Goal: Entertainment & Leisure: Browse casually

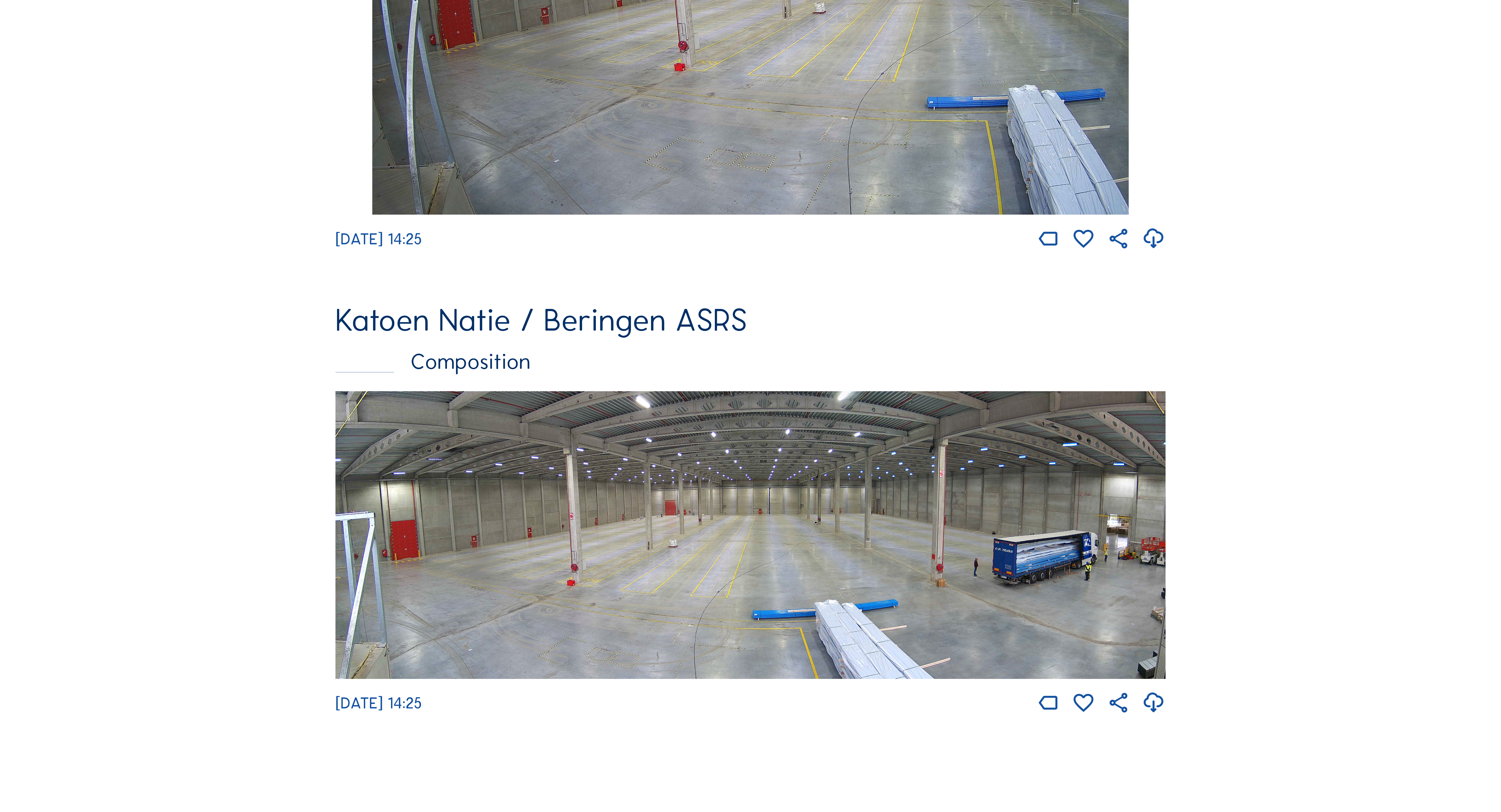
scroll to position [1103, 0]
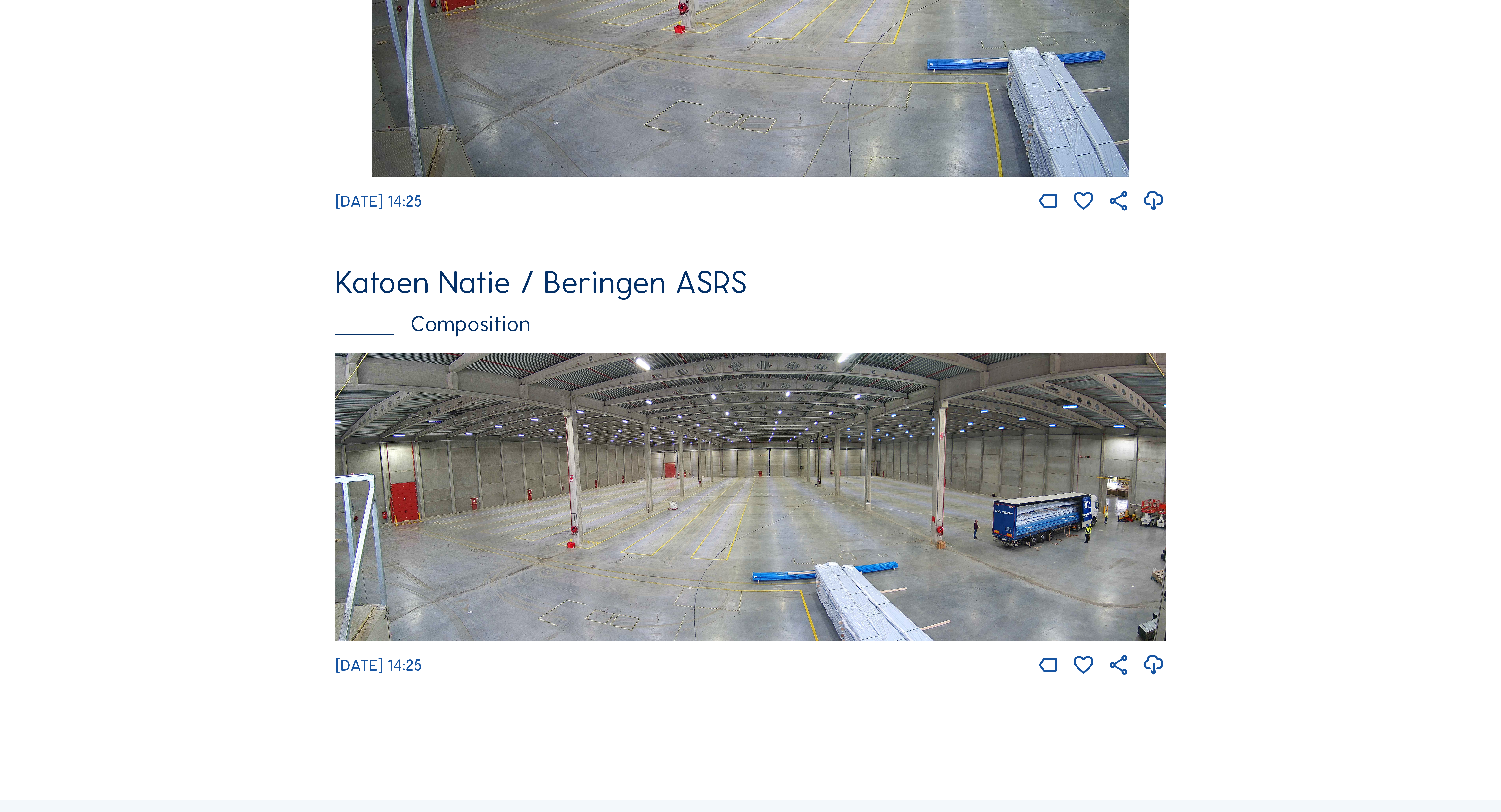
click at [850, 425] on img at bounding box center [750, 497] width 830 height 288
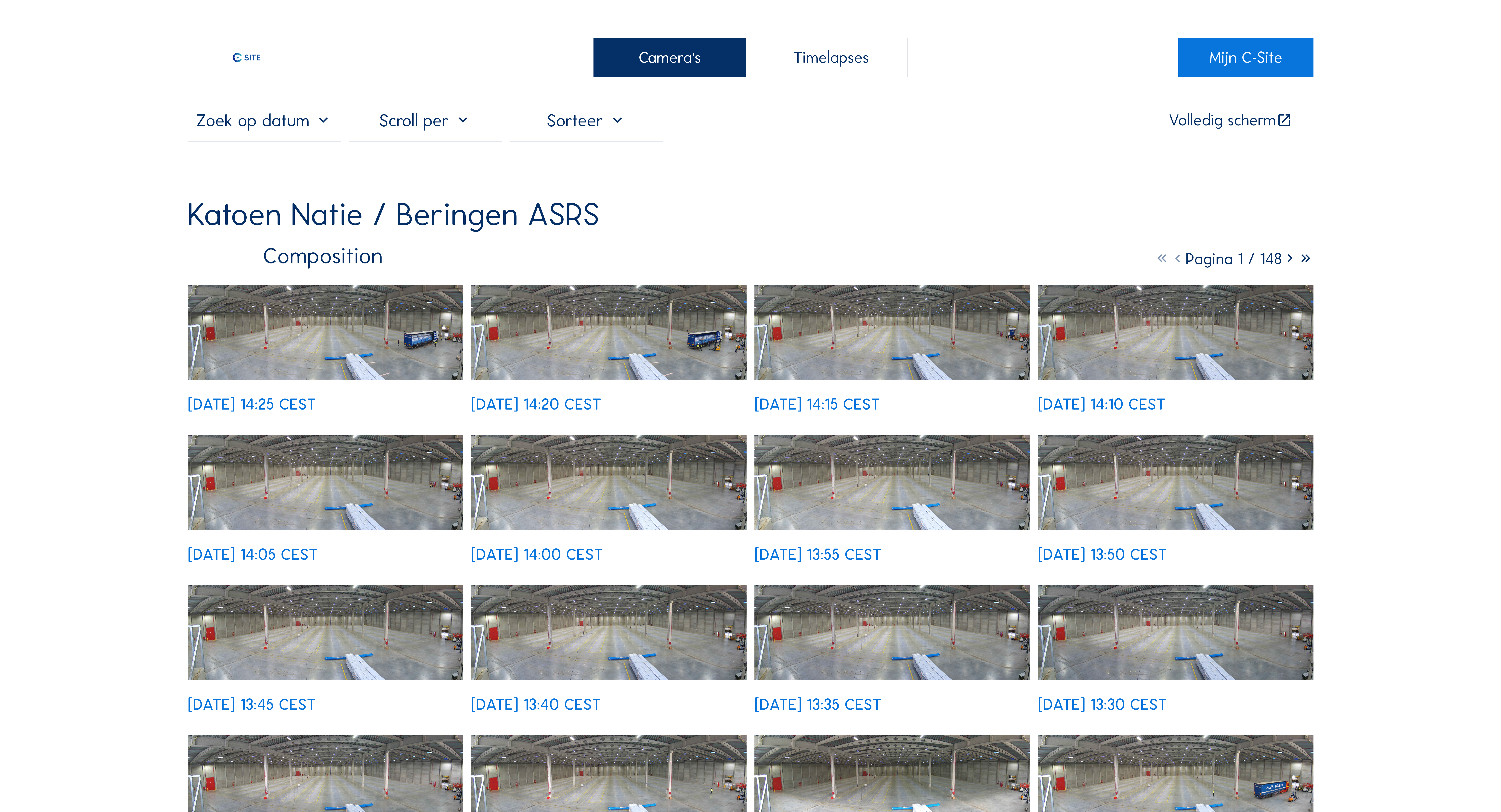
click at [839, 68] on div "Timelapses" at bounding box center [831, 57] width 153 height 39
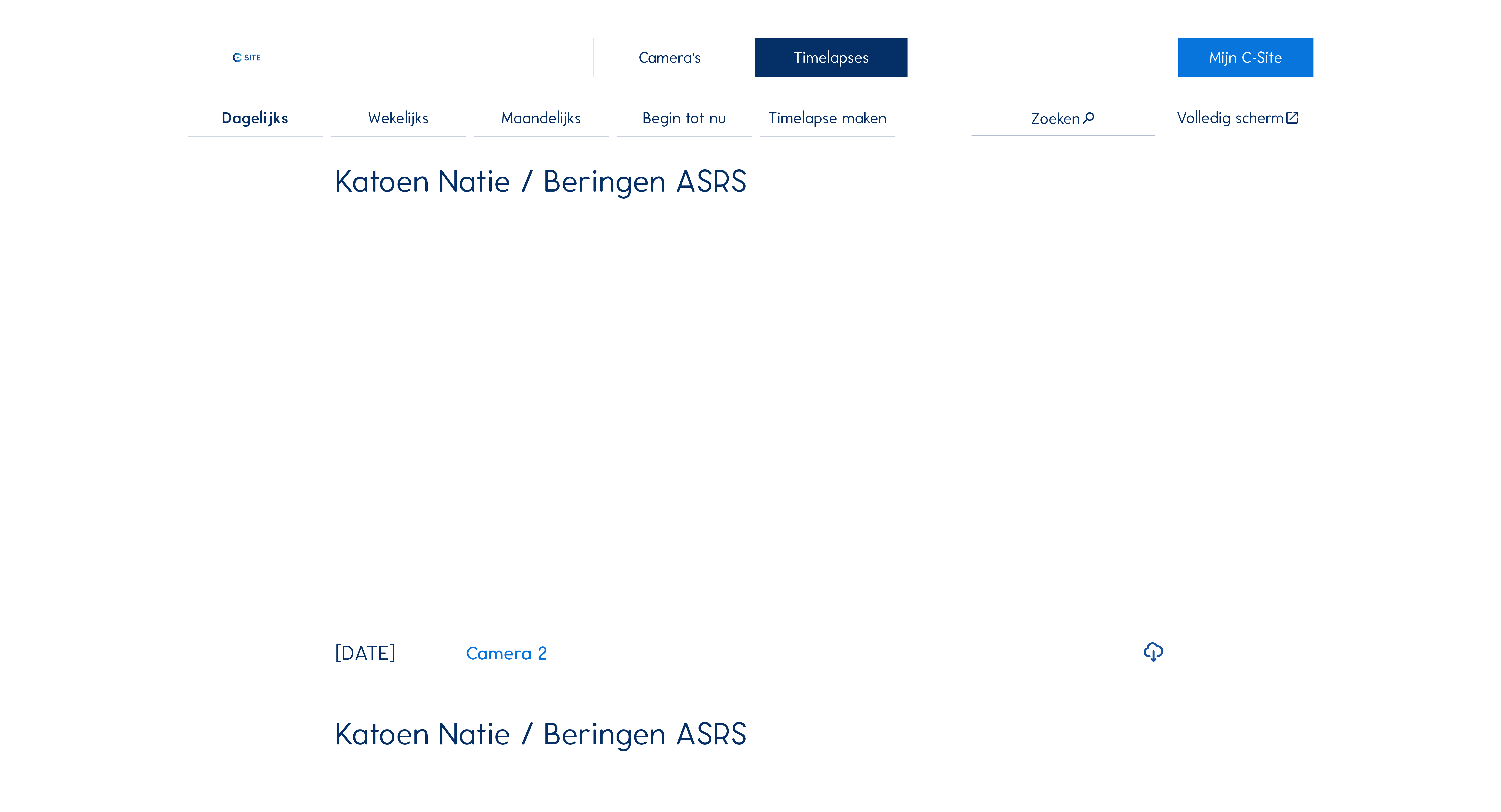
click at [836, 110] on span "Timelapse maken" at bounding box center [827, 117] width 119 height 16
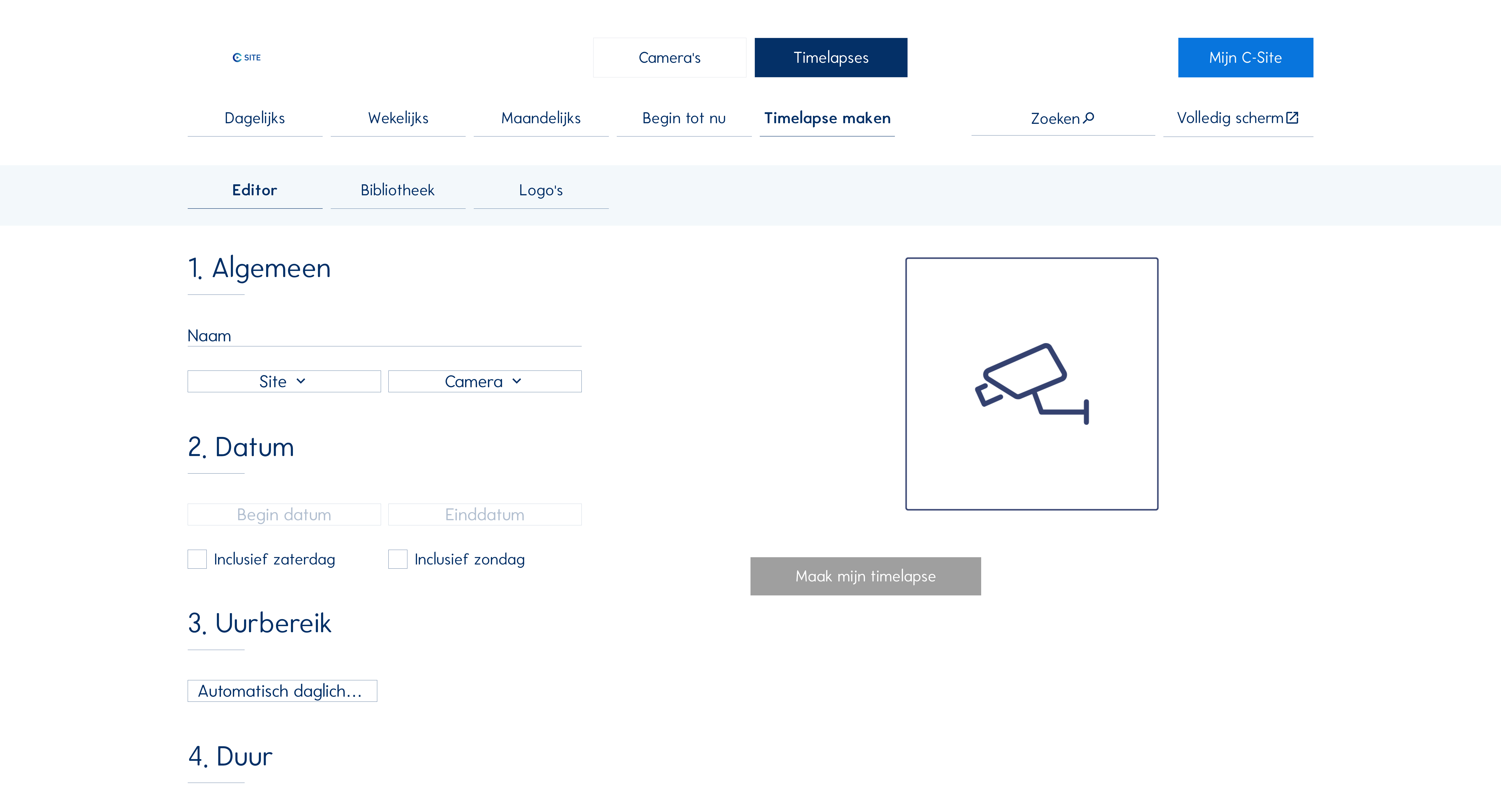
click at [280, 117] on span "Dagelijks" at bounding box center [255, 117] width 60 height 16
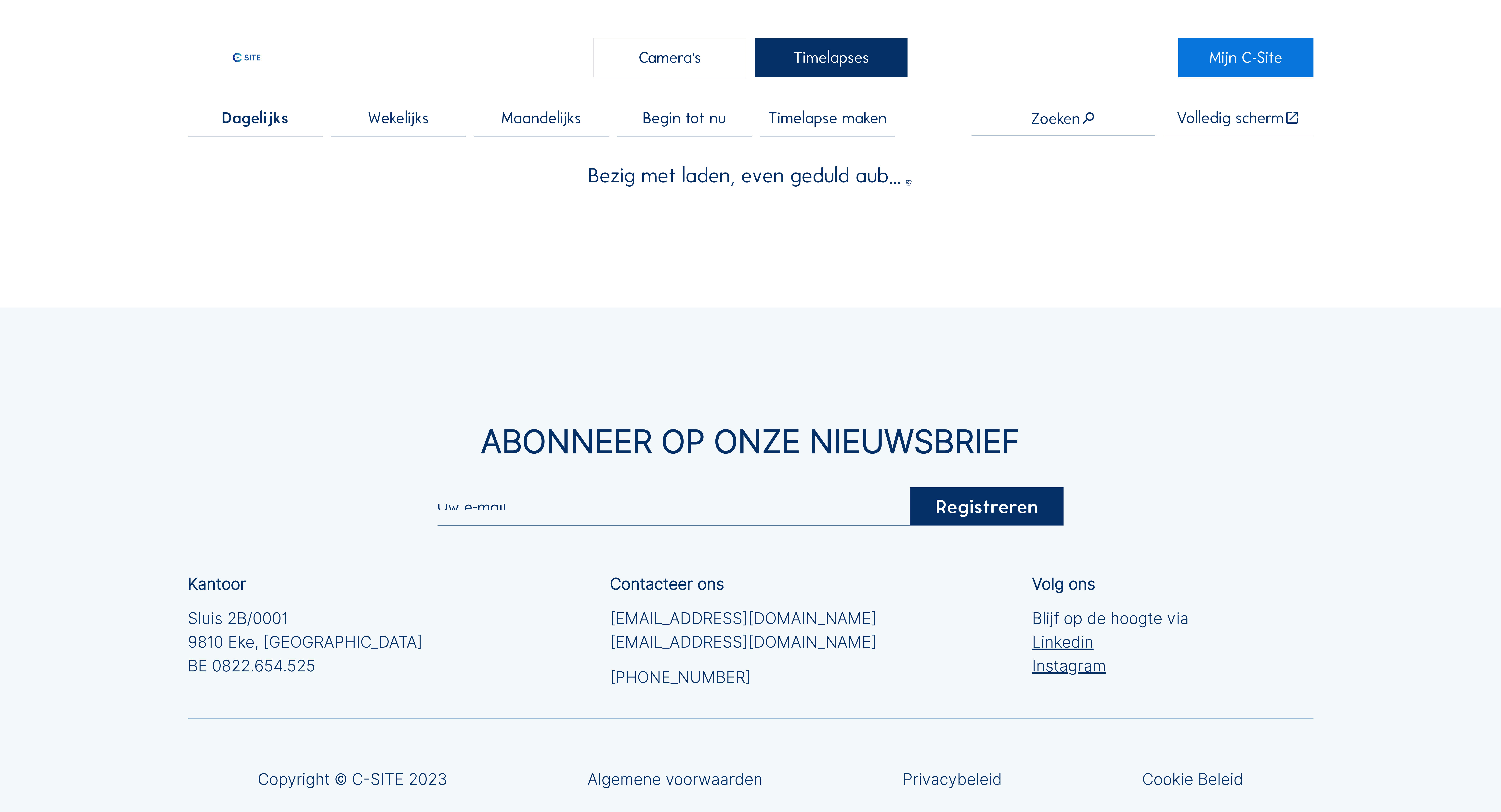
click at [678, 58] on div "Camera's" at bounding box center [669, 57] width 153 height 39
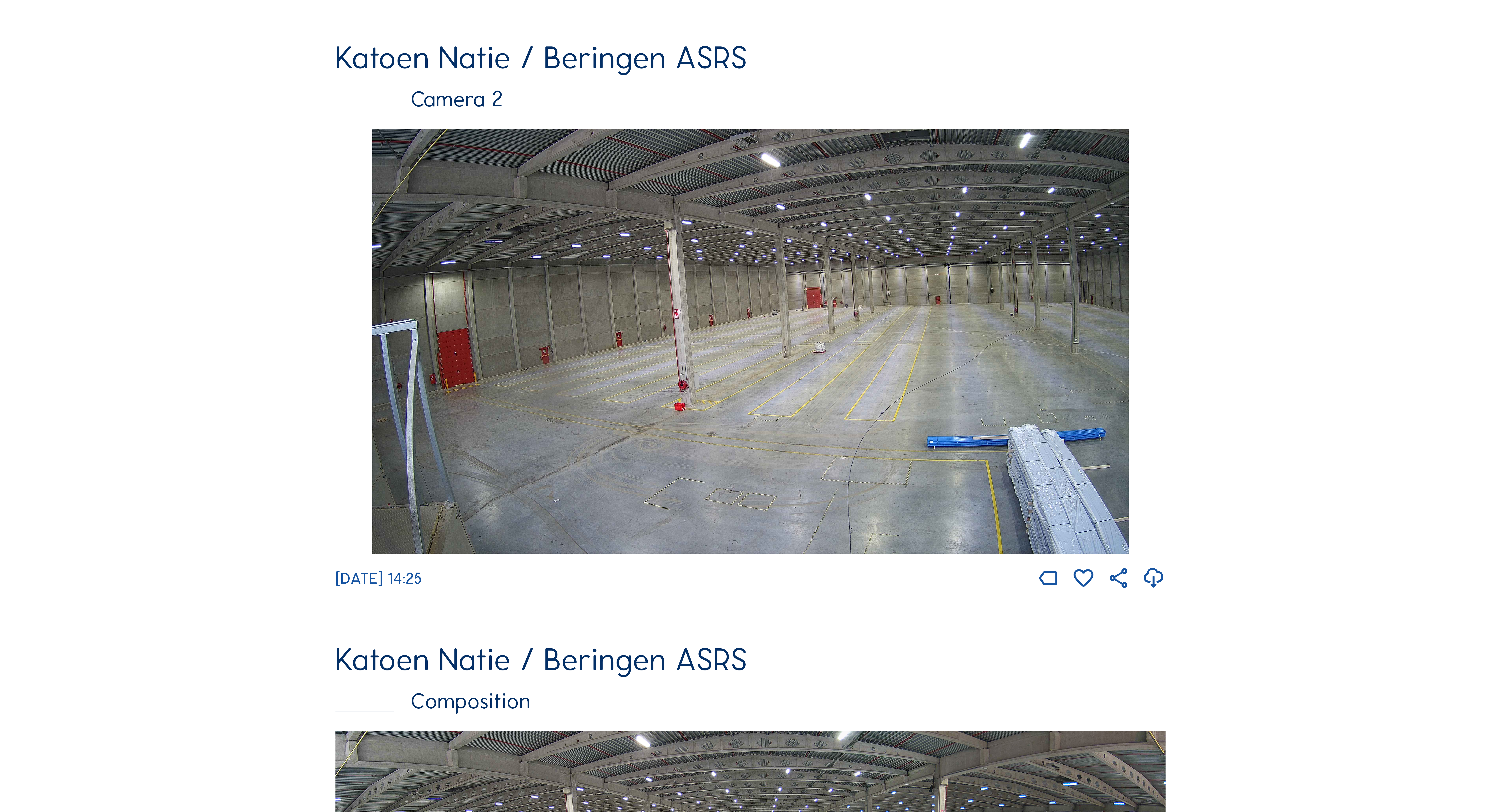
scroll to position [867, 0]
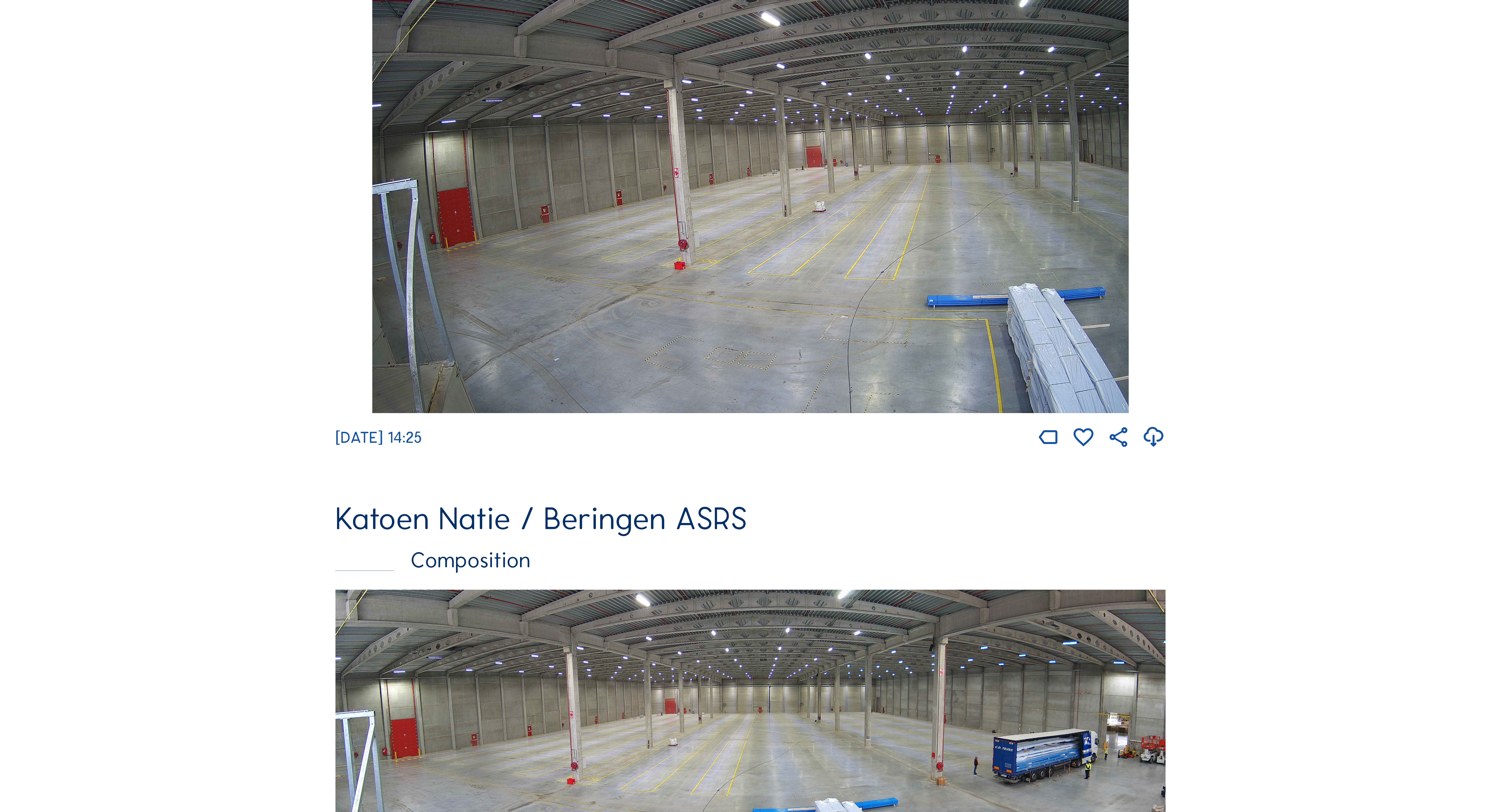
click at [814, 689] on img at bounding box center [750, 734] width 830 height 288
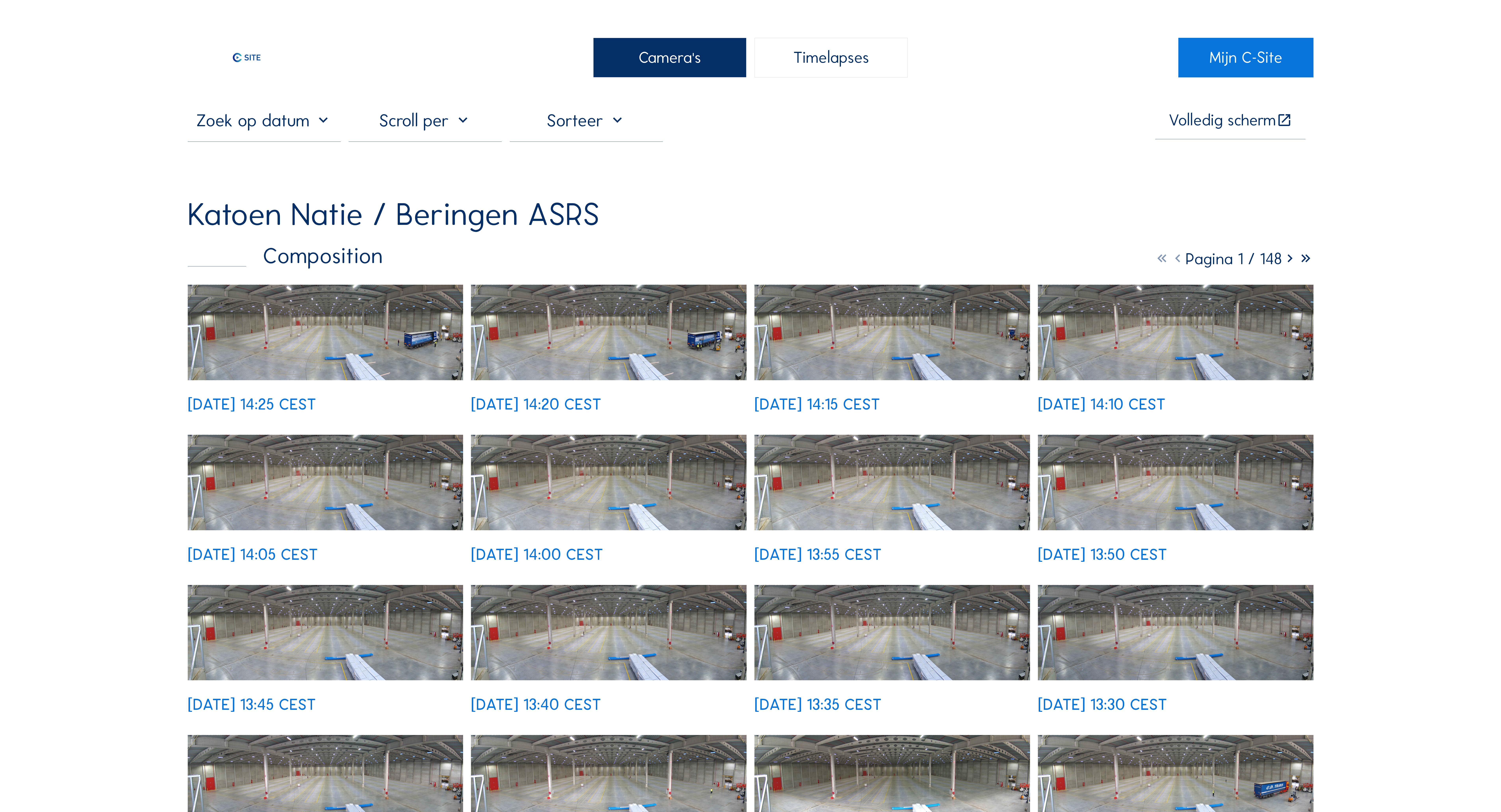
click at [375, 359] on img at bounding box center [325, 332] width 275 height 96
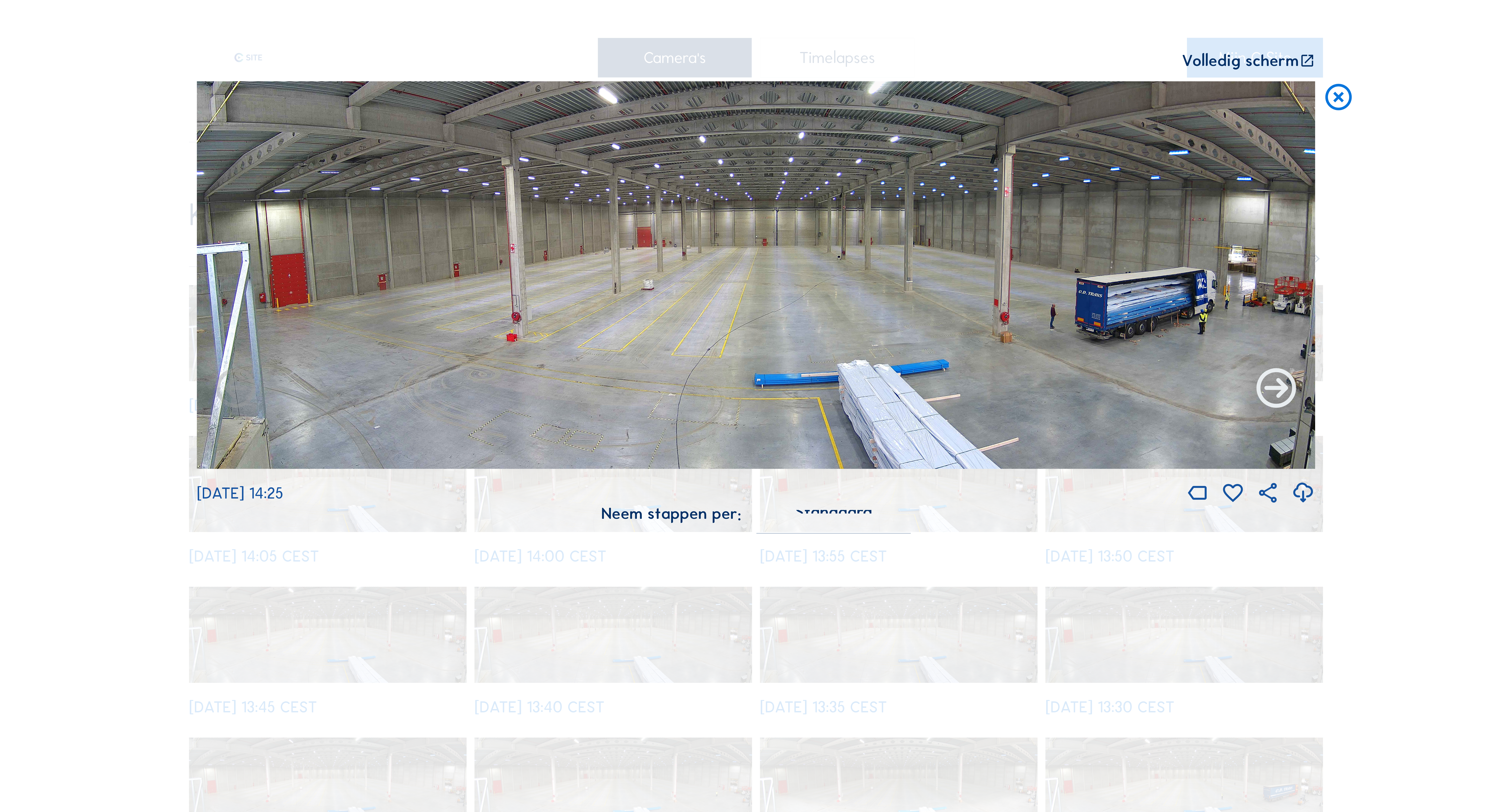
click at [1275, 394] on icon at bounding box center [1276, 389] width 48 height 48
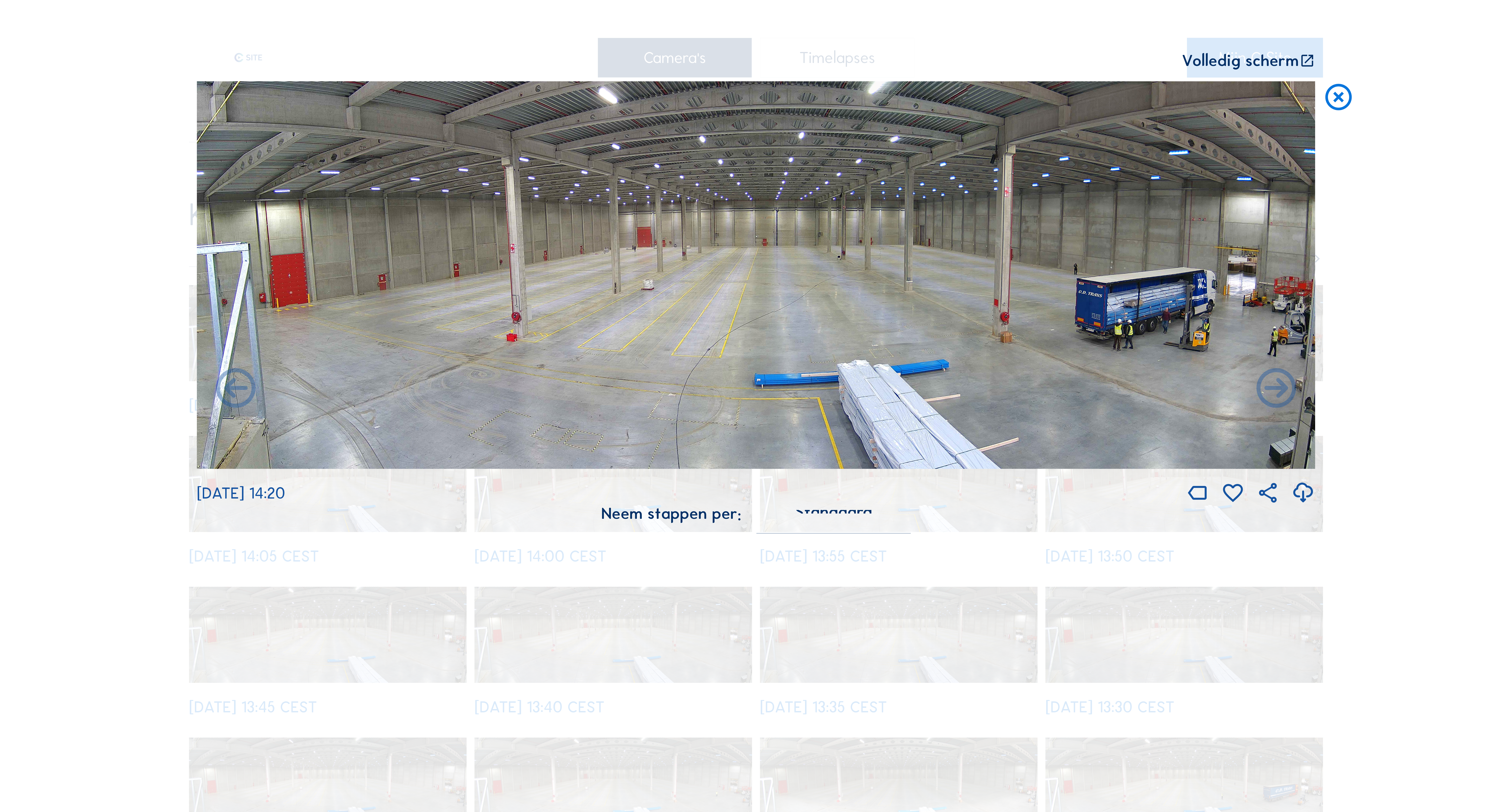
click at [1275, 394] on icon at bounding box center [1276, 389] width 48 height 48
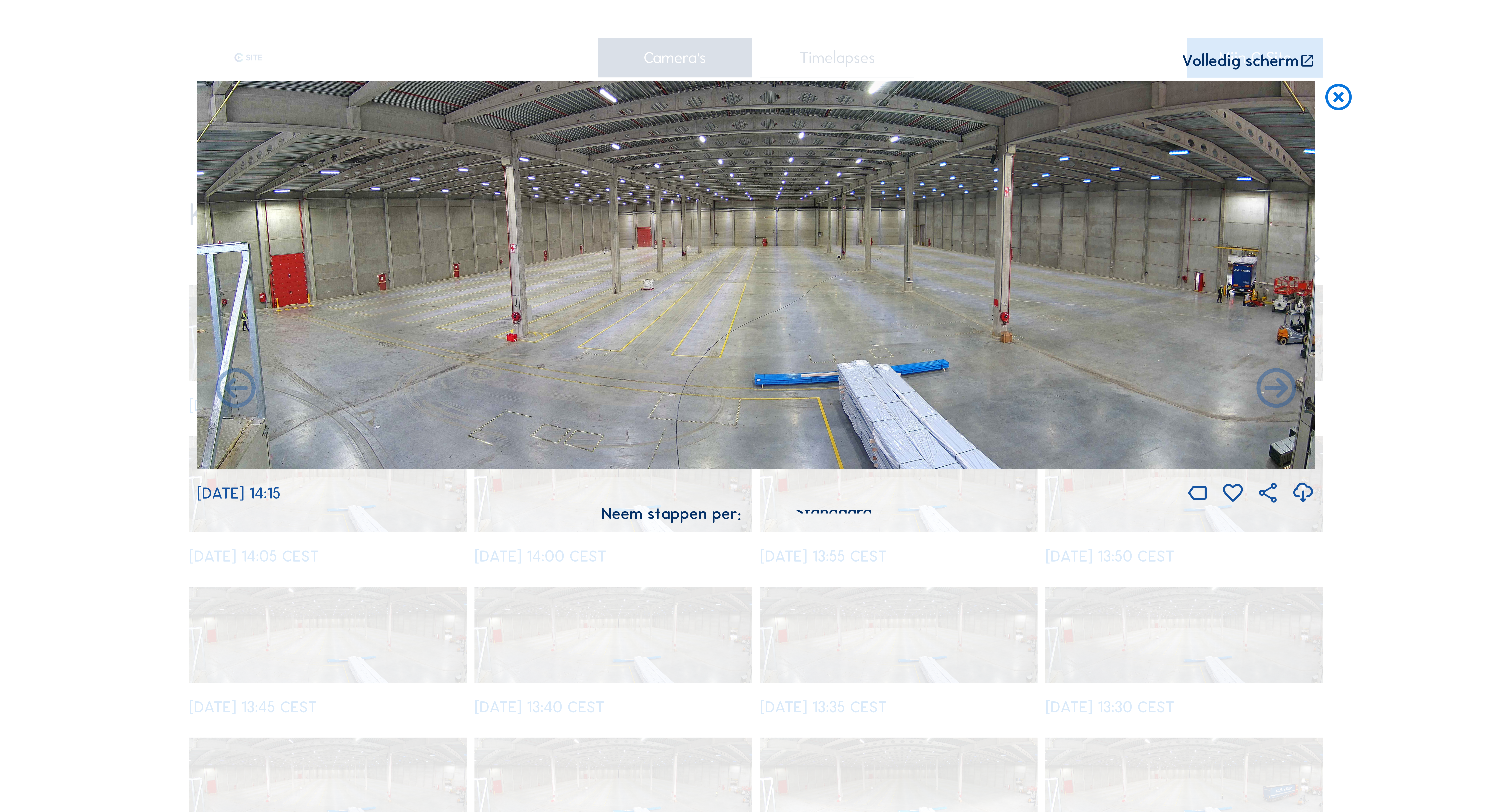
click at [1275, 394] on icon at bounding box center [1276, 389] width 48 height 48
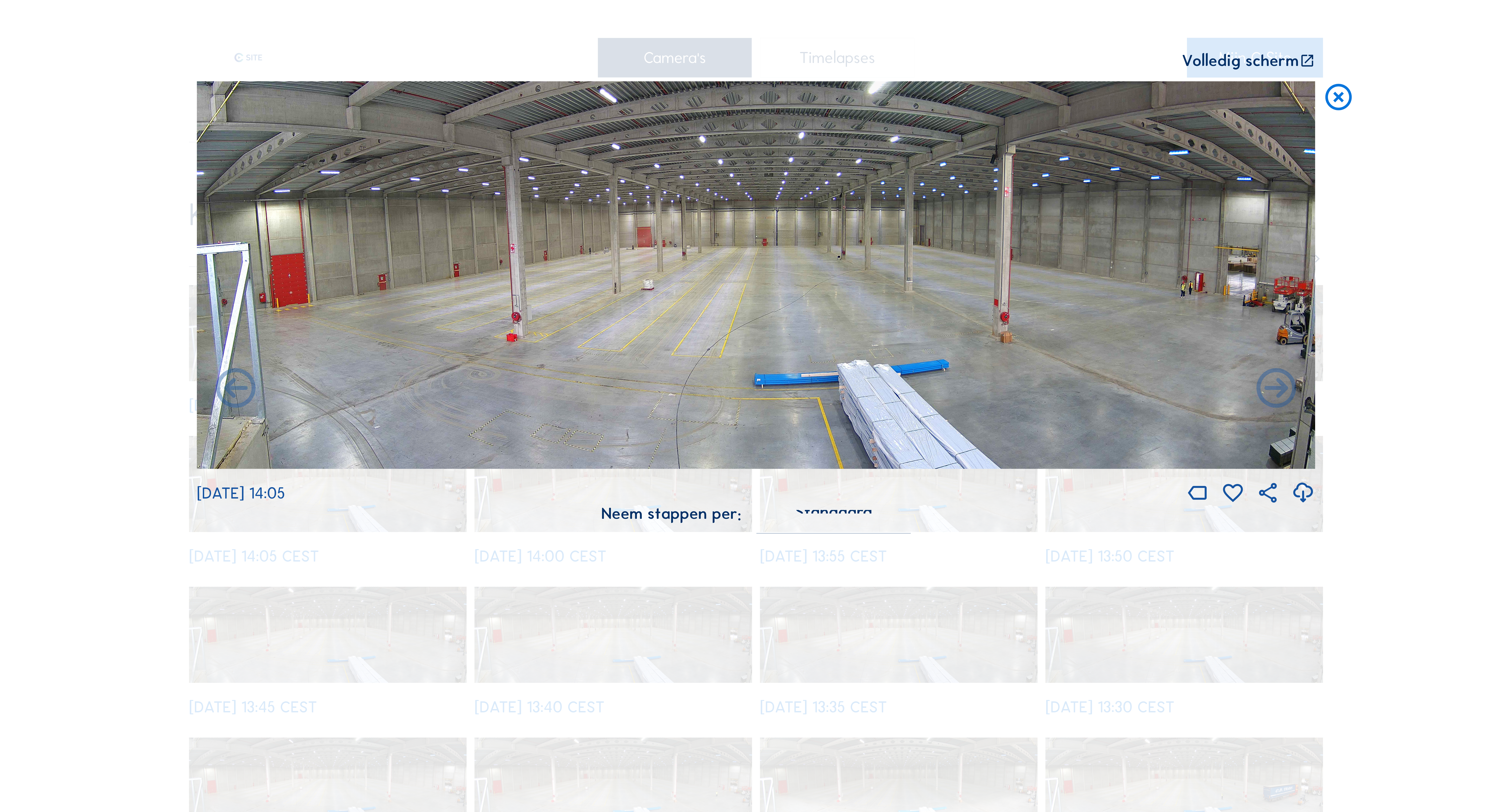
click at [1275, 394] on icon at bounding box center [1276, 389] width 48 height 48
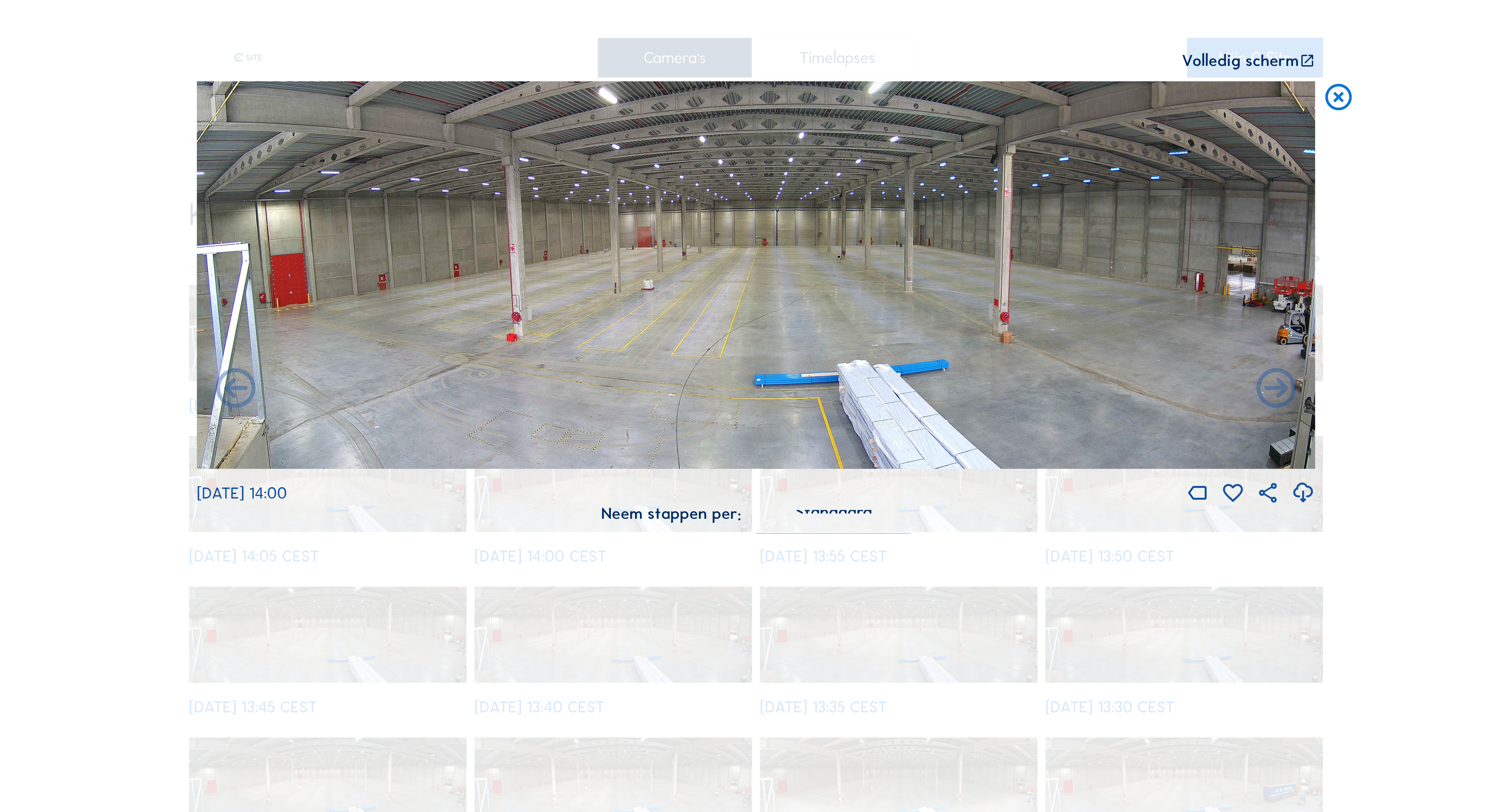
click at [1275, 394] on icon at bounding box center [1276, 389] width 48 height 48
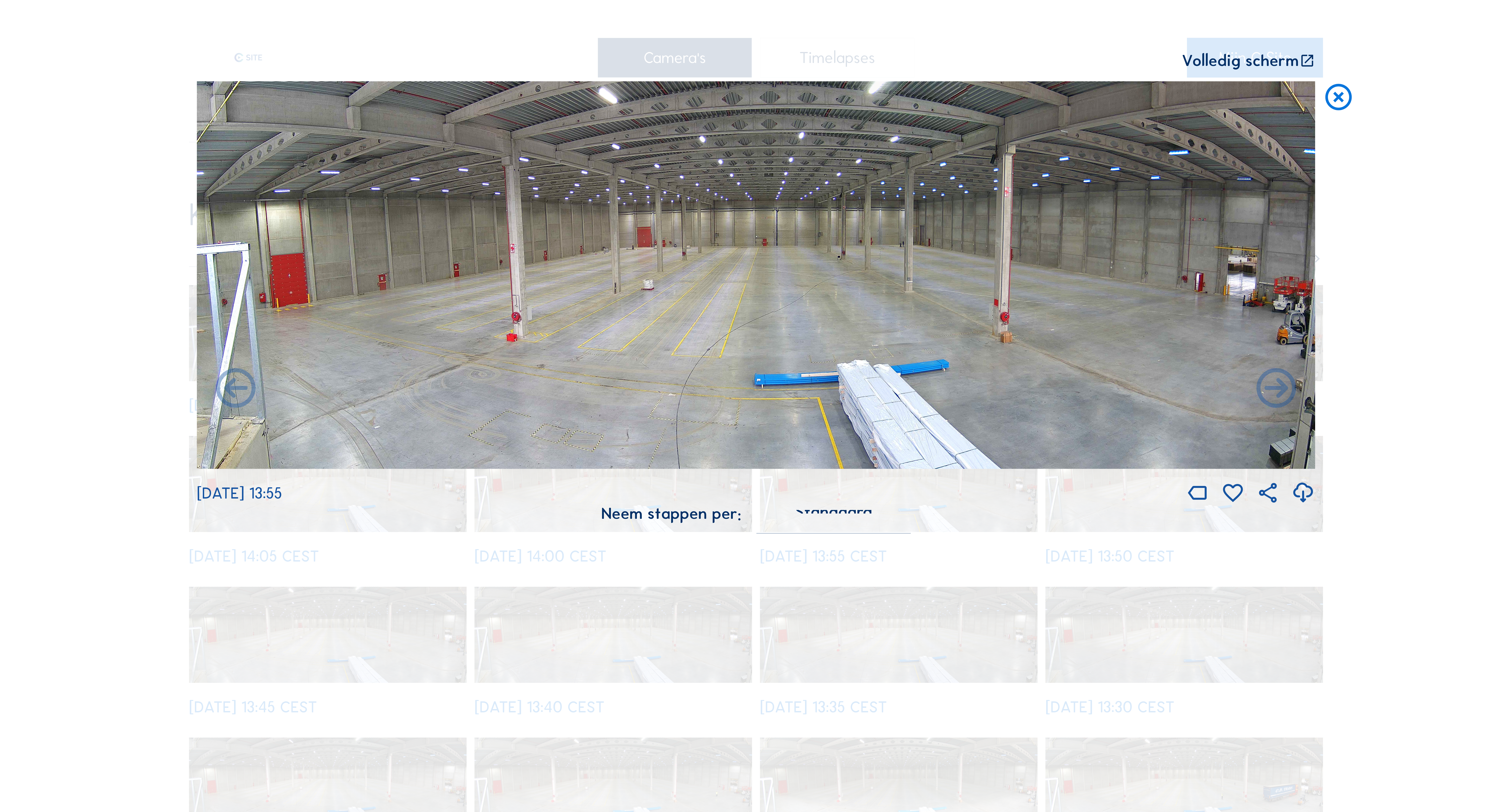
click at [1275, 394] on icon at bounding box center [1276, 389] width 48 height 48
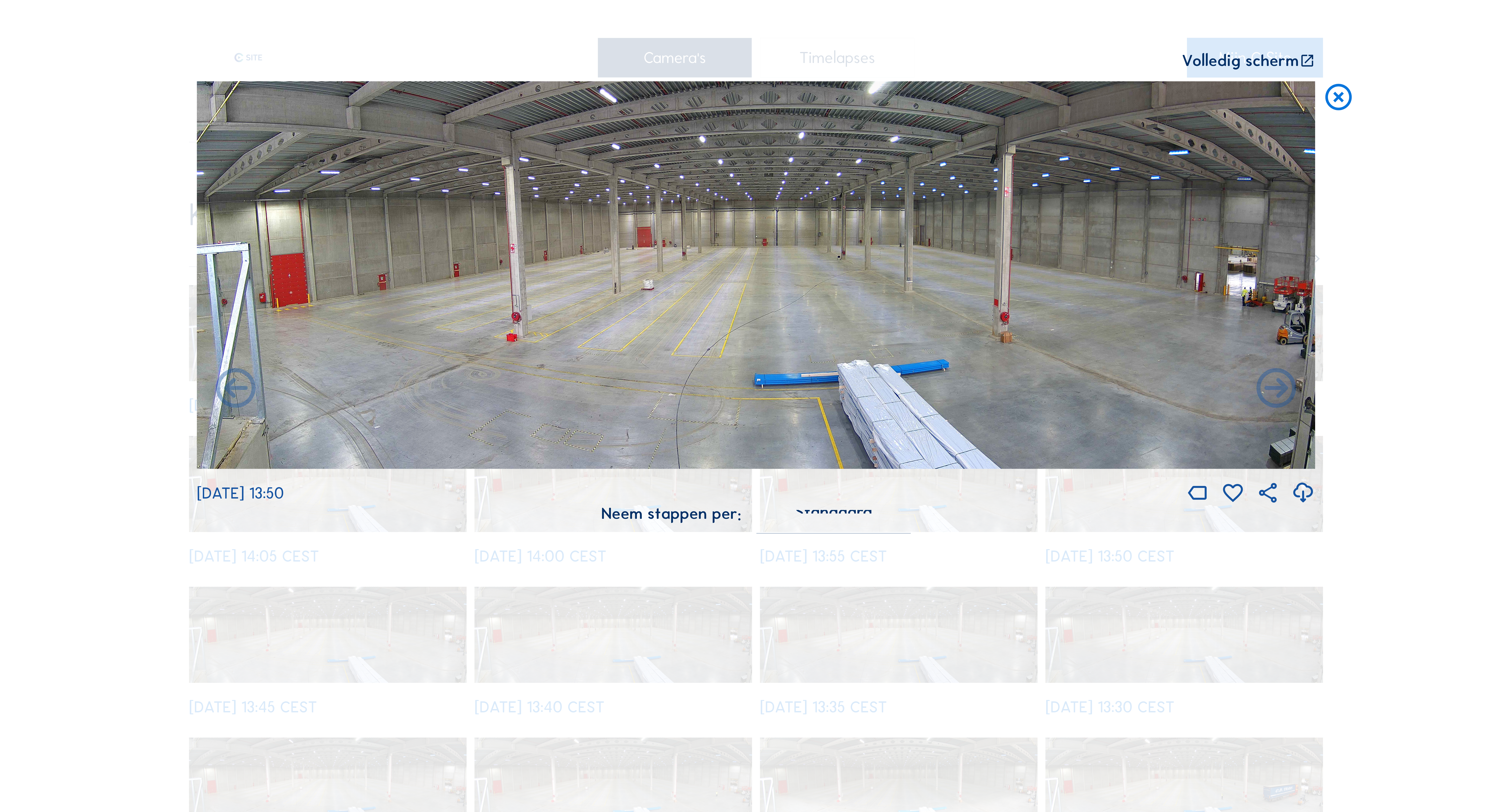
click at [1275, 394] on icon at bounding box center [1276, 389] width 48 height 48
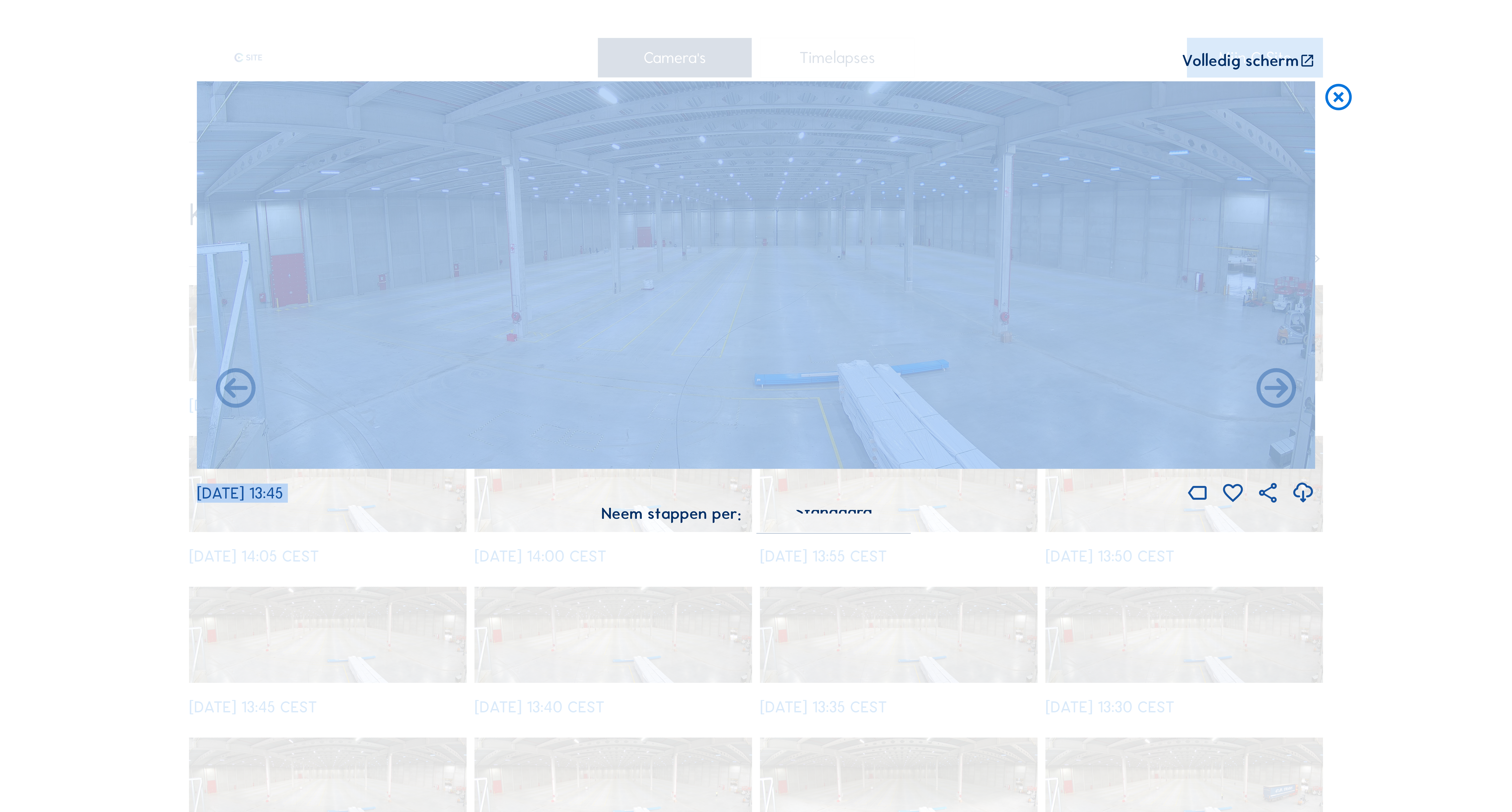
click at [1275, 394] on icon at bounding box center [1276, 389] width 48 height 48
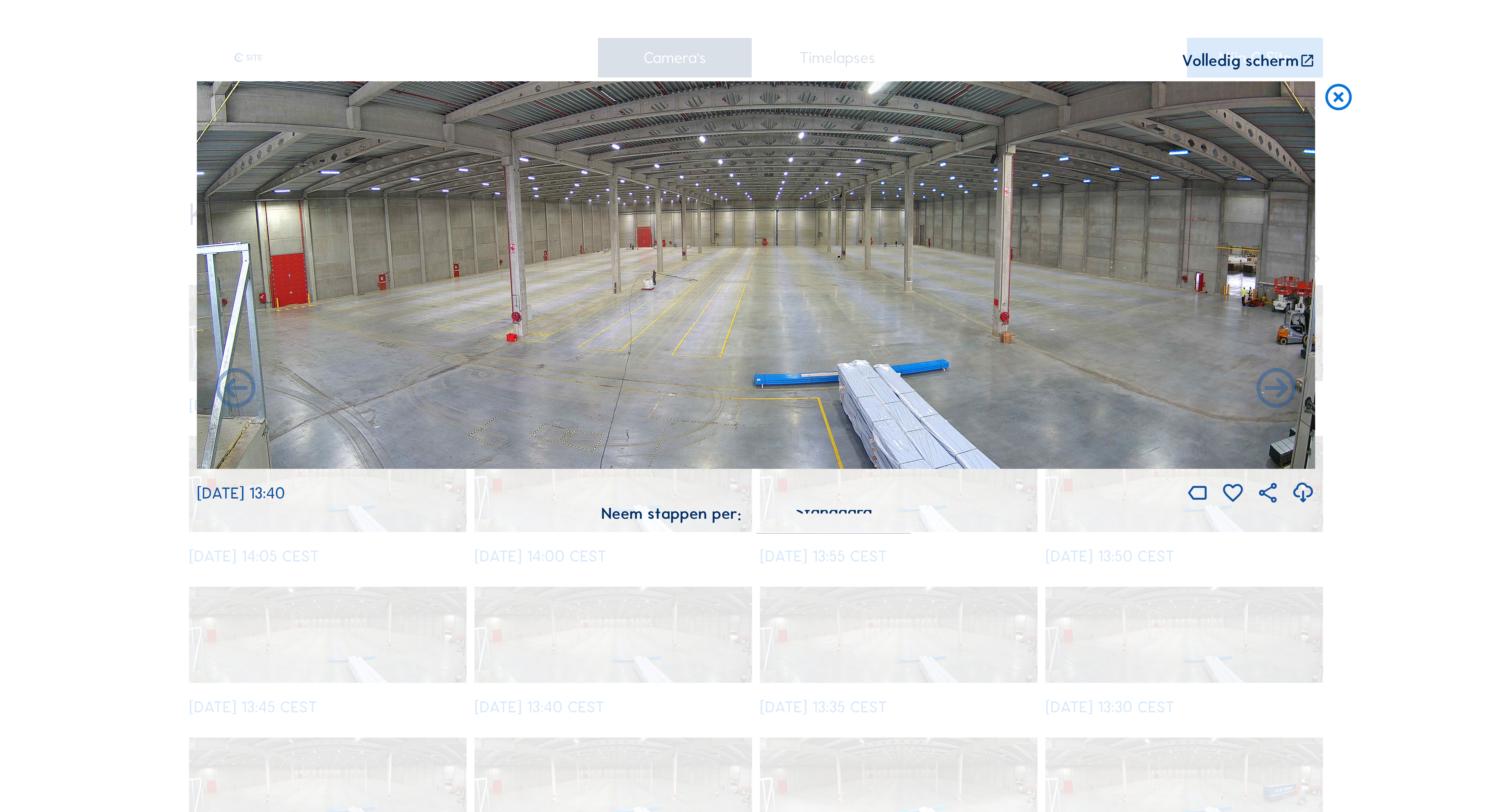
click at [1275, 394] on icon at bounding box center [1276, 389] width 48 height 48
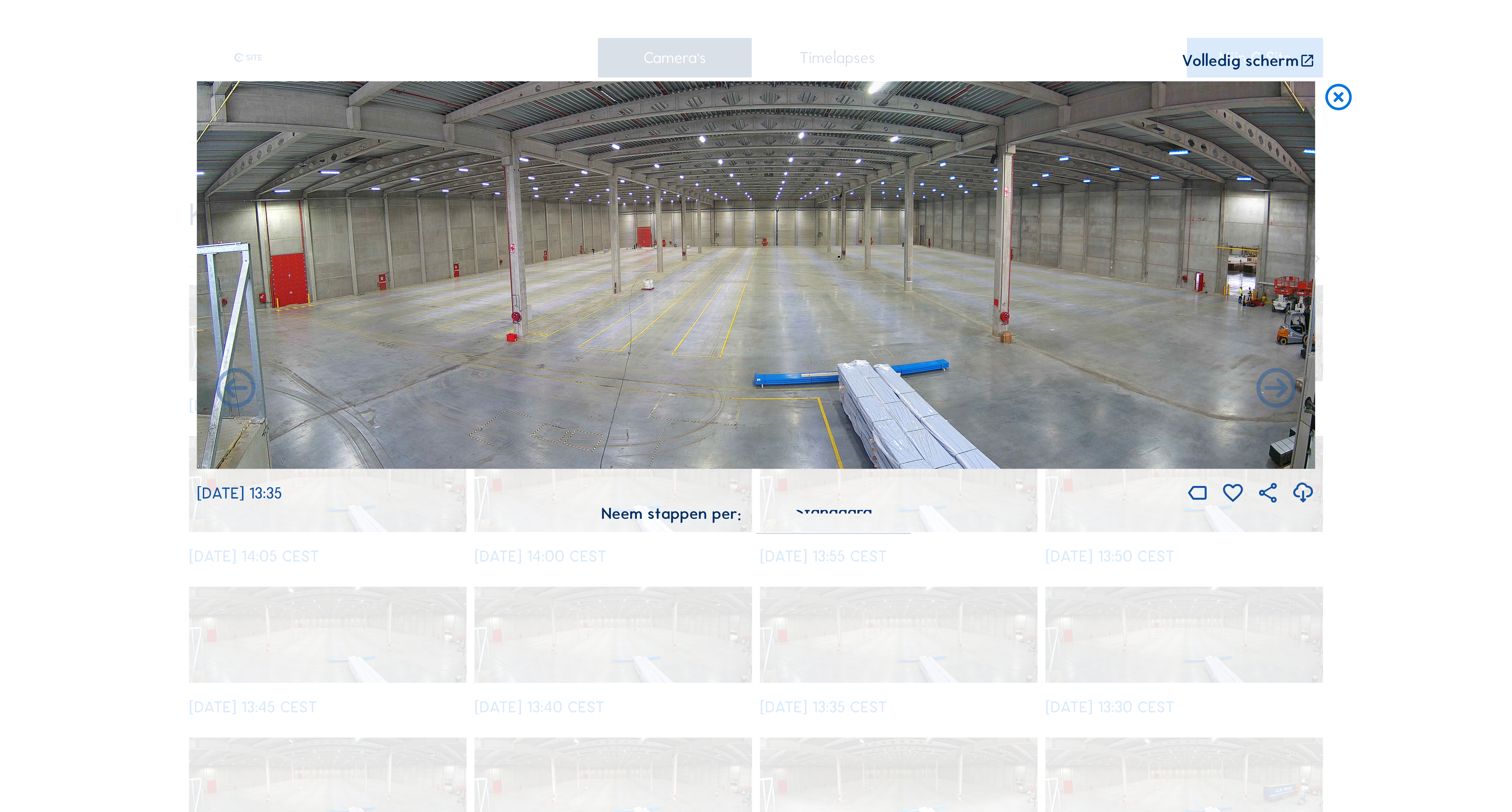
click at [1275, 394] on icon at bounding box center [1276, 389] width 48 height 48
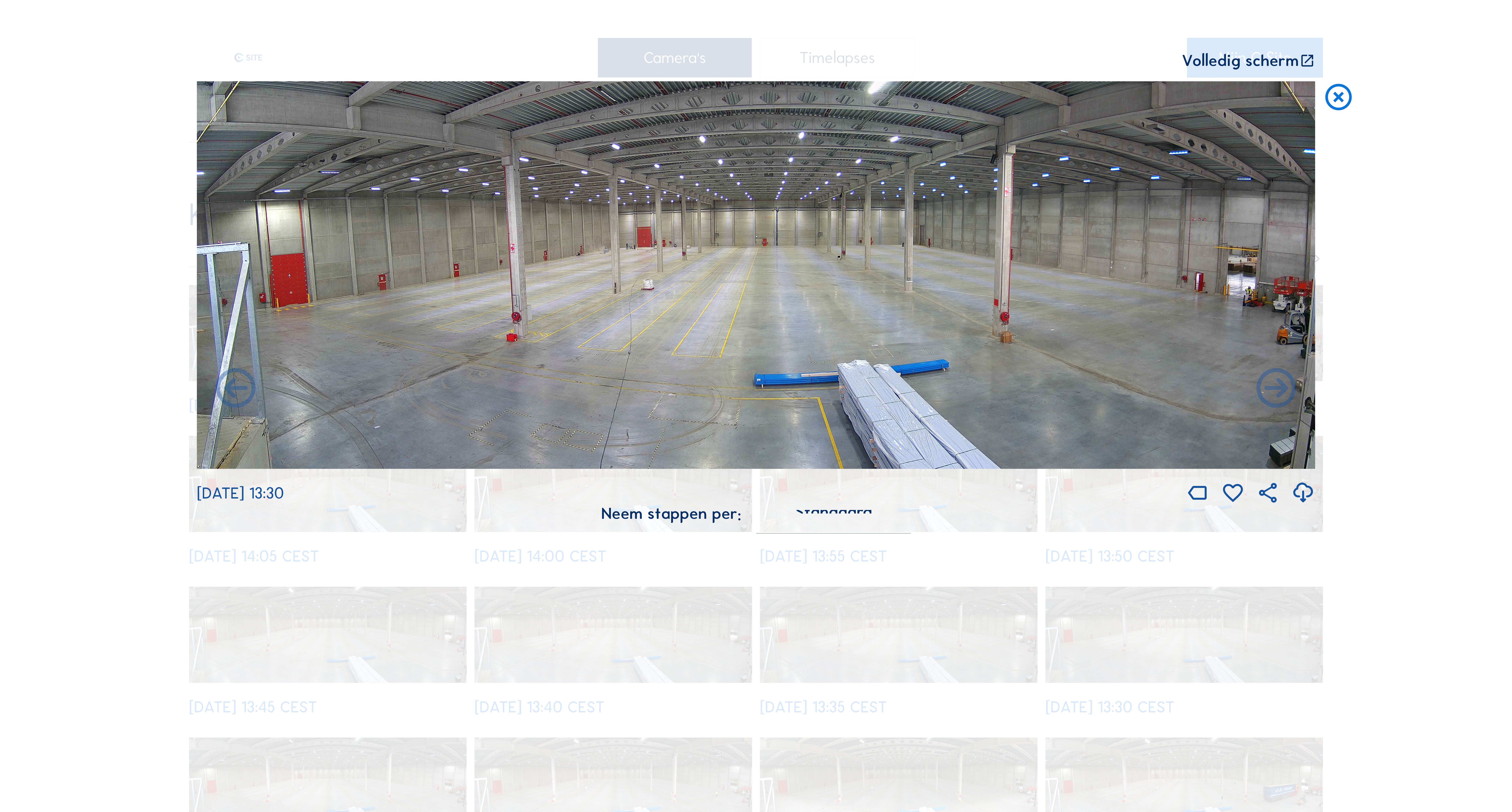
click at [1275, 394] on icon at bounding box center [1276, 389] width 48 height 48
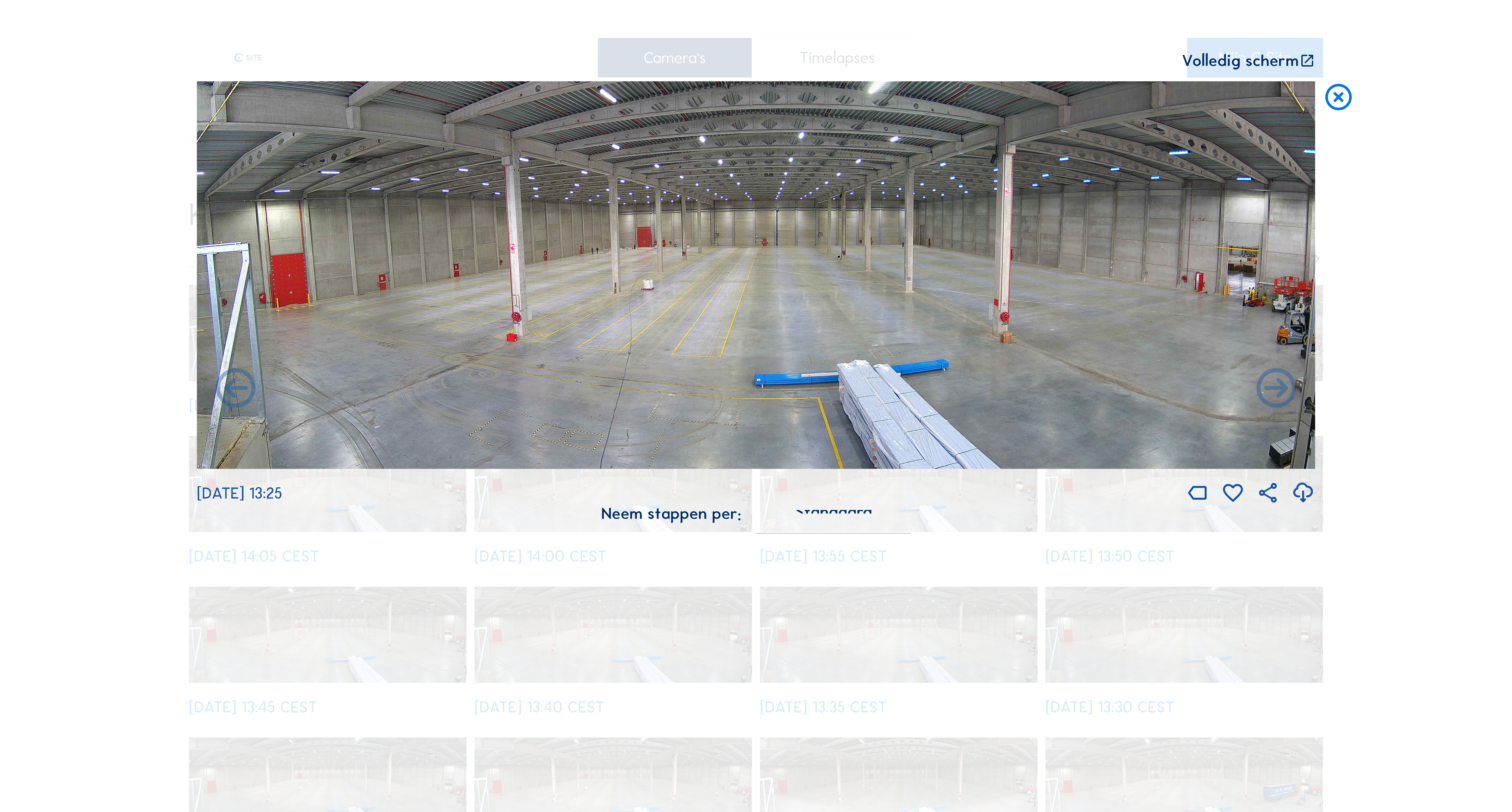
click at [1275, 394] on icon at bounding box center [1276, 389] width 48 height 48
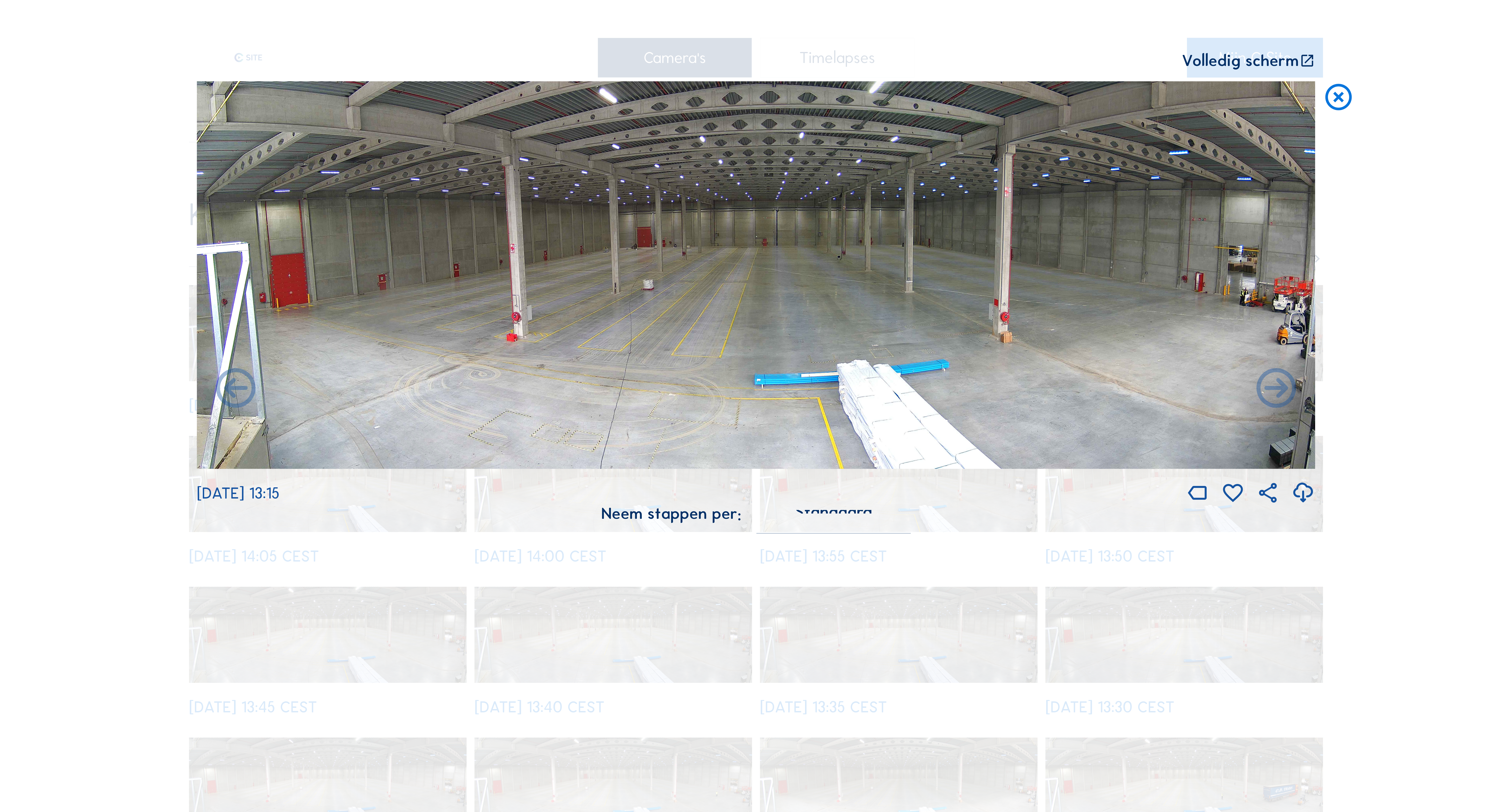
click at [1275, 394] on icon at bounding box center [1276, 389] width 48 height 48
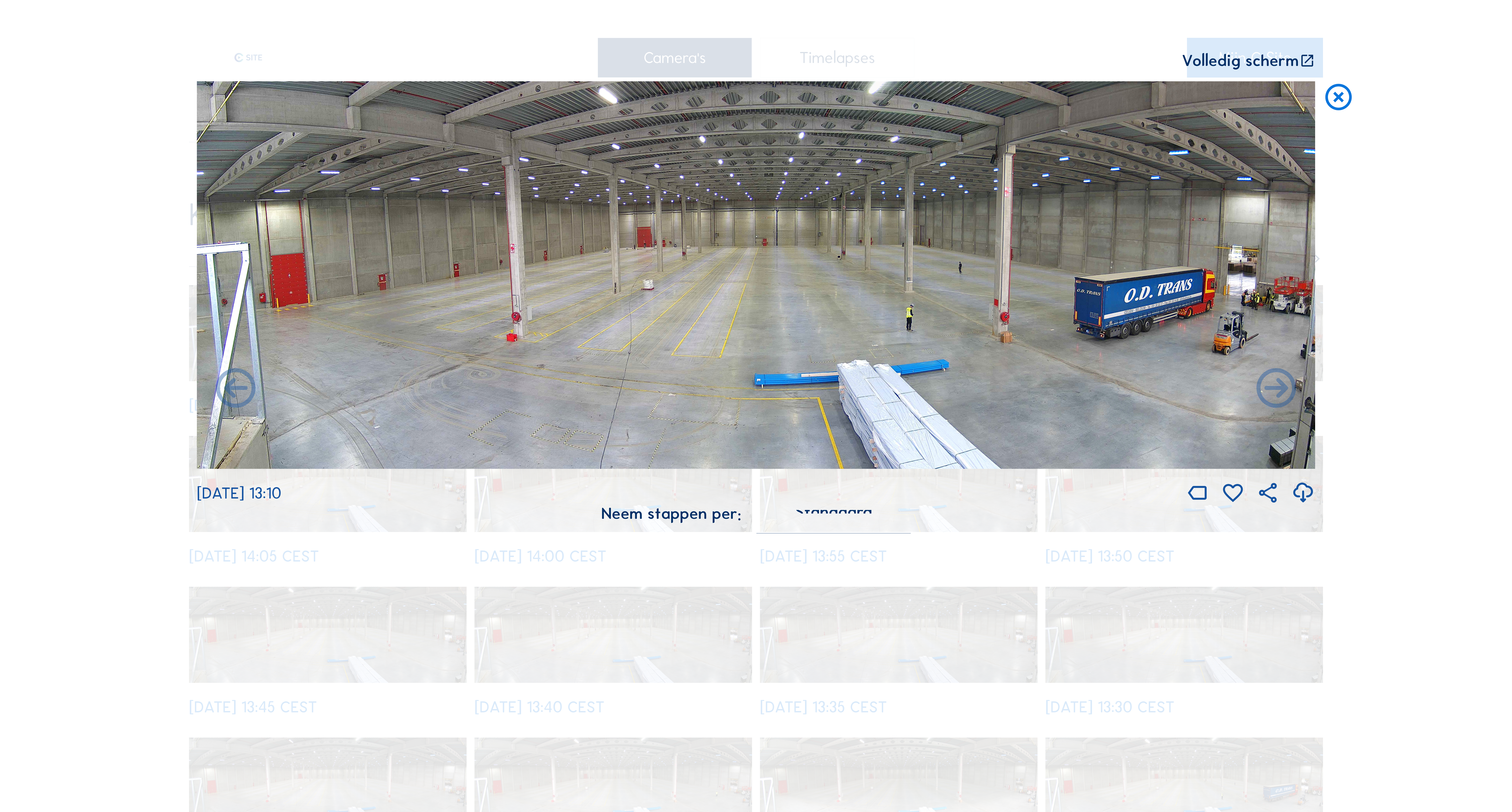
click at [1275, 394] on icon at bounding box center [1276, 389] width 48 height 48
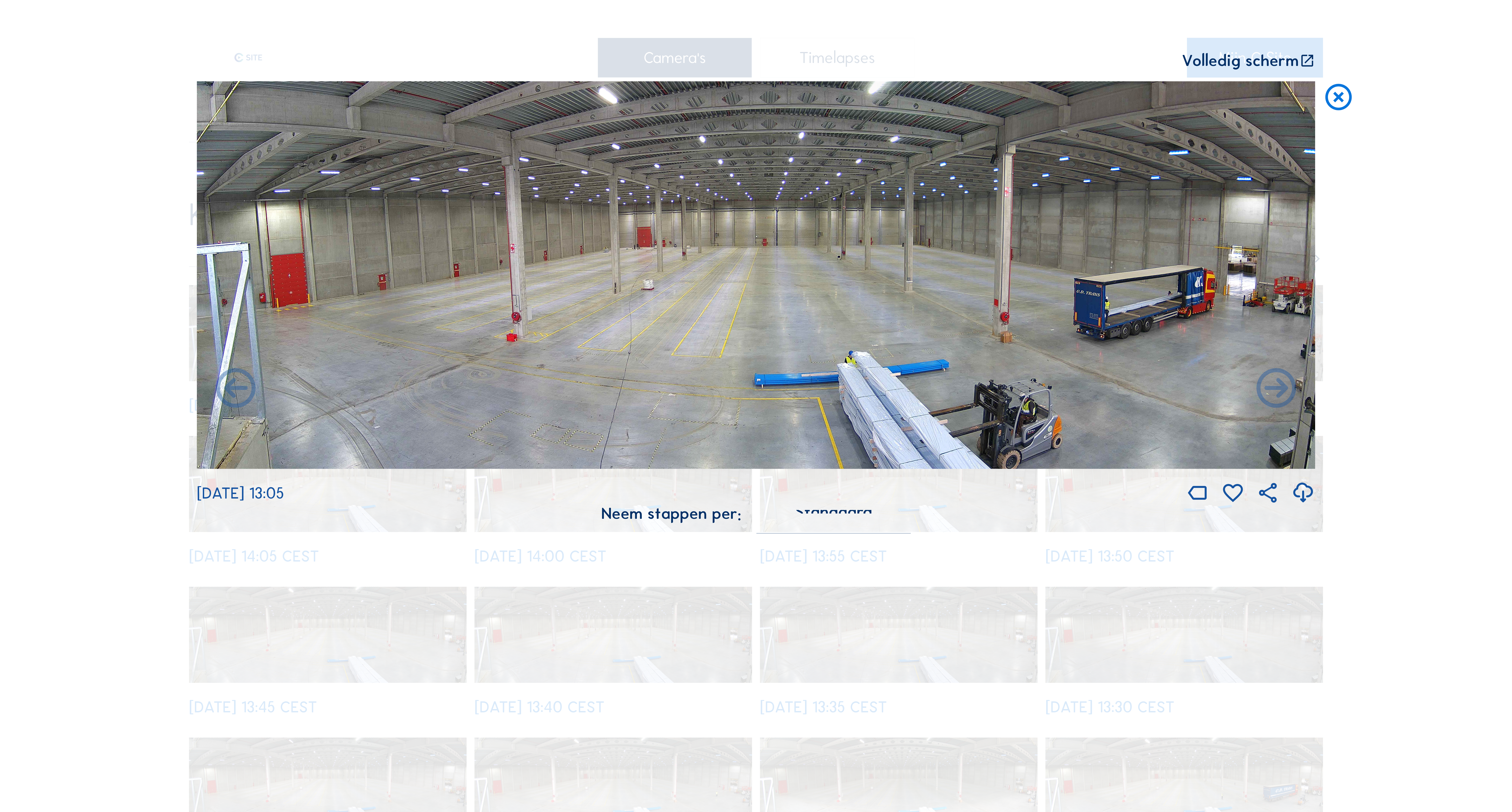
click at [1275, 394] on icon at bounding box center [1276, 389] width 48 height 48
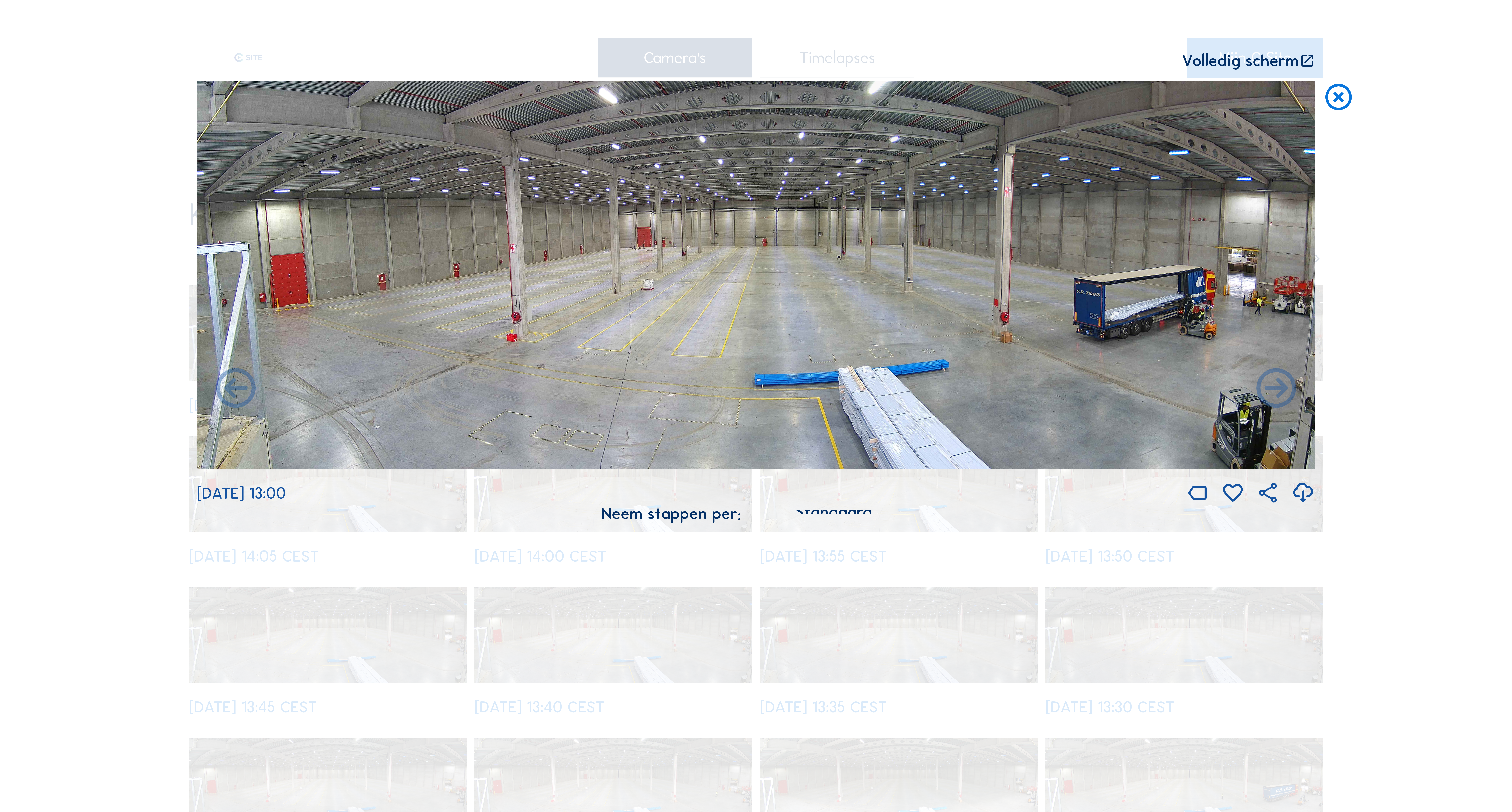
click at [1275, 394] on icon at bounding box center [1276, 389] width 48 height 48
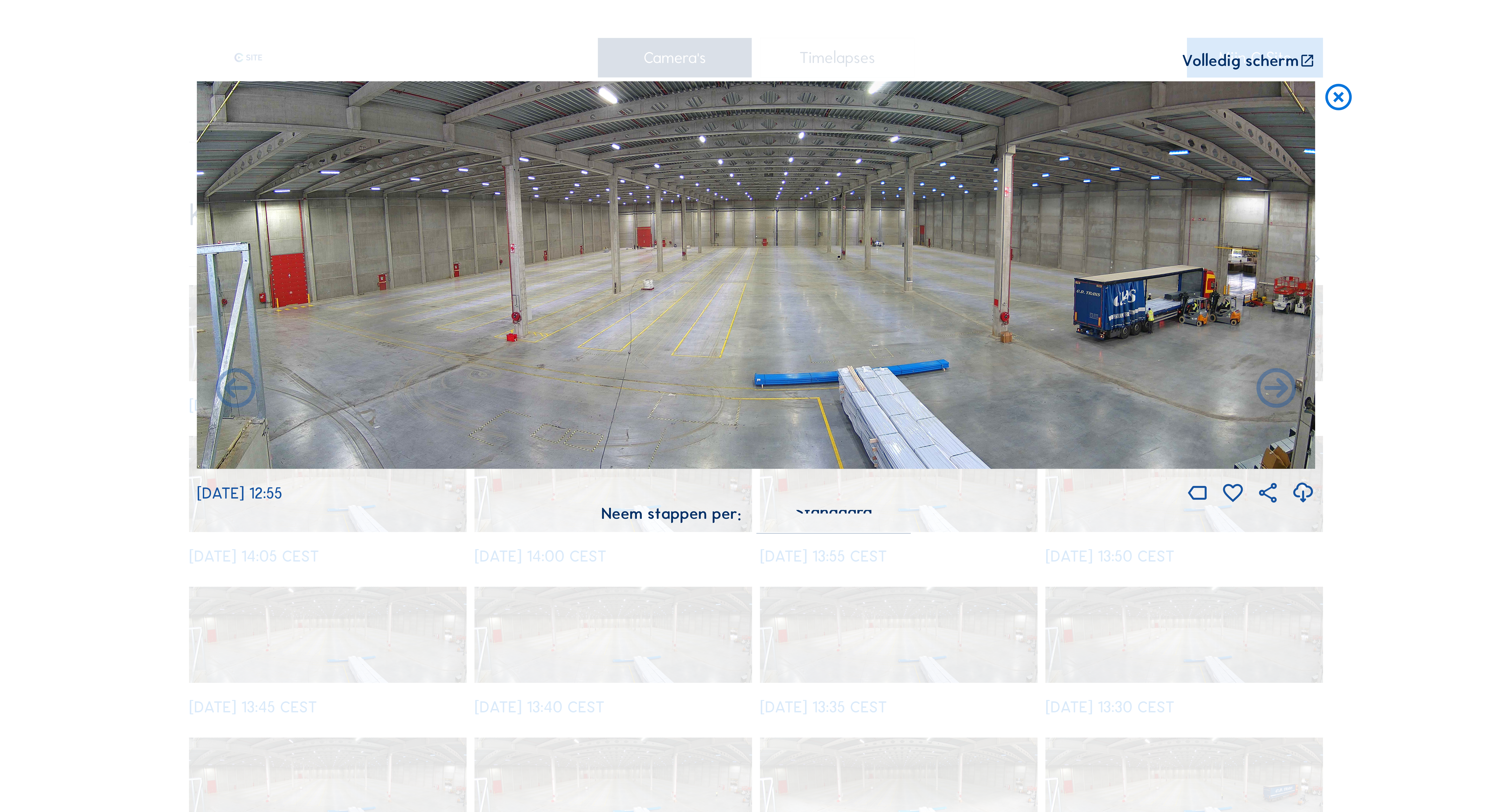
click at [1275, 394] on icon at bounding box center [1276, 389] width 48 height 48
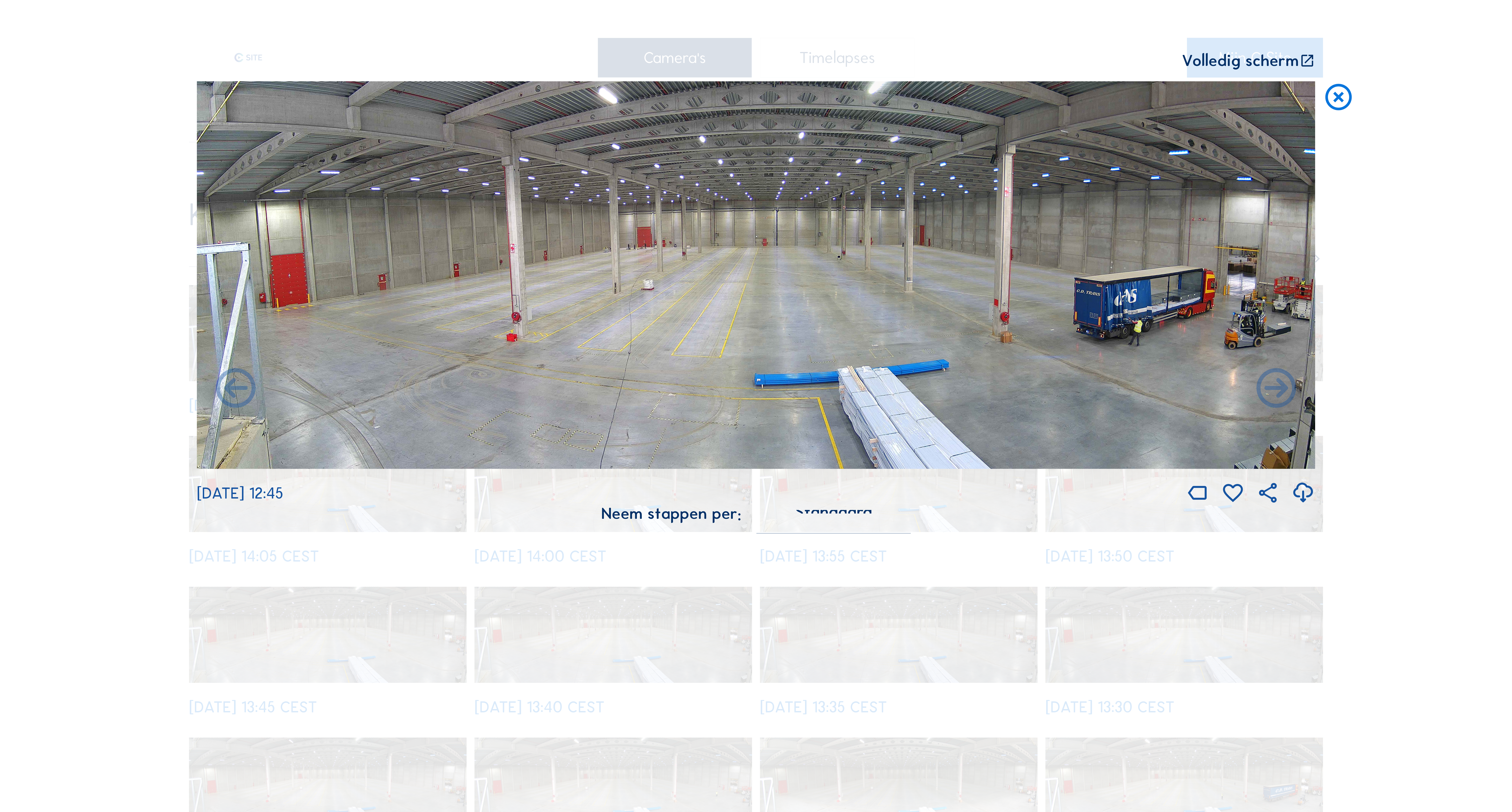
click at [1275, 394] on icon at bounding box center [1276, 389] width 48 height 48
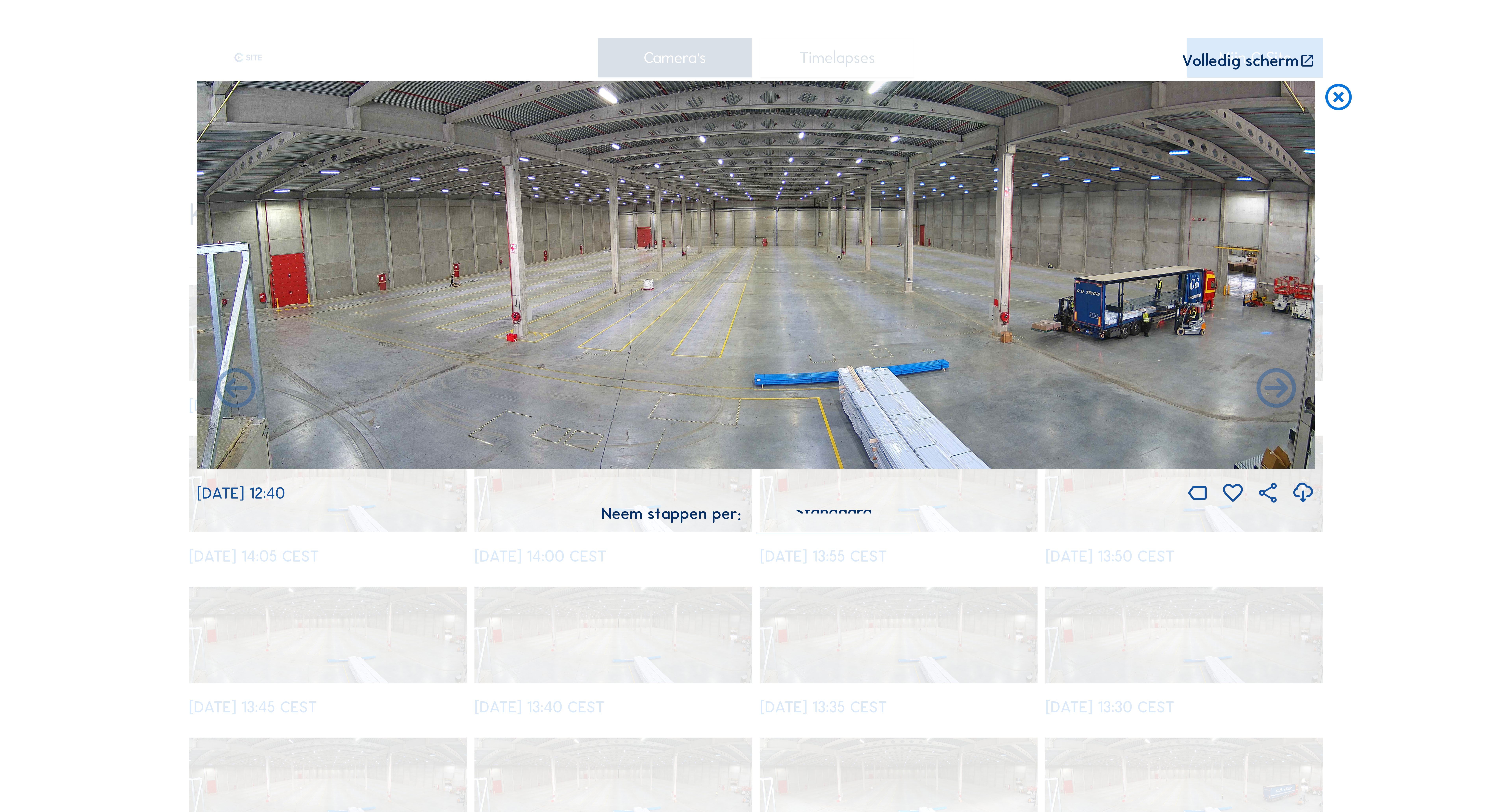
click at [1275, 394] on icon at bounding box center [1276, 389] width 48 height 48
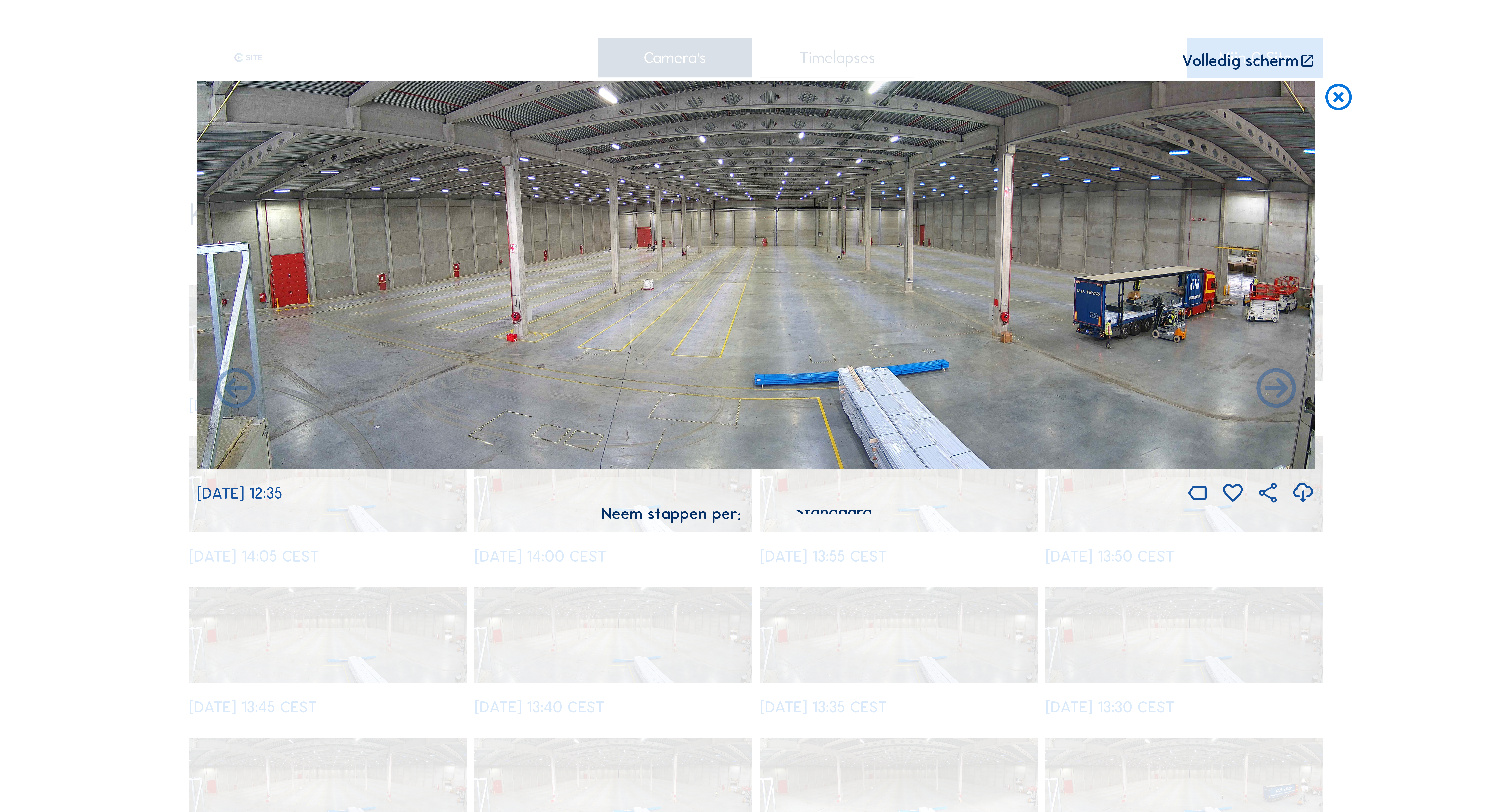
click at [1275, 394] on icon at bounding box center [1276, 389] width 48 height 48
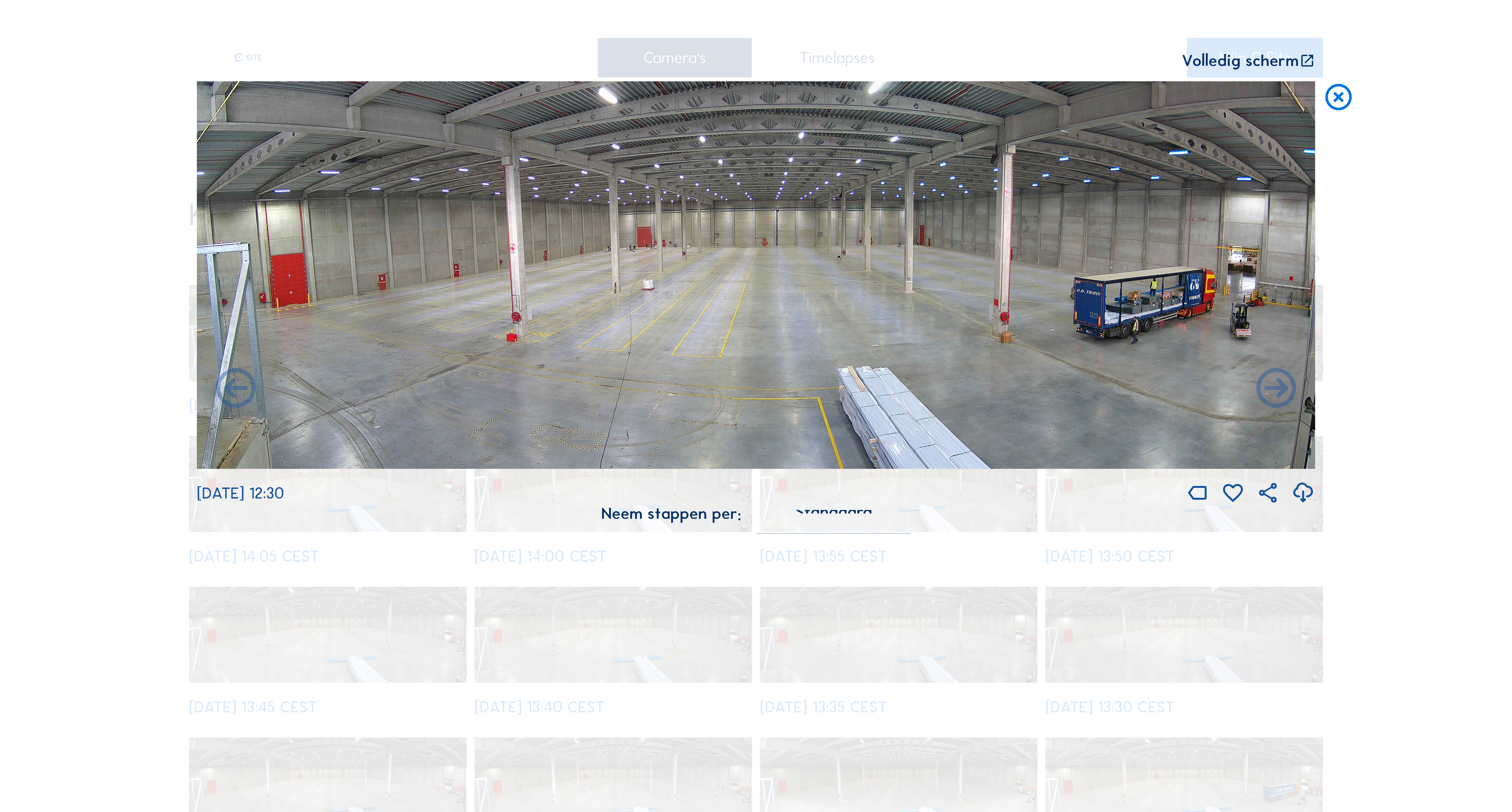
click at [1275, 394] on icon at bounding box center [1276, 389] width 48 height 48
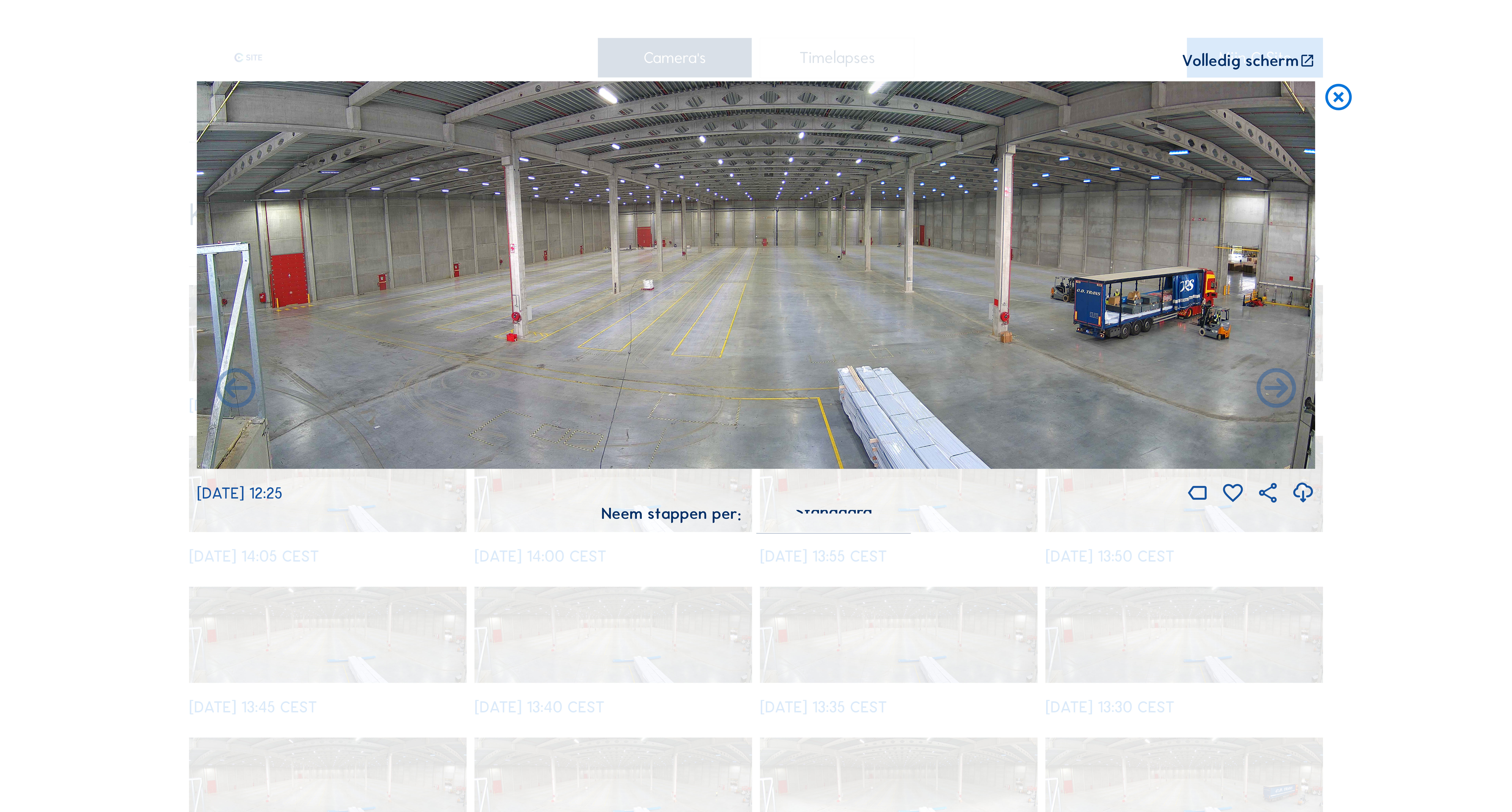
click at [1275, 394] on icon at bounding box center [1276, 389] width 48 height 48
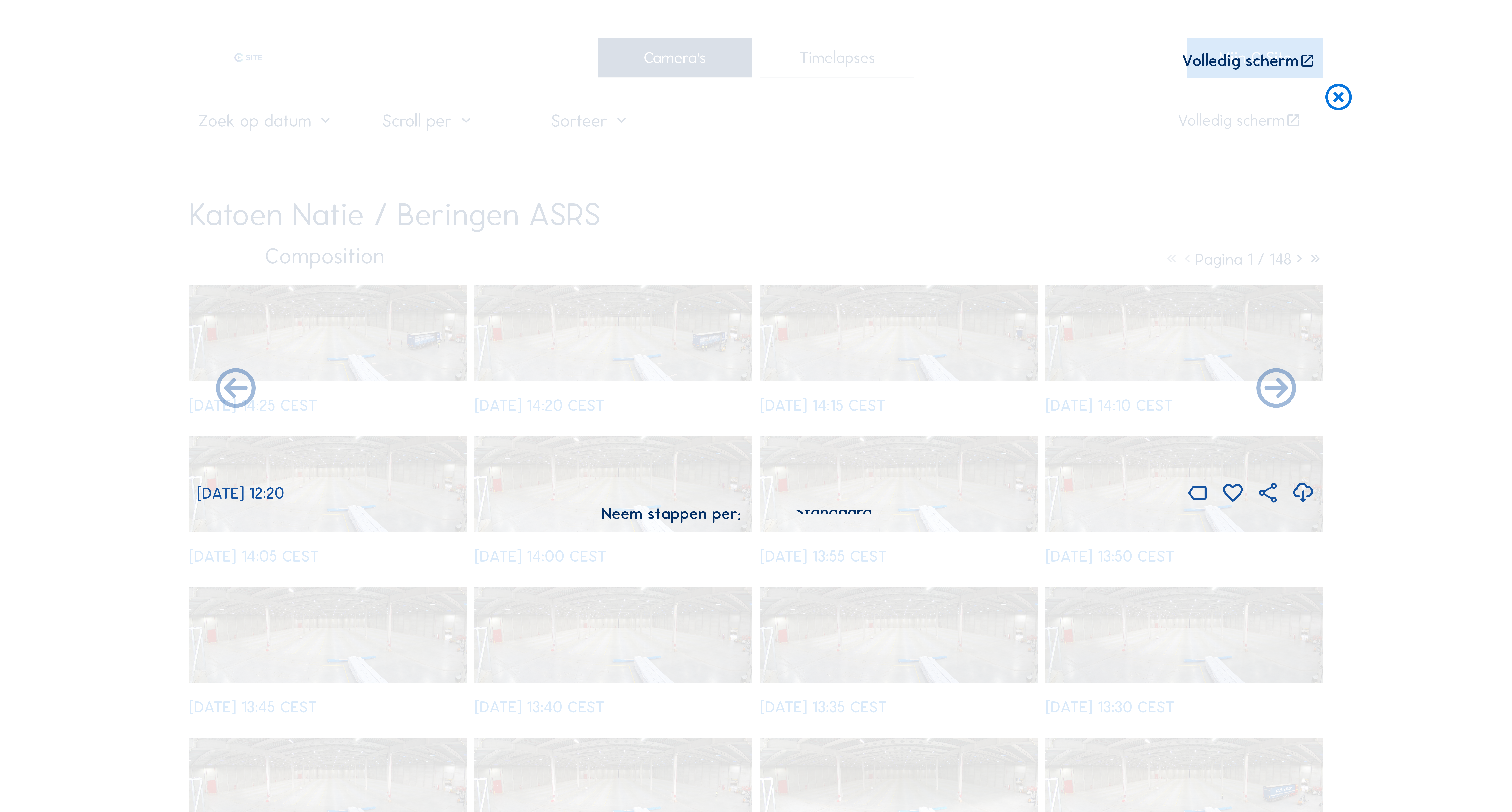
click at [1275, 394] on icon at bounding box center [1276, 389] width 48 height 48
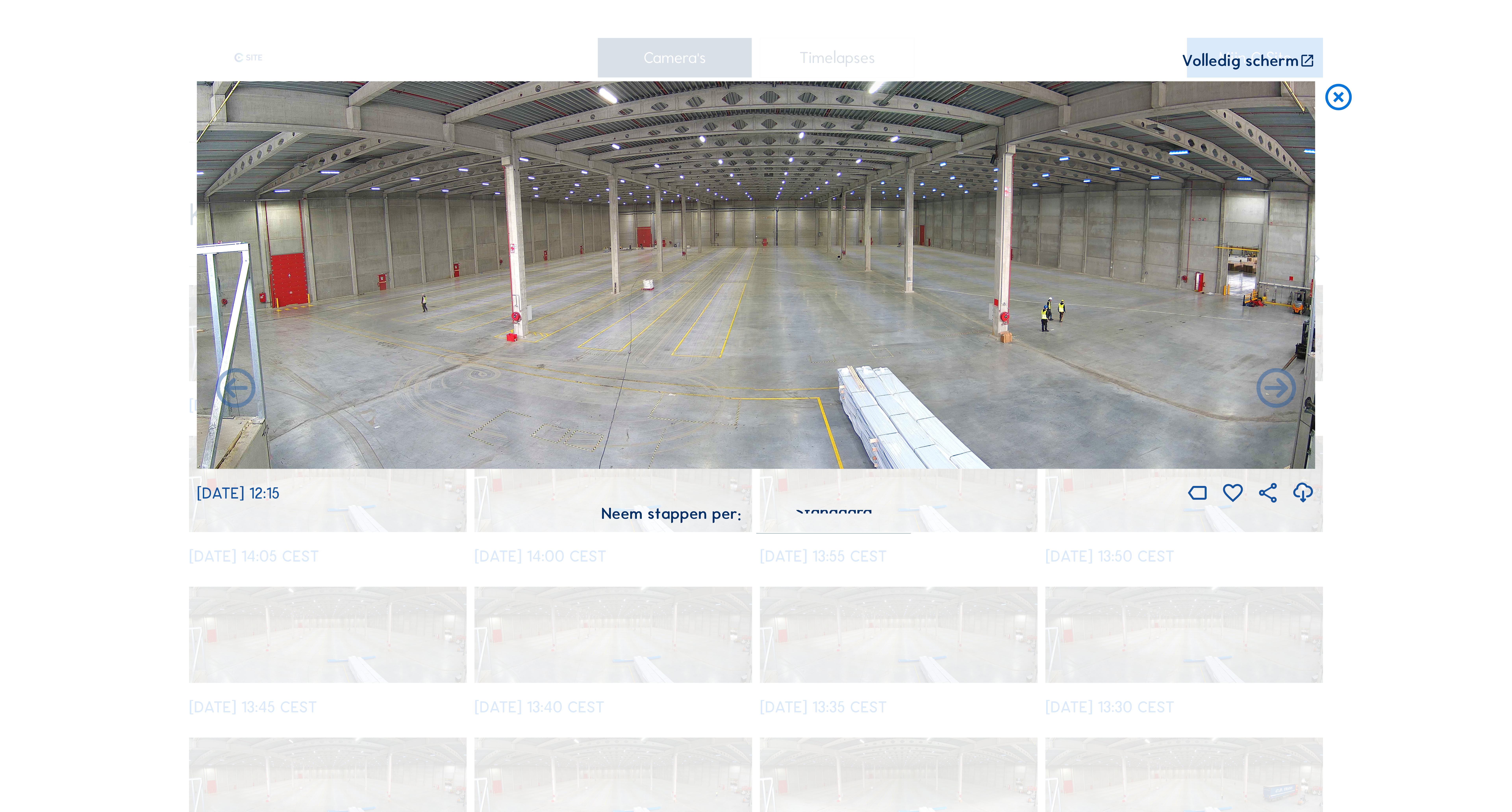
click at [1275, 394] on icon at bounding box center [1276, 389] width 48 height 48
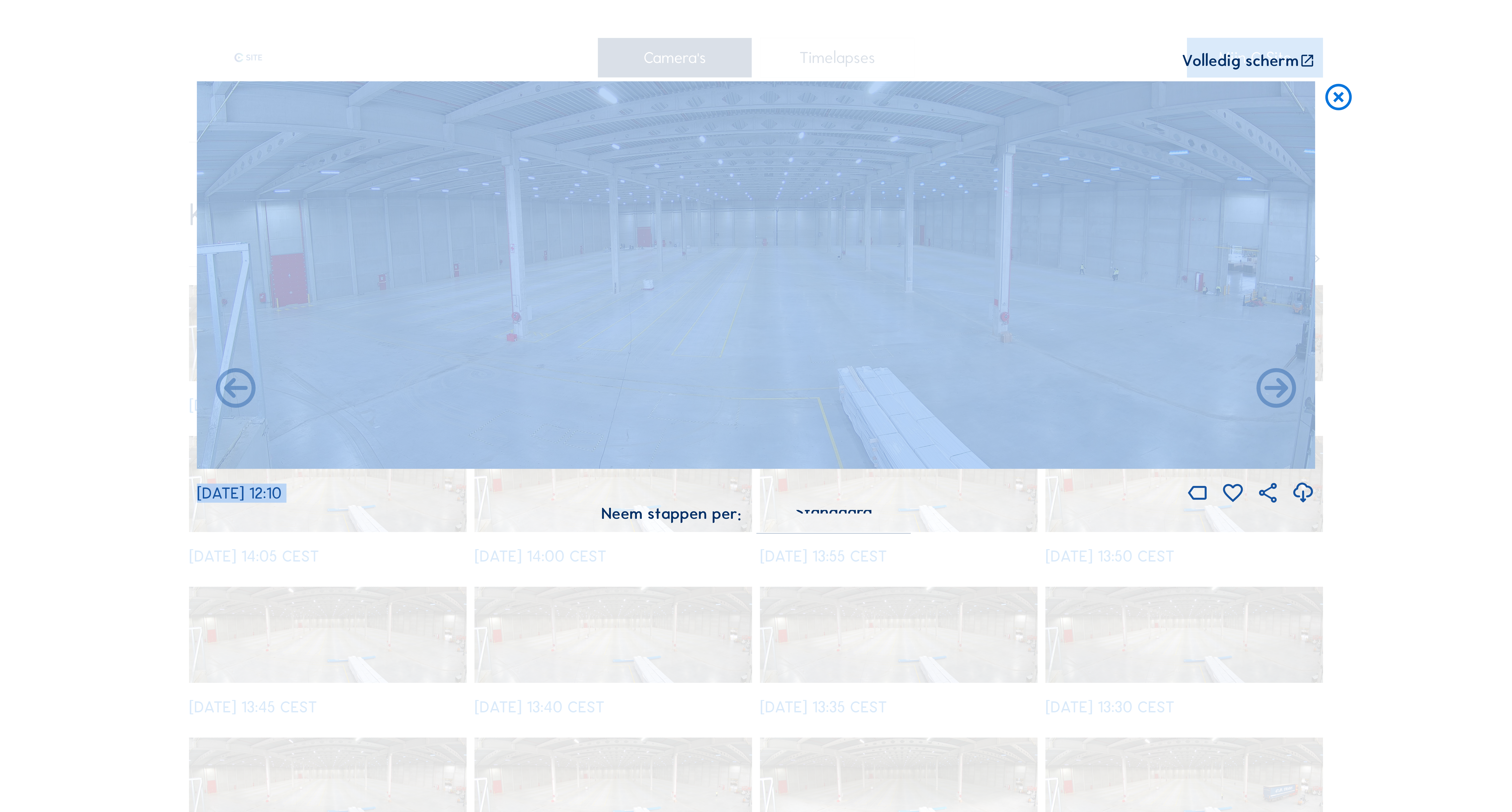
click at [64, 433] on div "Scroll om door de tijd te reizen | Druk op de 'Alt'-knop + scroll om te Zoomen …" at bounding box center [756, 406] width 1512 height 812
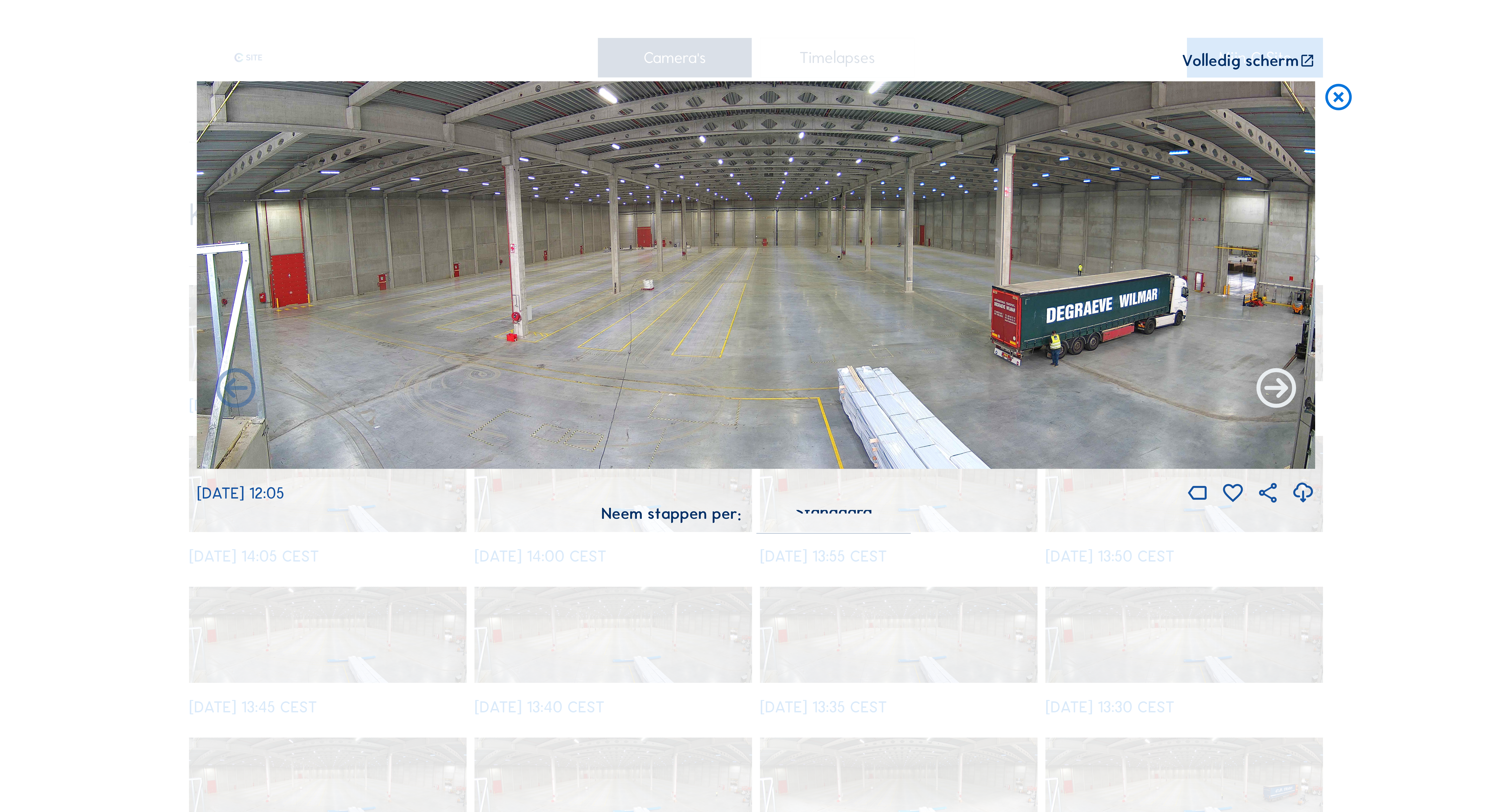
click at [1292, 397] on icon at bounding box center [1276, 389] width 48 height 48
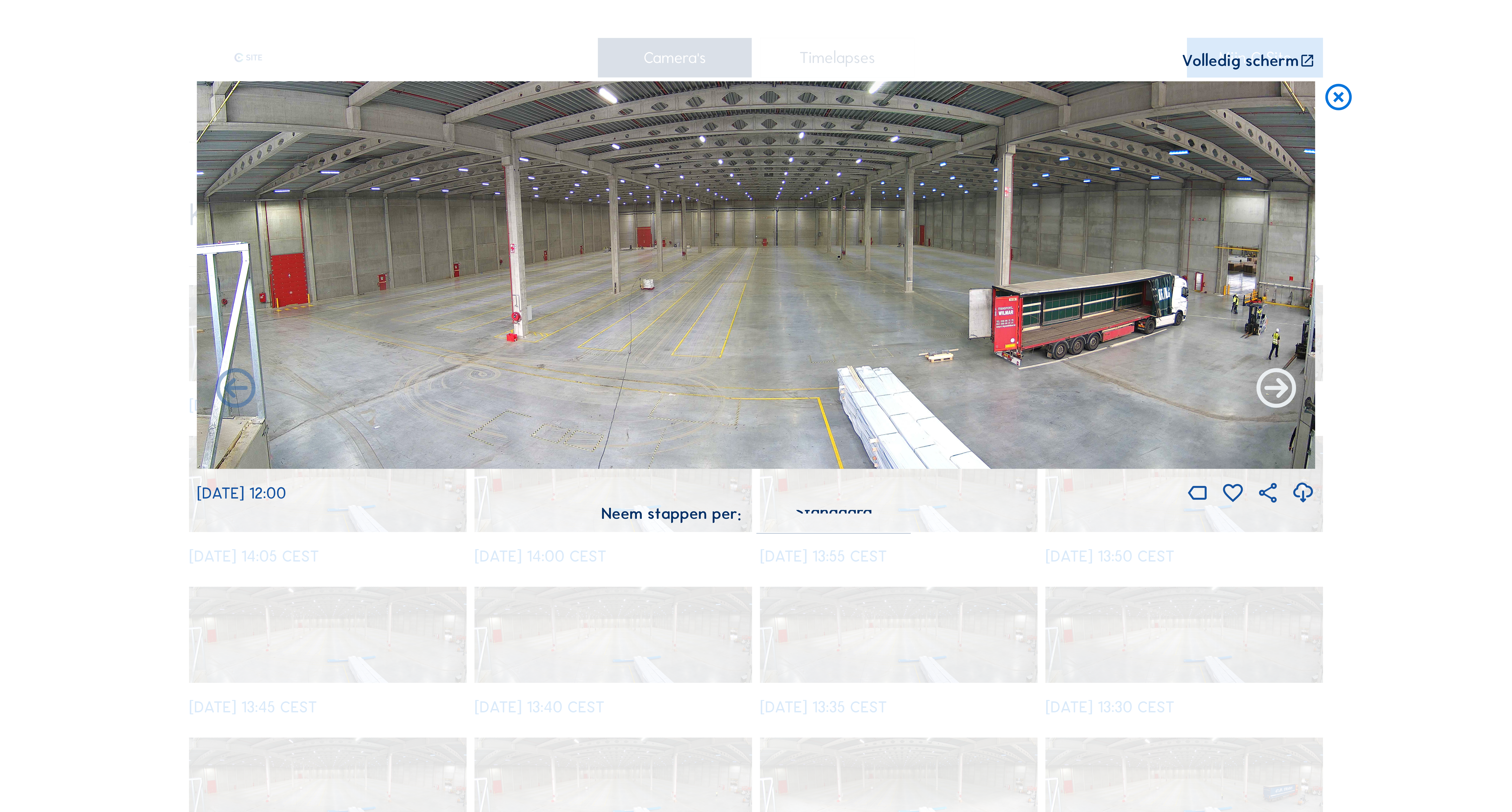
click at [1290, 397] on icon at bounding box center [1276, 389] width 48 height 48
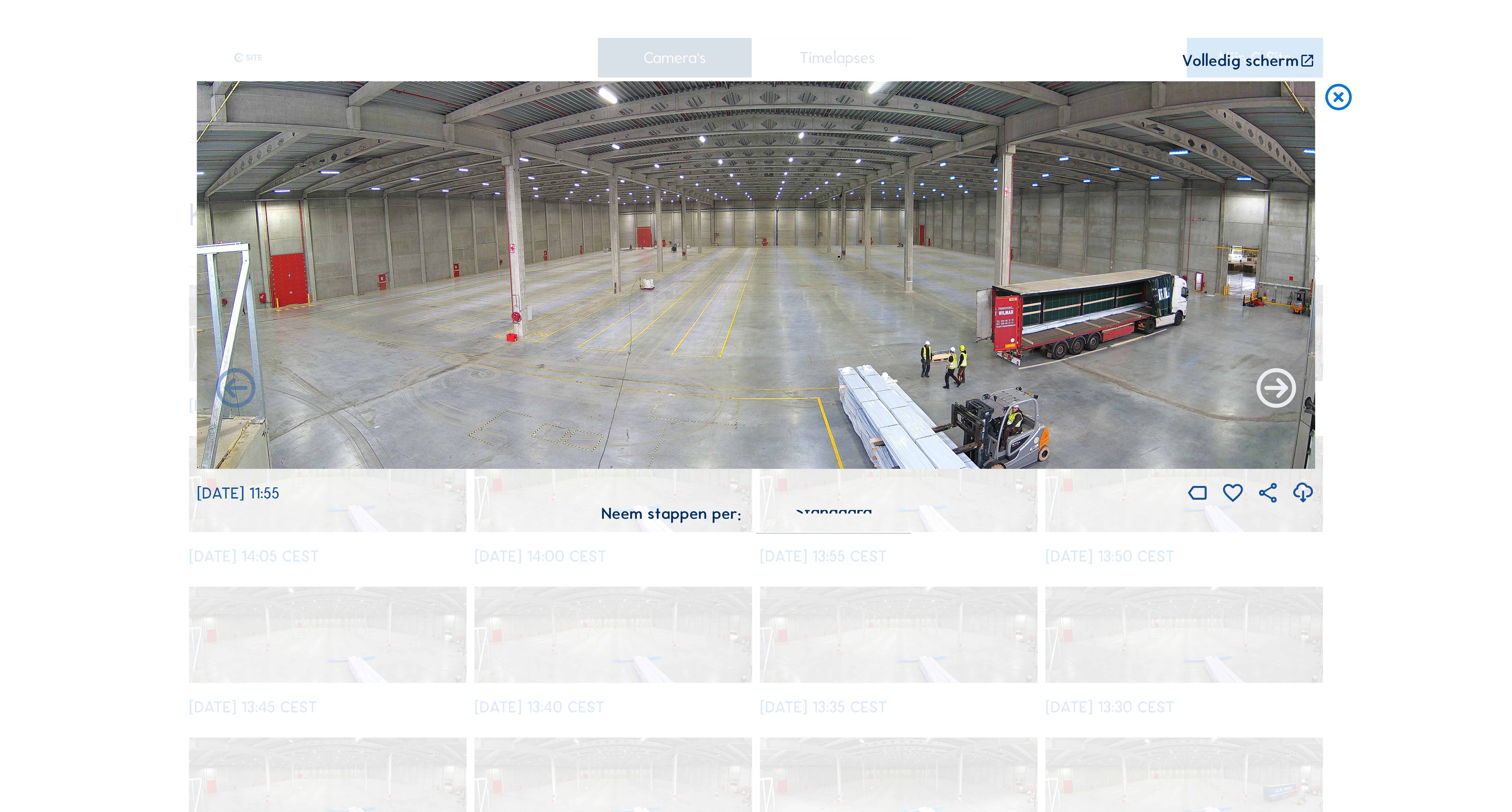
click at [1289, 397] on icon at bounding box center [1276, 389] width 48 height 48
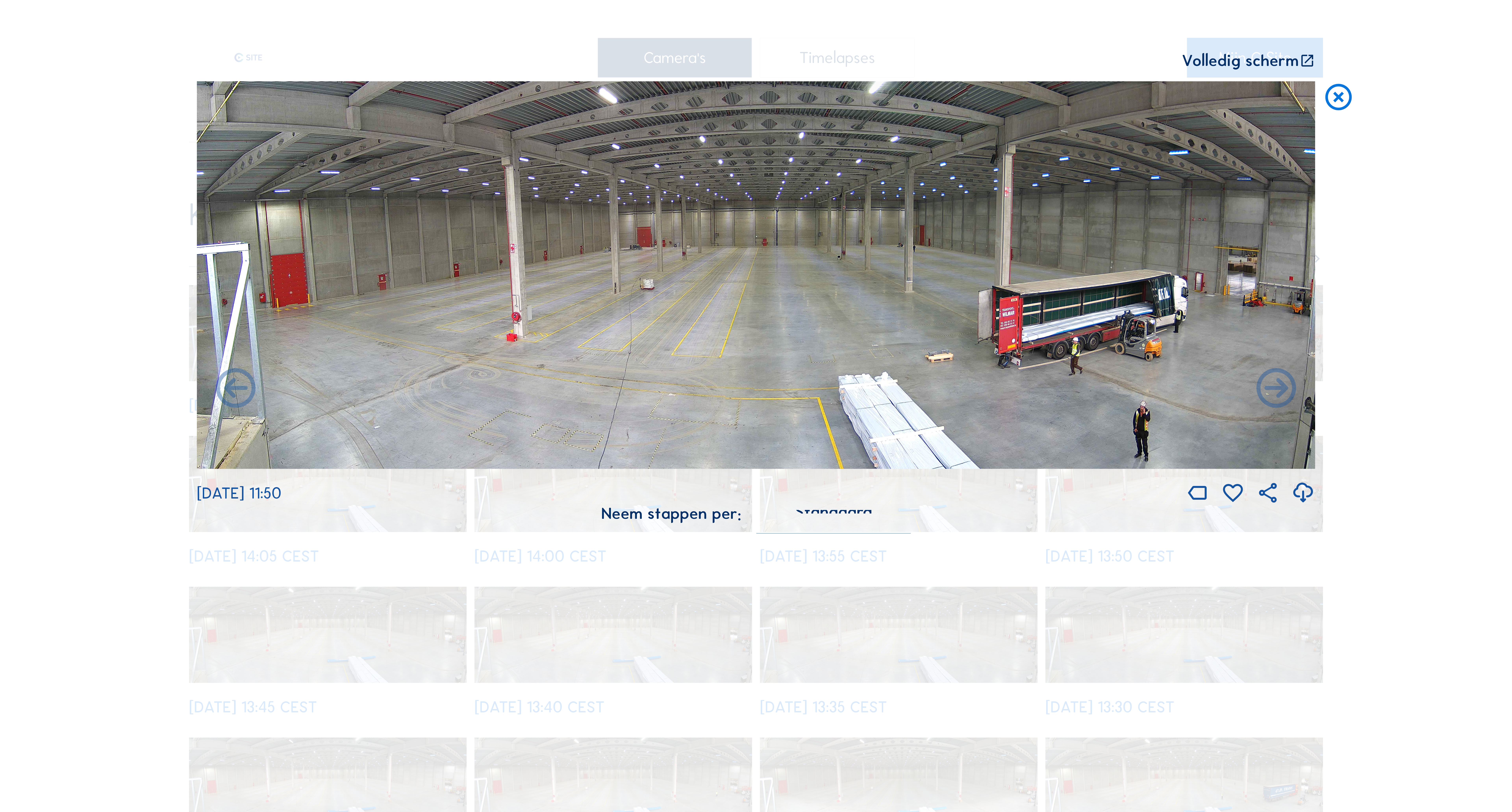
click at [1289, 397] on icon at bounding box center [1276, 389] width 48 height 48
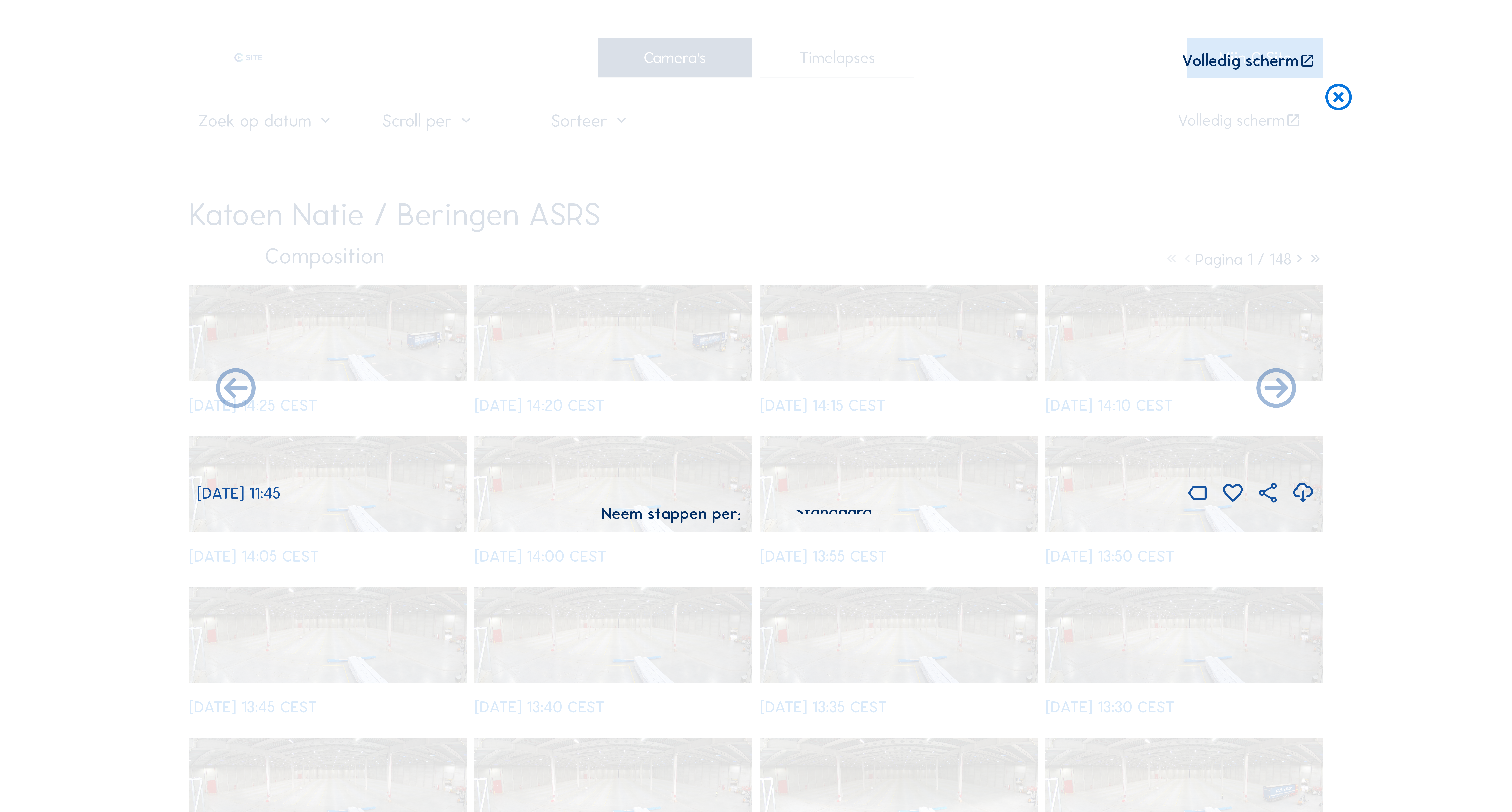
click at [1289, 397] on icon at bounding box center [1276, 389] width 48 height 48
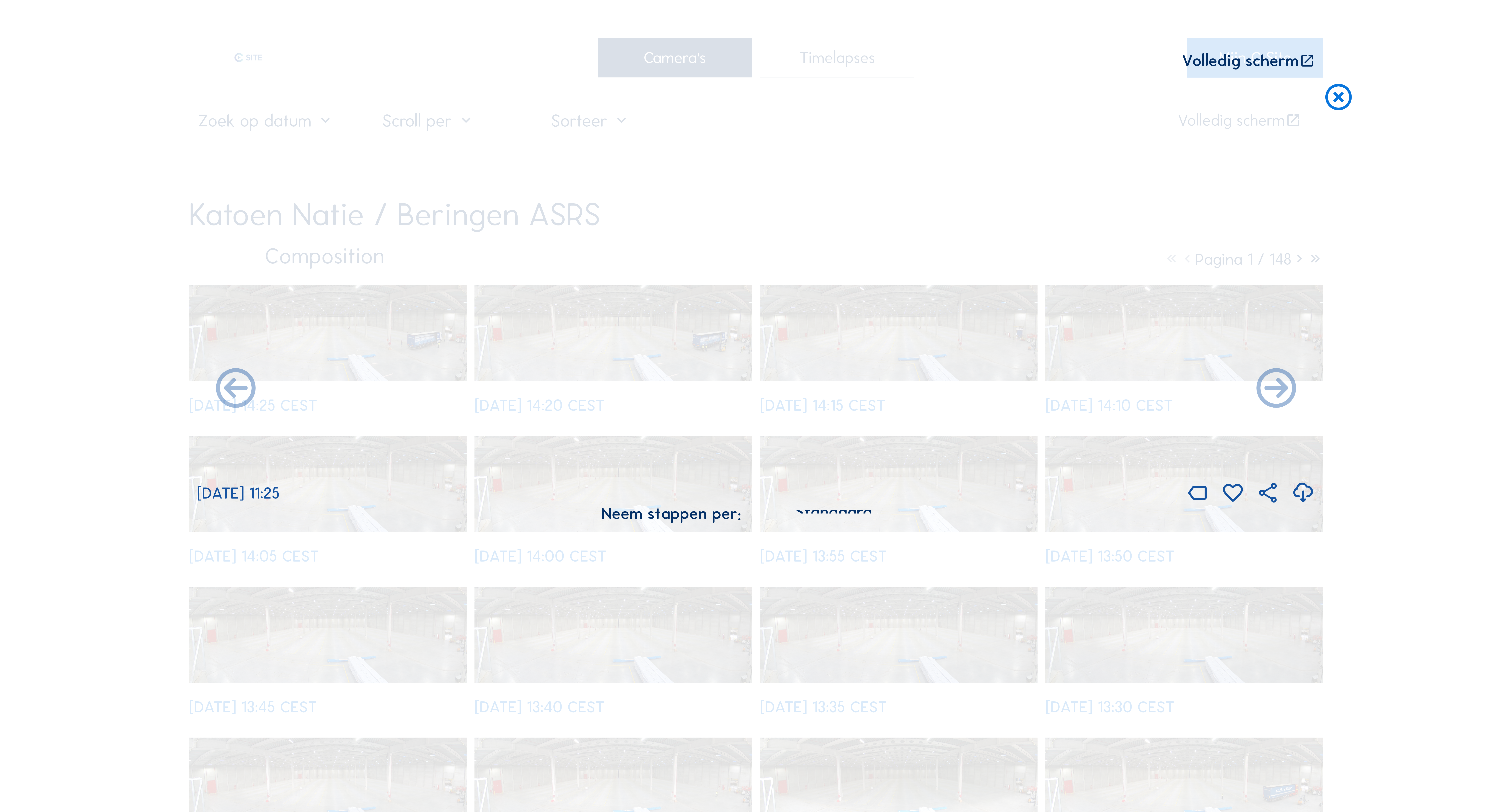
click at [1289, 397] on icon at bounding box center [1276, 389] width 48 height 48
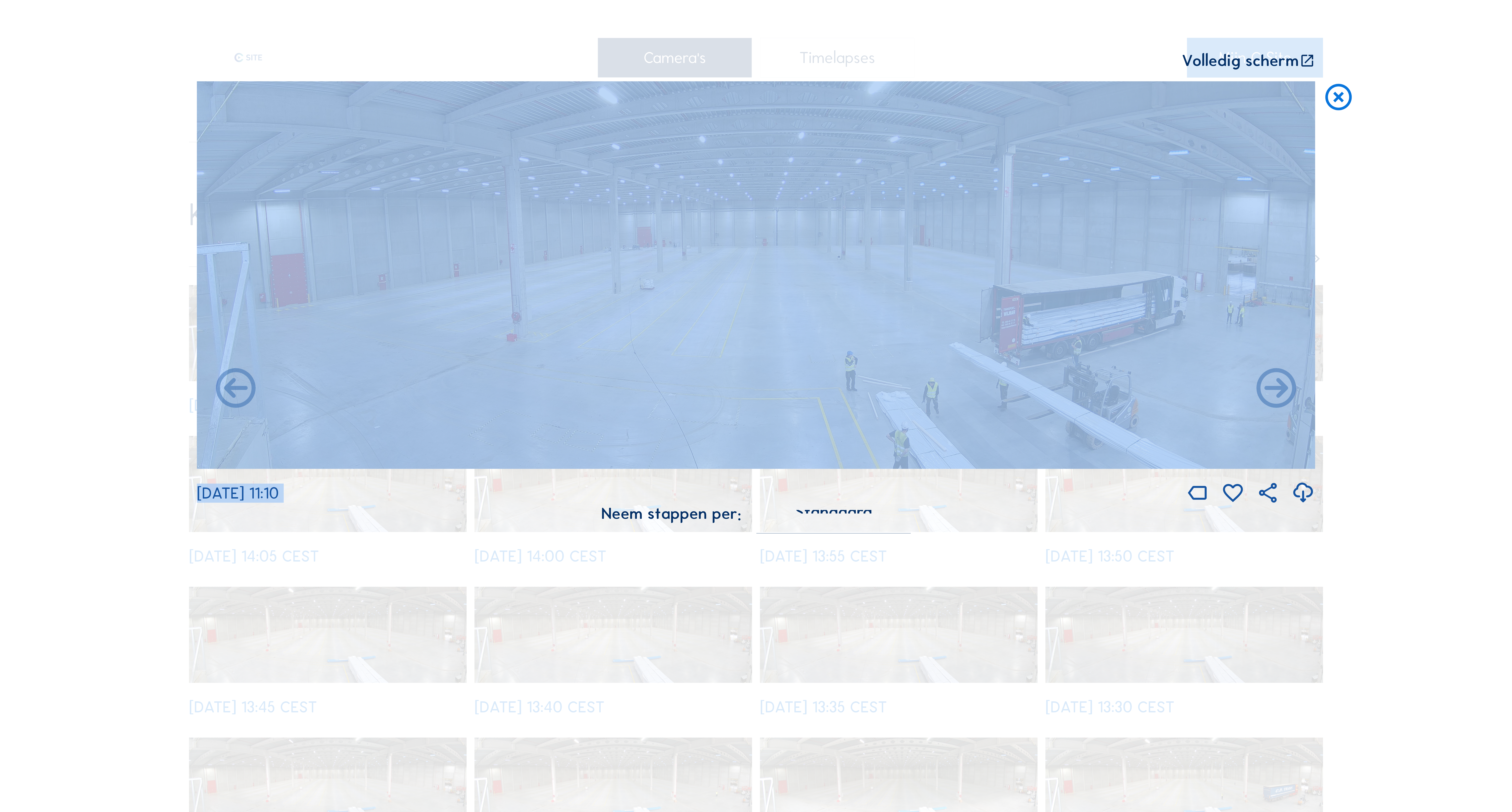
click at [1345, 290] on div "Scroll om door de tijd te reizen | Druk op de 'Alt'-knop + scroll om te Zoomen …" at bounding box center [756, 406] width 1512 height 812
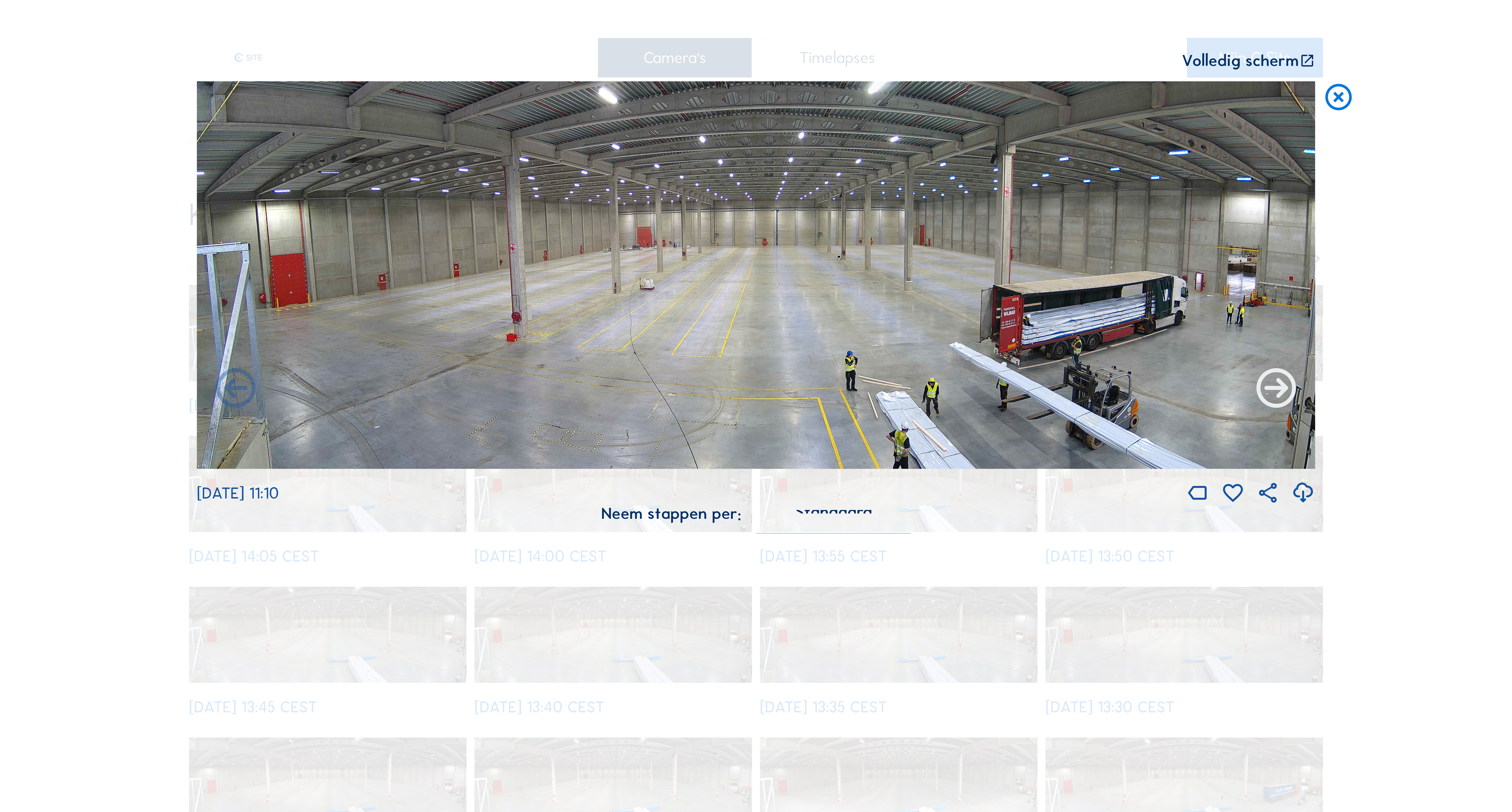
click at [1287, 388] on icon at bounding box center [1276, 389] width 48 height 48
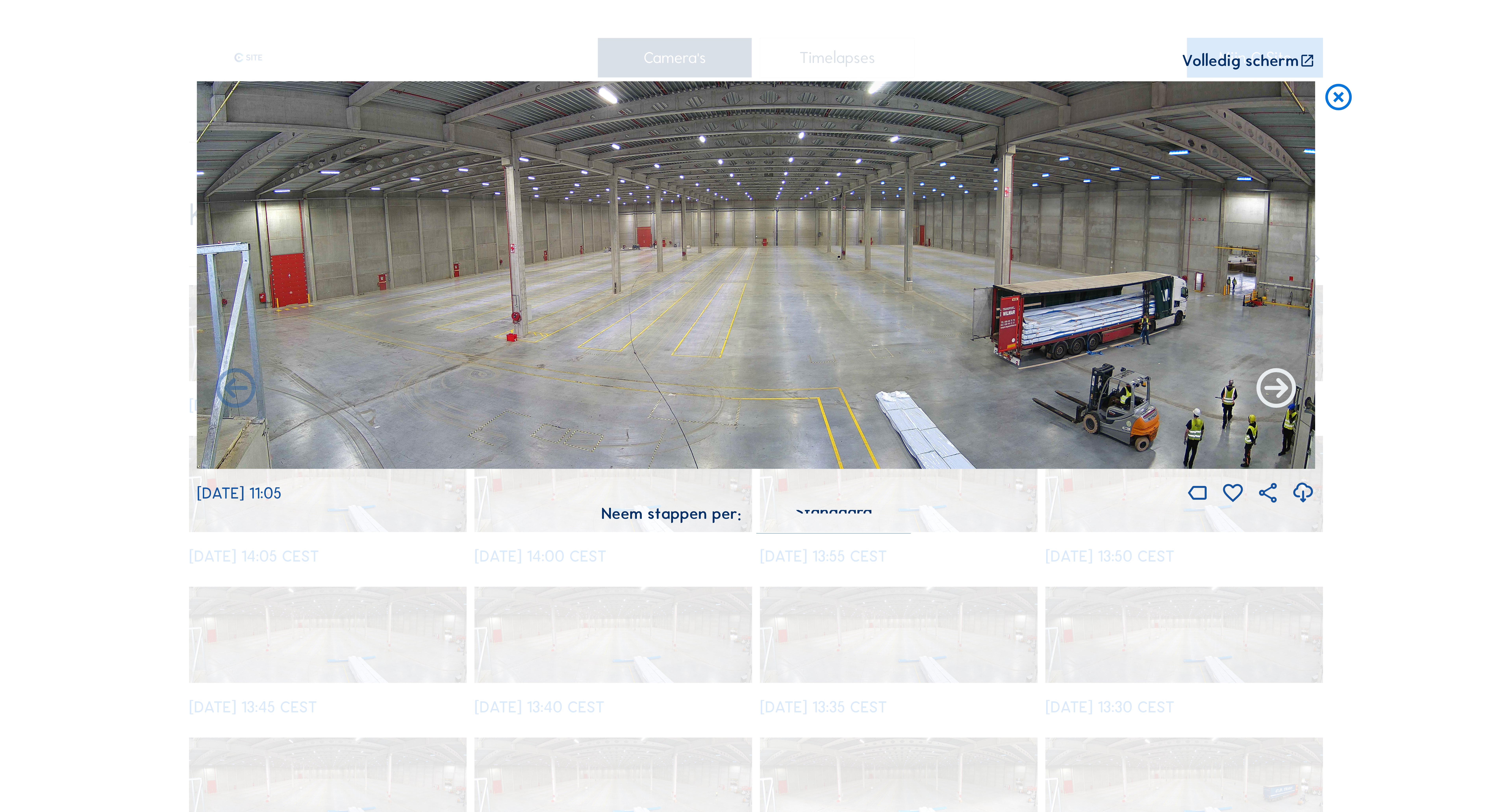
click at [1285, 390] on icon at bounding box center [1276, 389] width 48 height 48
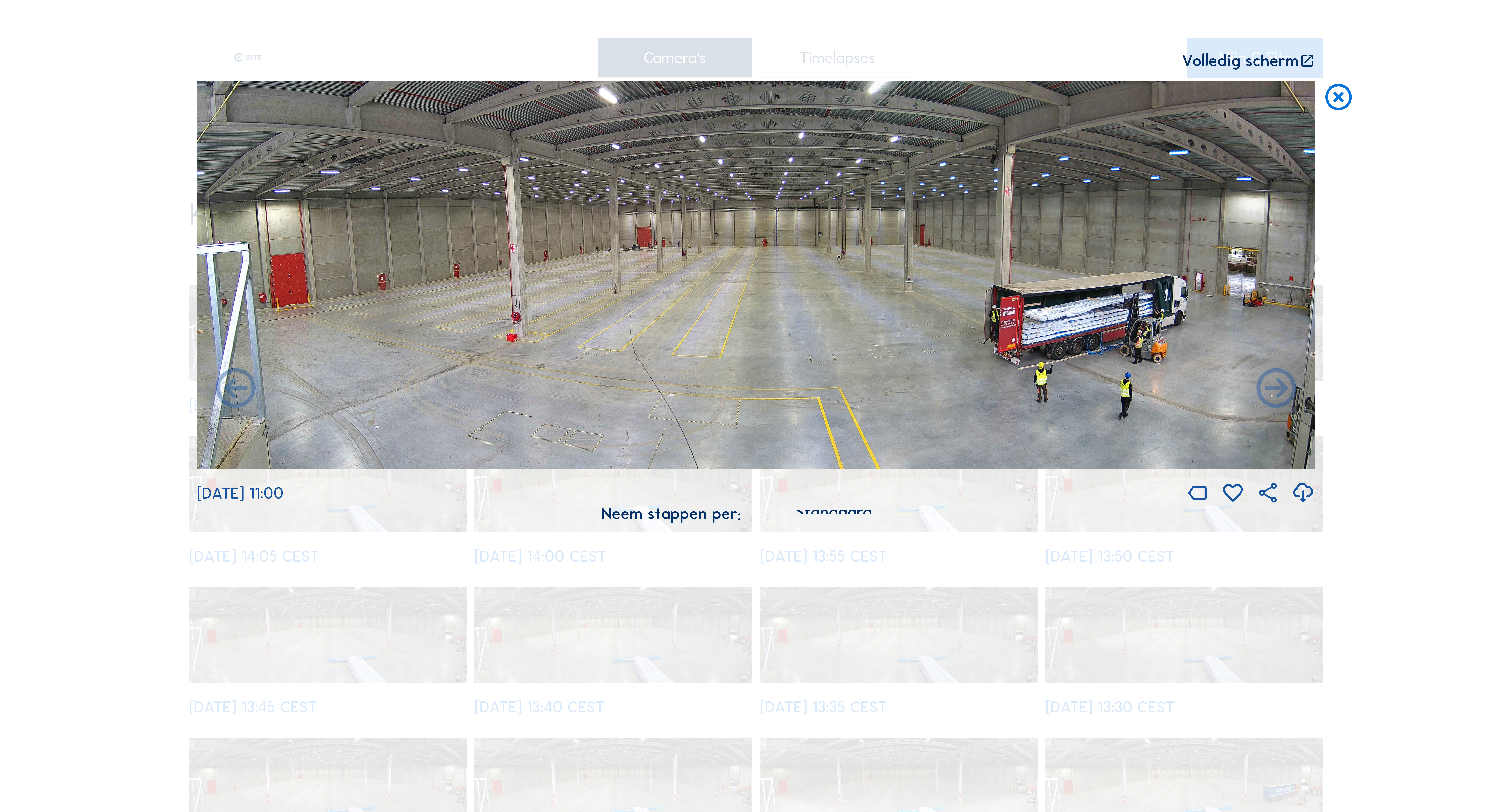
click at [1285, 390] on icon at bounding box center [1276, 389] width 48 height 48
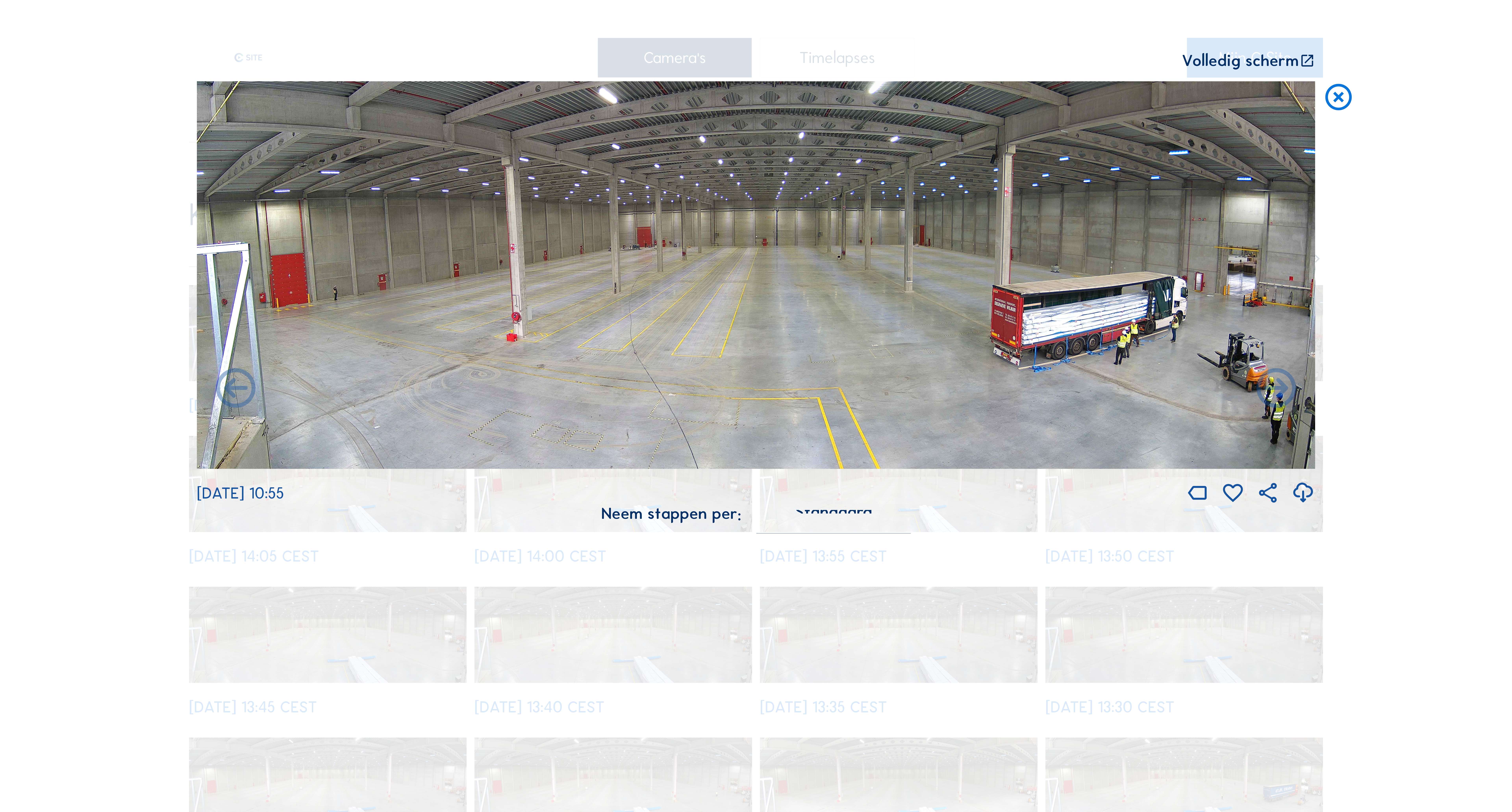
click at [1285, 390] on icon at bounding box center [1276, 389] width 48 height 48
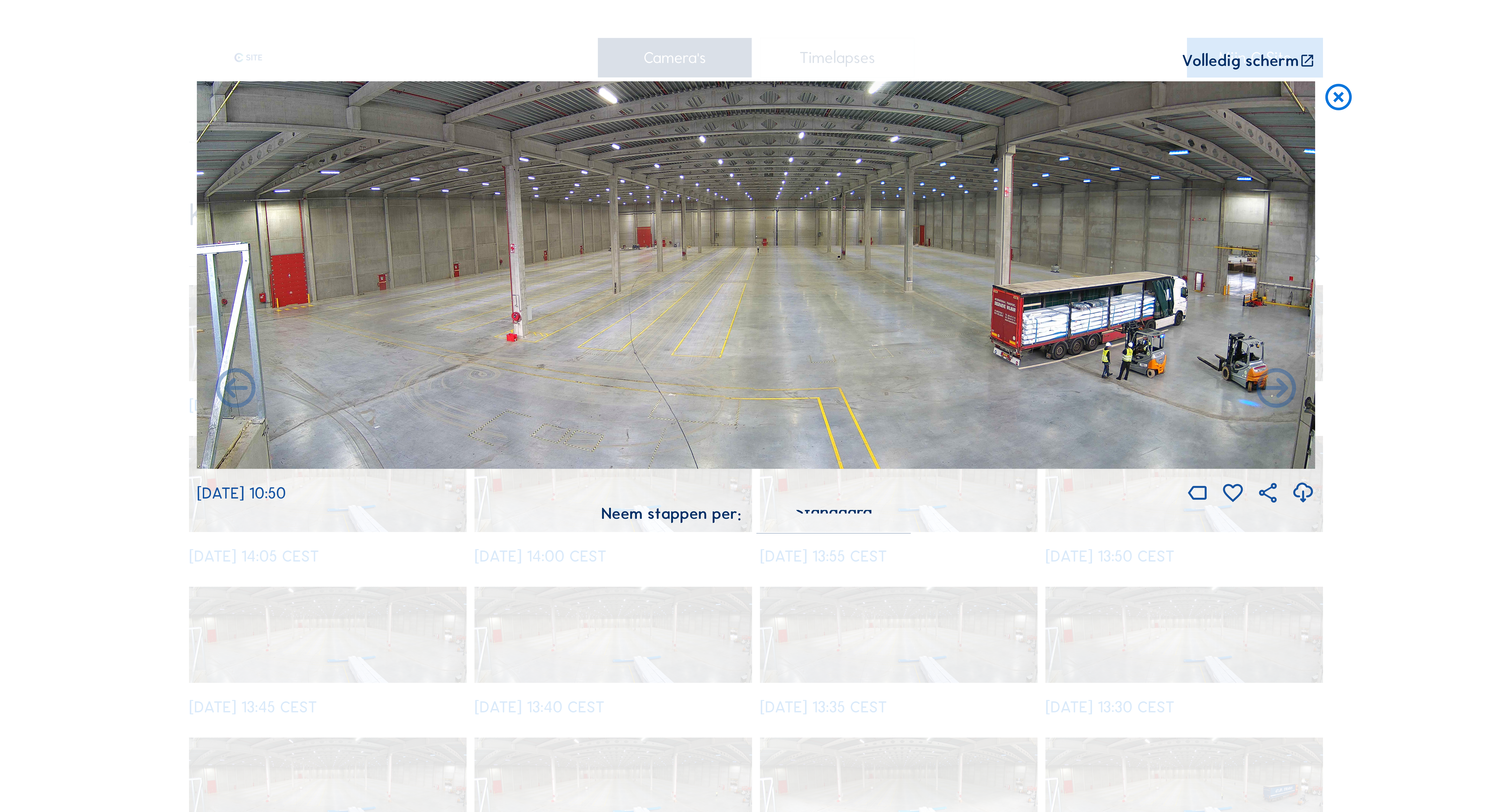
click at [1285, 390] on icon at bounding box center [1276, 389] width 48 height 48
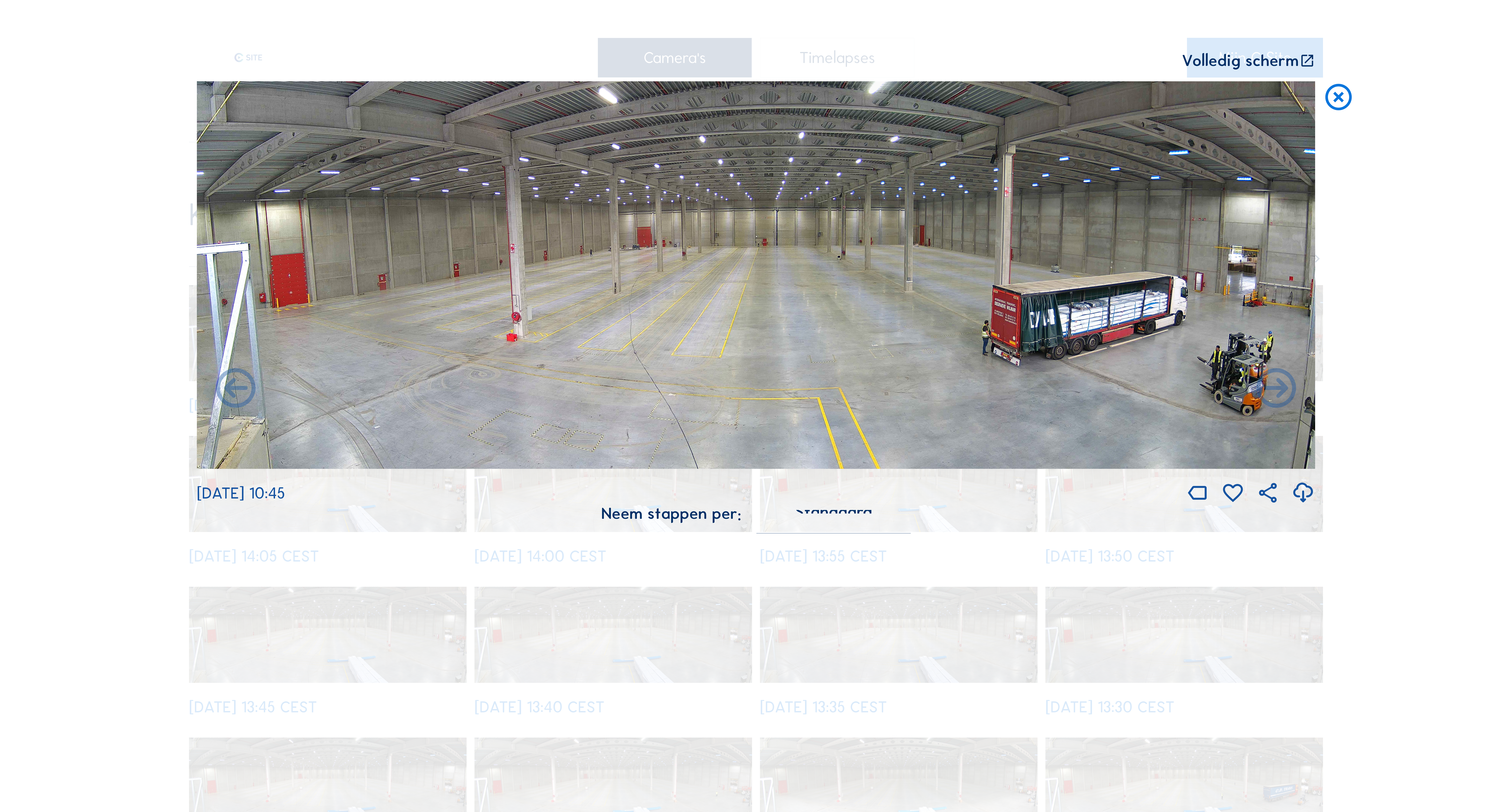
click at [1285, 390] on icon at bounding box center [1276, 389] width 48 height 48
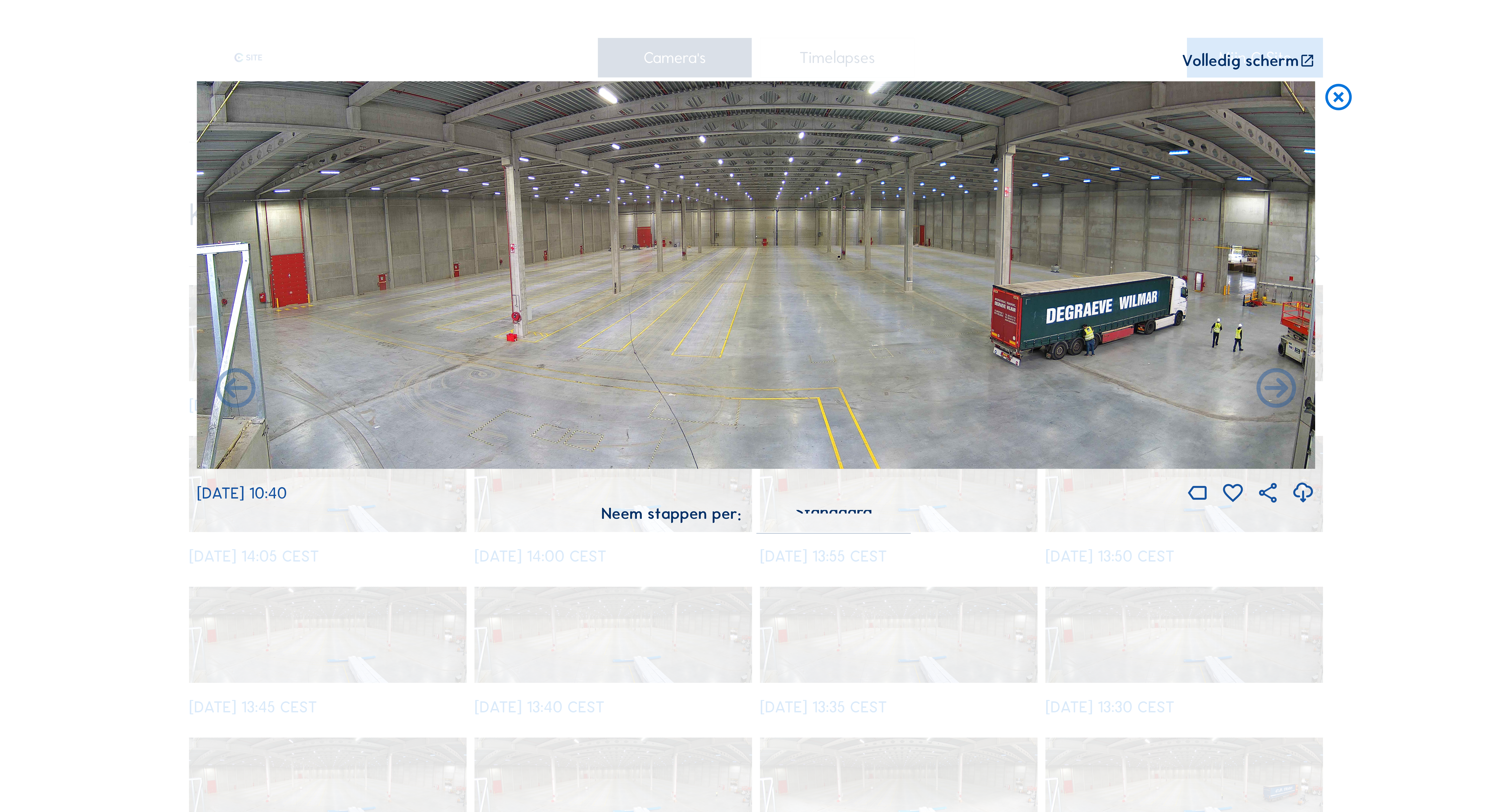
click at [1285, 390] on icon at bounding box center [1276, 389] width 48 height 48
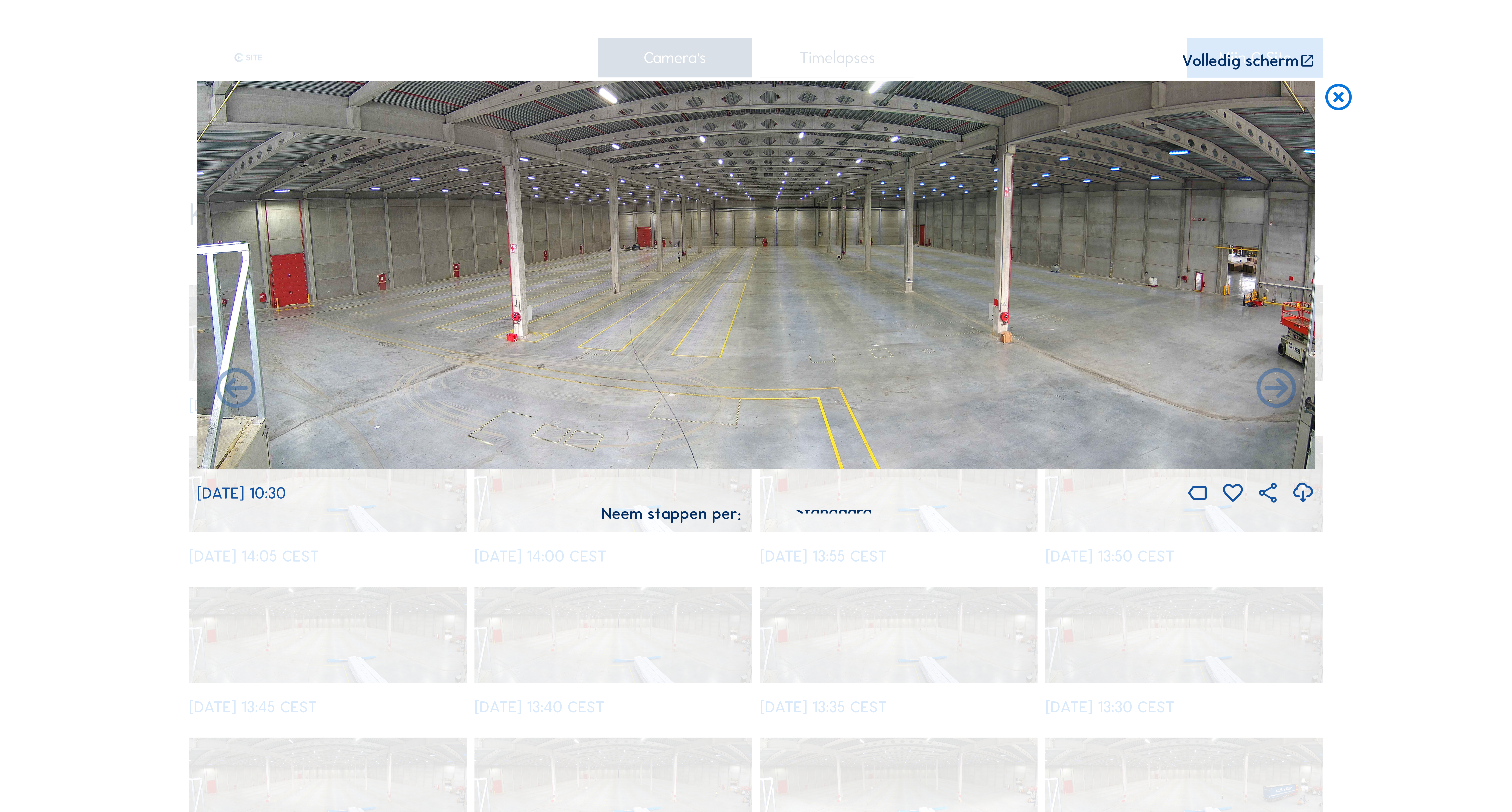
click at [1285, 390] on icon at bounding box center [1276, 389] width 48 height 48
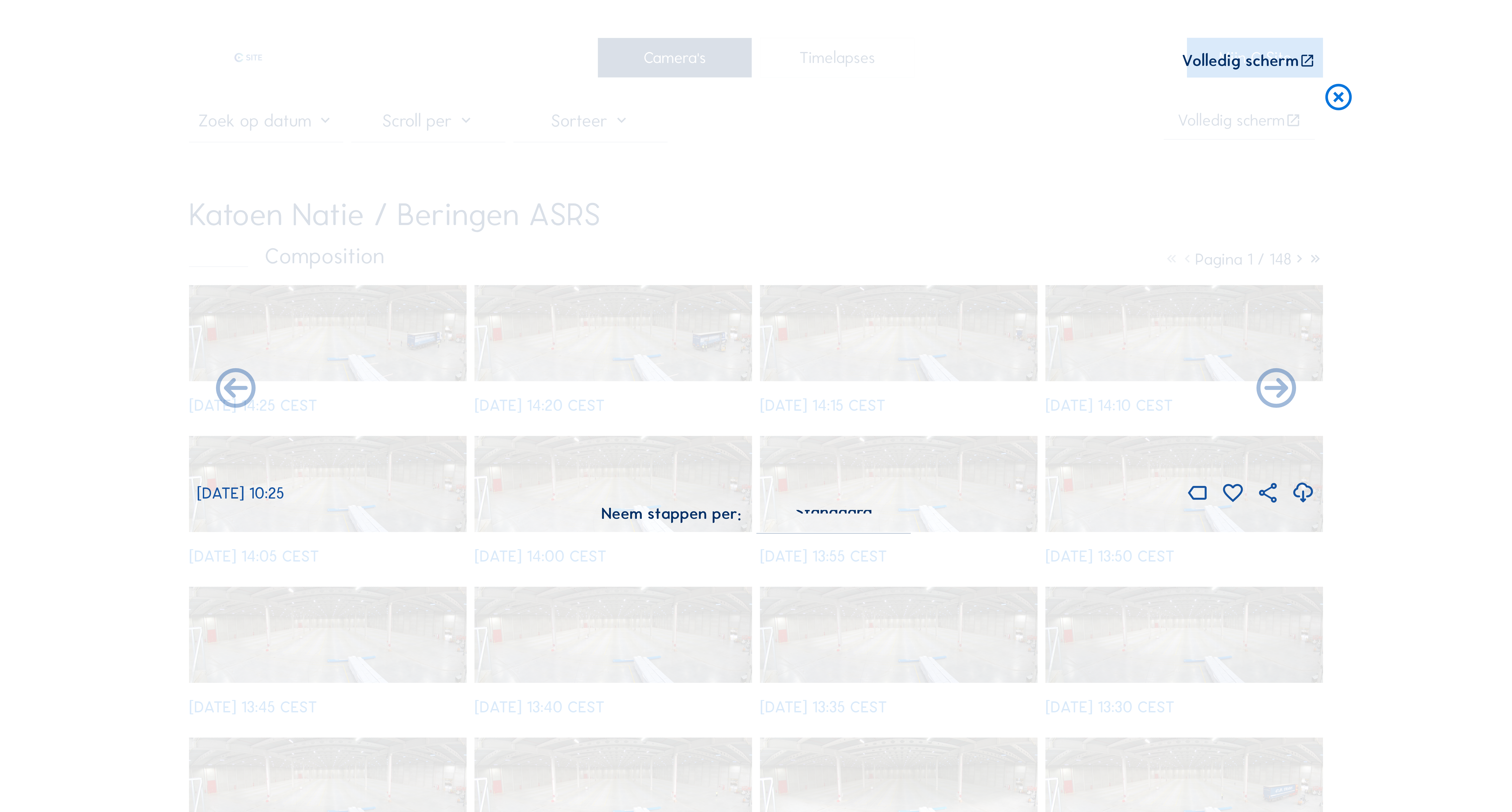
click at [1285, 390] on icon at bounding box center [1276, 389] width 48 height 48
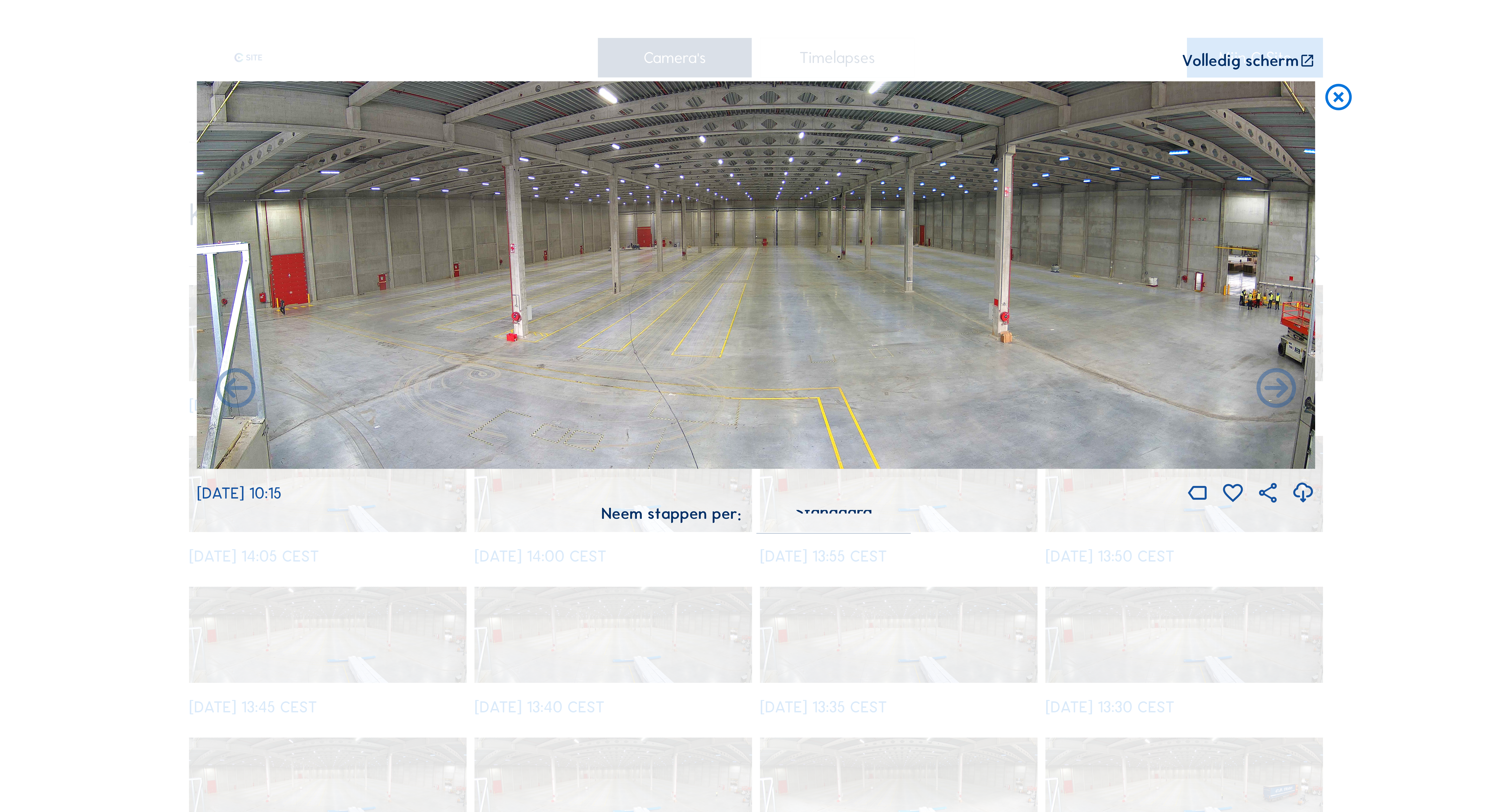
click at [1285, 390] on icon at bounding box center [1276, 389] width 48 height 48
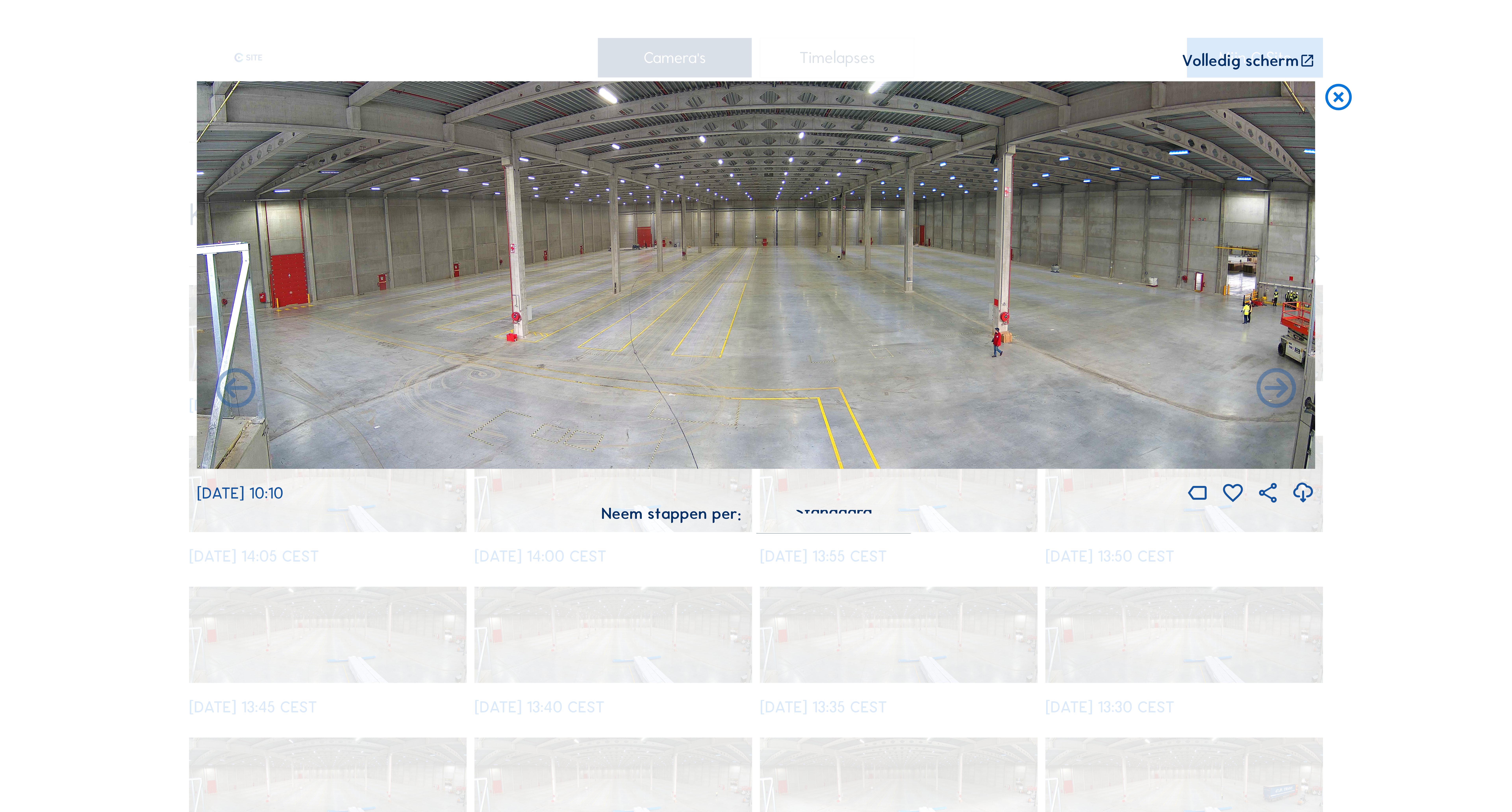
click at [1337, 105] on icon at bounding box center [1338, 98] width 32 height 33
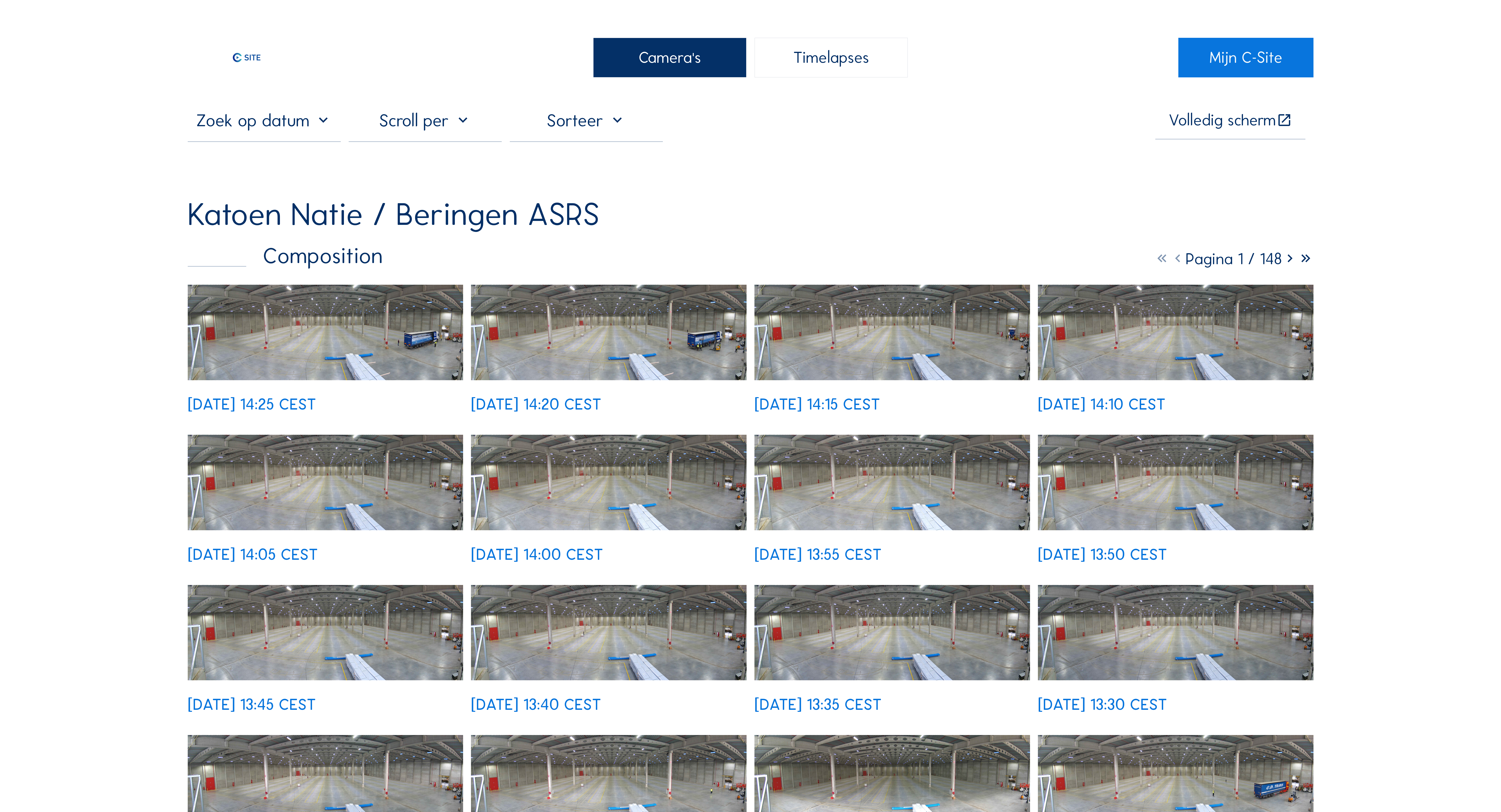
click at [341, 328] on img at bounding box center [325, 332] width 275 height 96
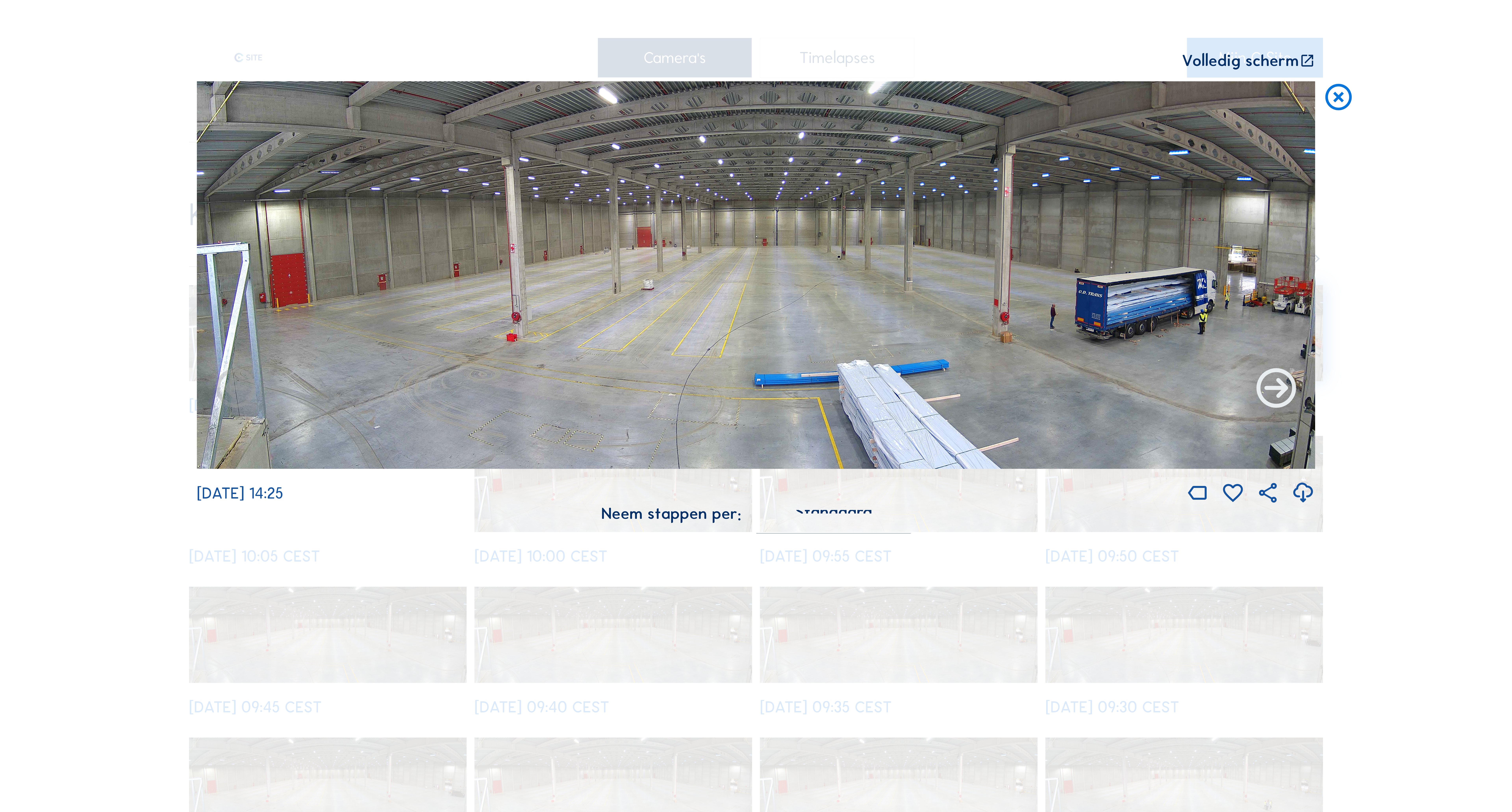
click at [1273, 386] on icon at bounding box center [1276, 389] width 48 height 48
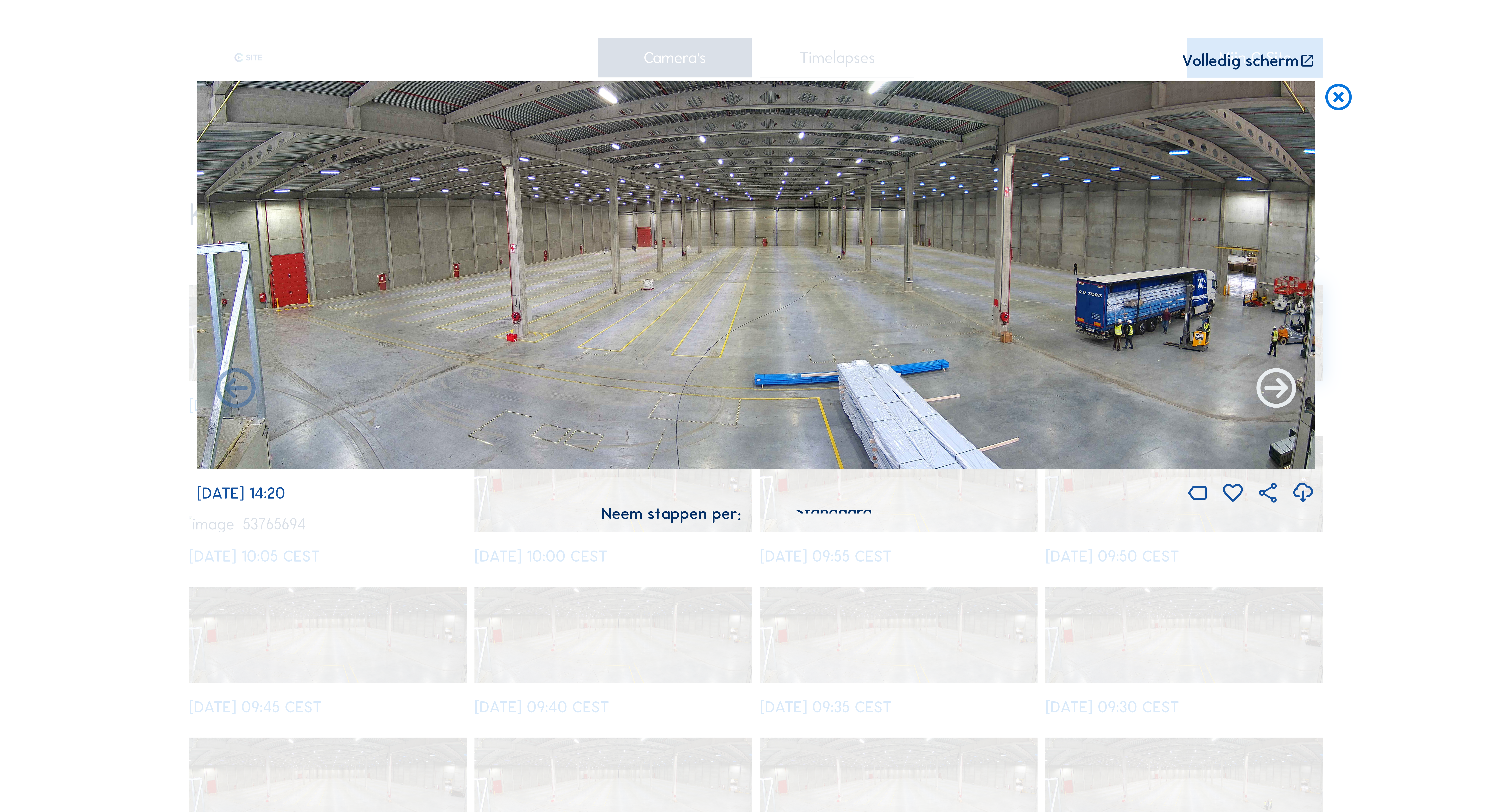
click at [1265, 389] on icon at bounding box center [1276, 389] width 48 height 48
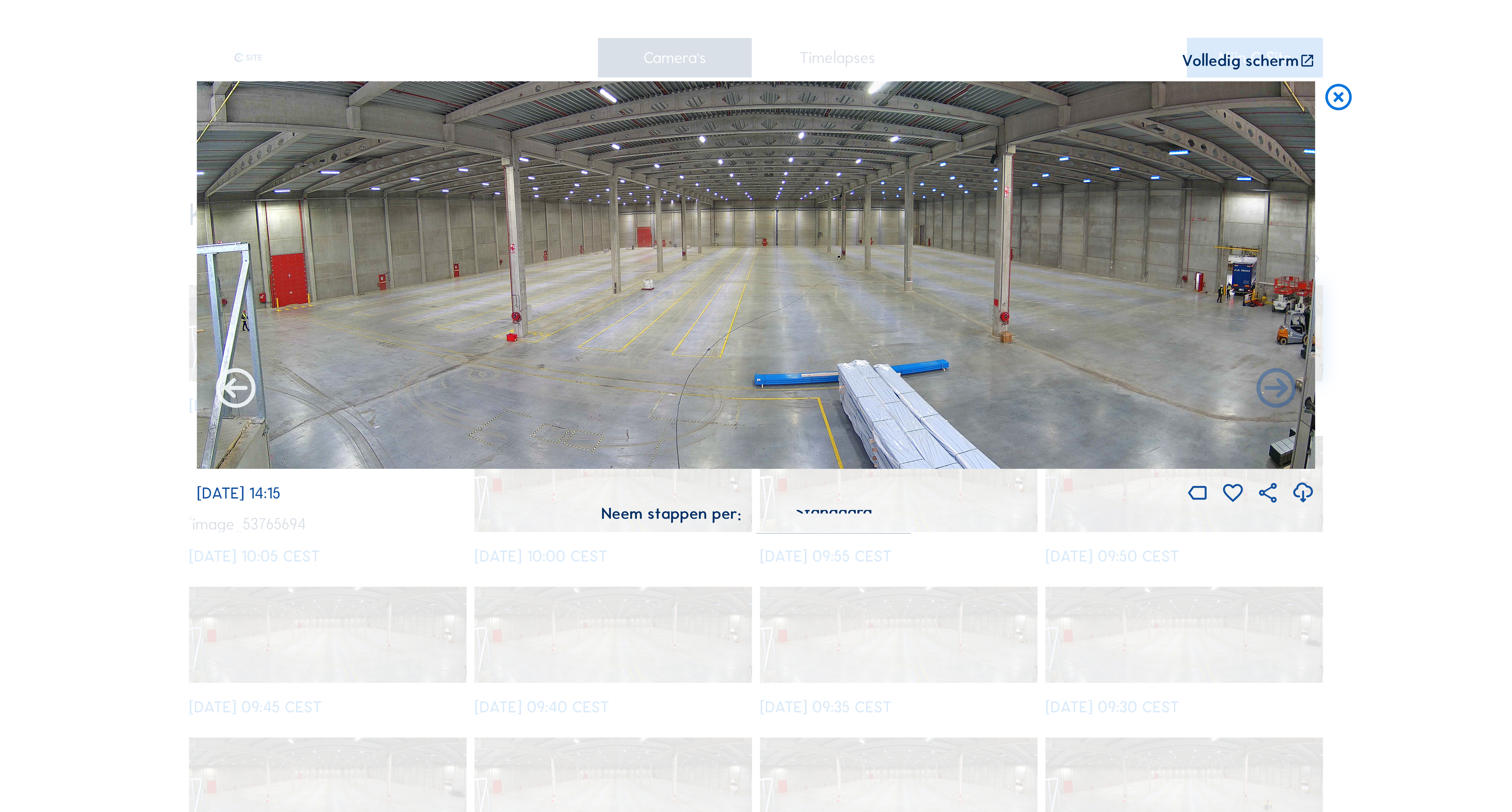
click at [242, 388] on icon at bounding box center [235, 389] width 48 height 48
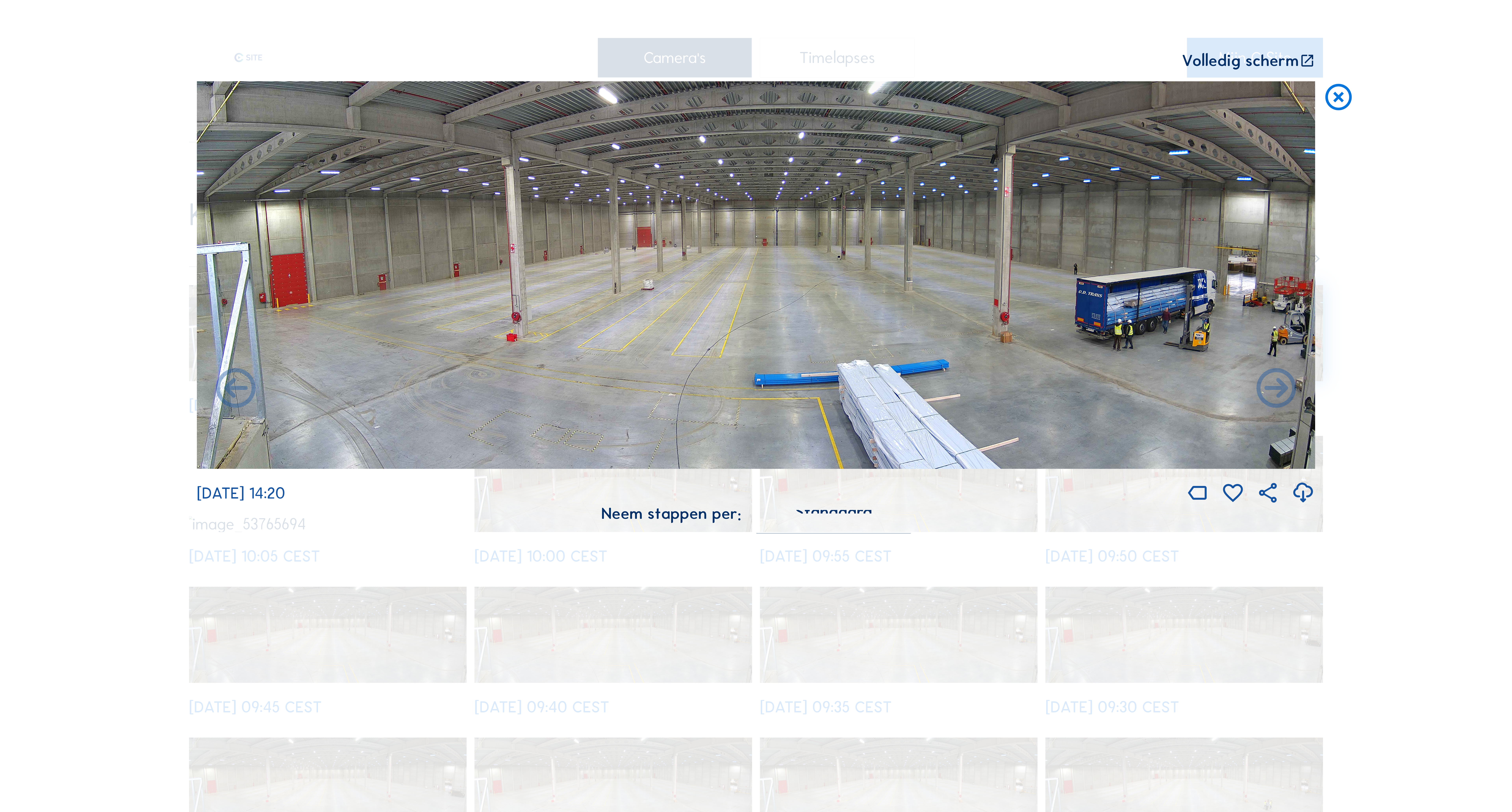
click at [242, 388] on icon at bounding box center [235, 389] width 48 height 48
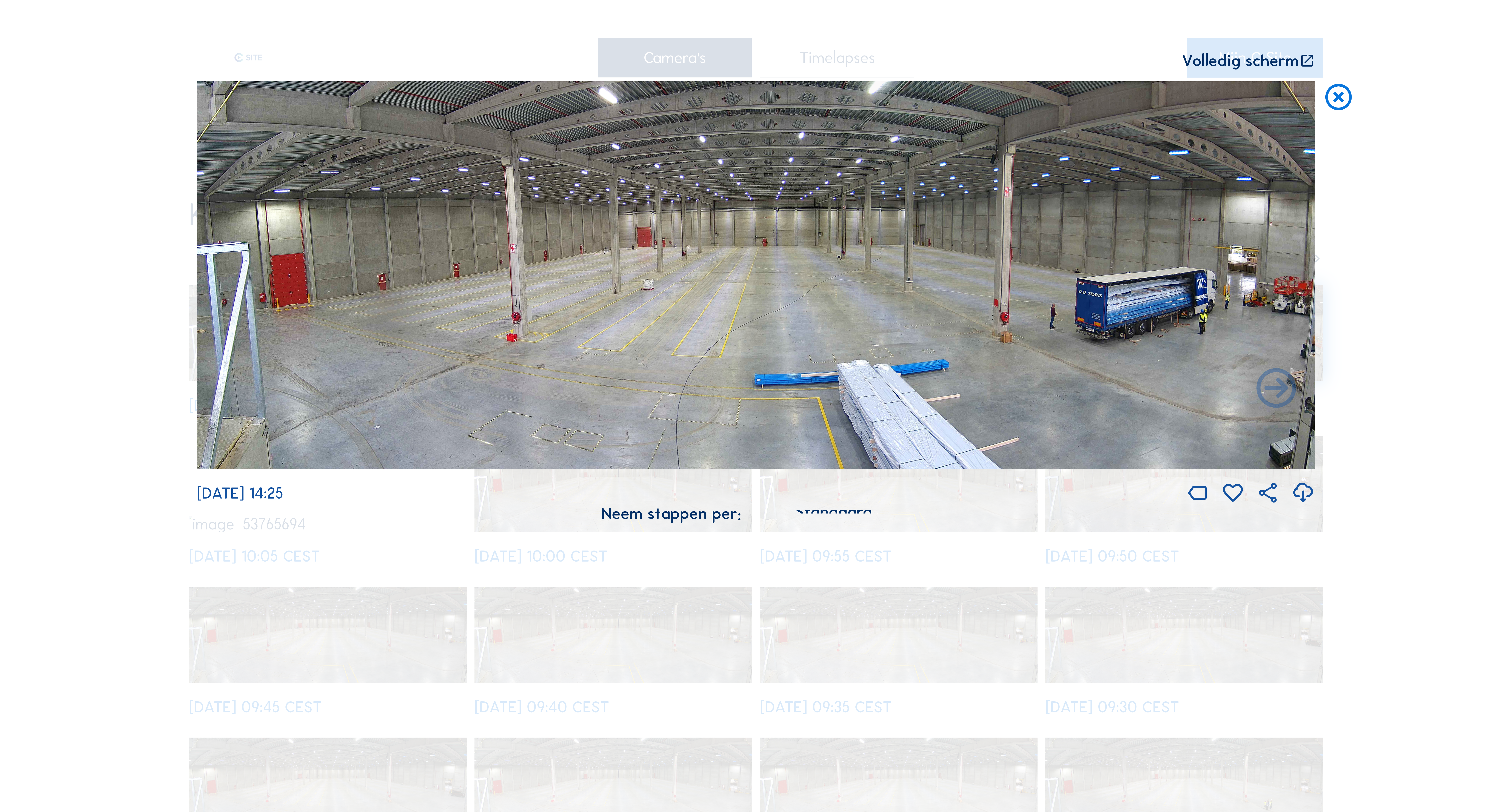
click at [1051, 298] on img at bounding box center [755, 275] width 1118 height 388
click at [1077, 314] on img at bounding box center [755, 275] width 1118 height 388
click at [1077, 315] on img at bounding box center [755, 275] width 1118 height 388
click at [1303, 496] on icon at bounding box center [1303, 493] width 24 height 29
click at [1401, 309] on div "Scroll om door de tijd te reizen | Druk op de 'Alt'-knop + scroll om te Zoomen …" at bounding box center [756, 406] width 1512 height 812
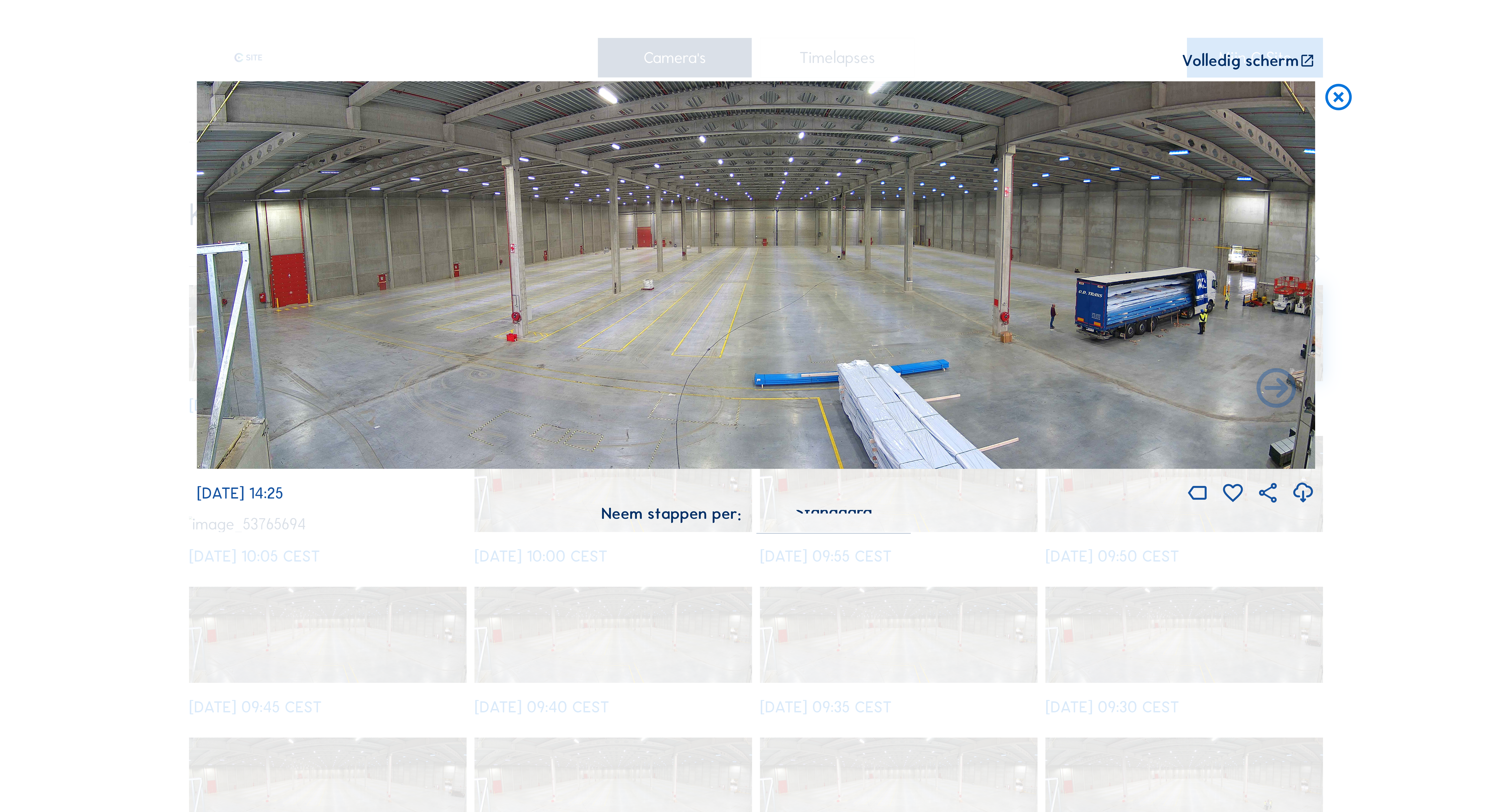
click at [1439, 336] on div "Scroll om door de tijd te reizen | Druk op de 'Alt'-knop + scroll om te Zoomen …" at bounding box center [756, 406] width 1512 height 812
click at [1122, 247] on img at bounding box center [755, 275] width 1118 height 388
click at [1211, 383] on img at bounding box center [755, 275] width 1118 height 388
click at [1268, 393] on icon at bounding box center [1276, 389] width 48 height 48
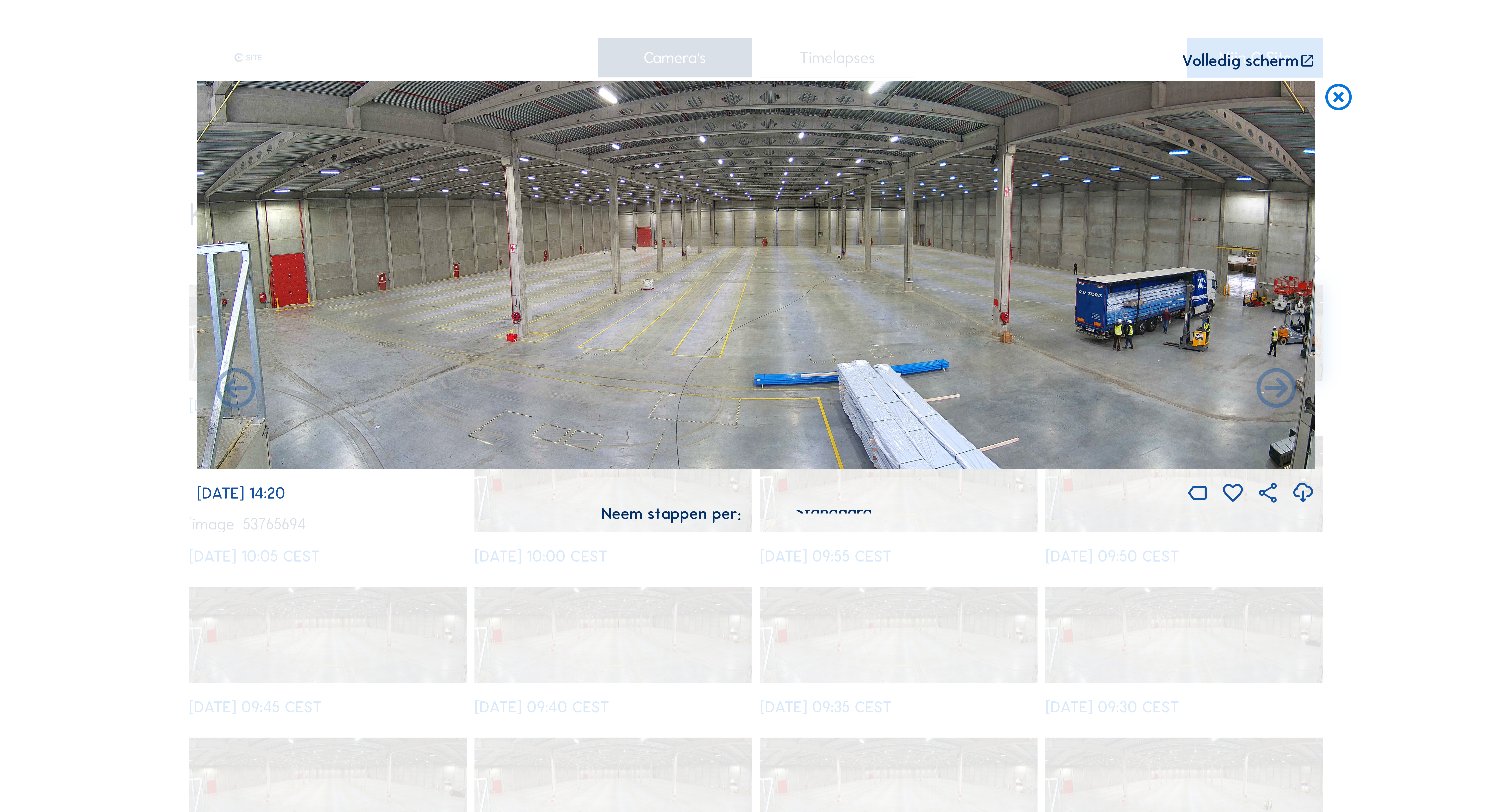
click at [1268, 393] on icon at bounding box center [1276, 389] width 48 height 48
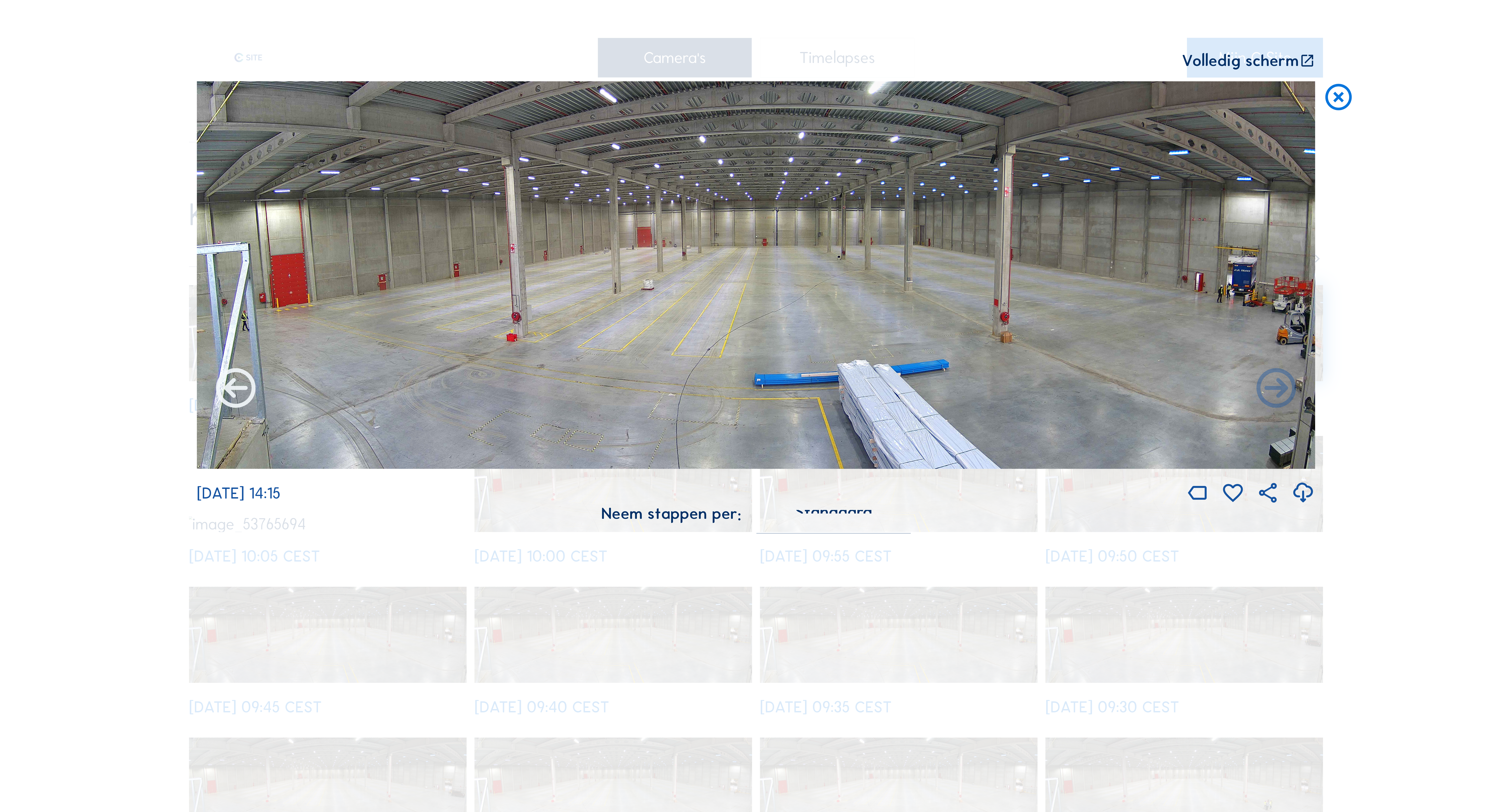
click at [227, 390] on icon at bounding box center [235, 389] width 48 height 48
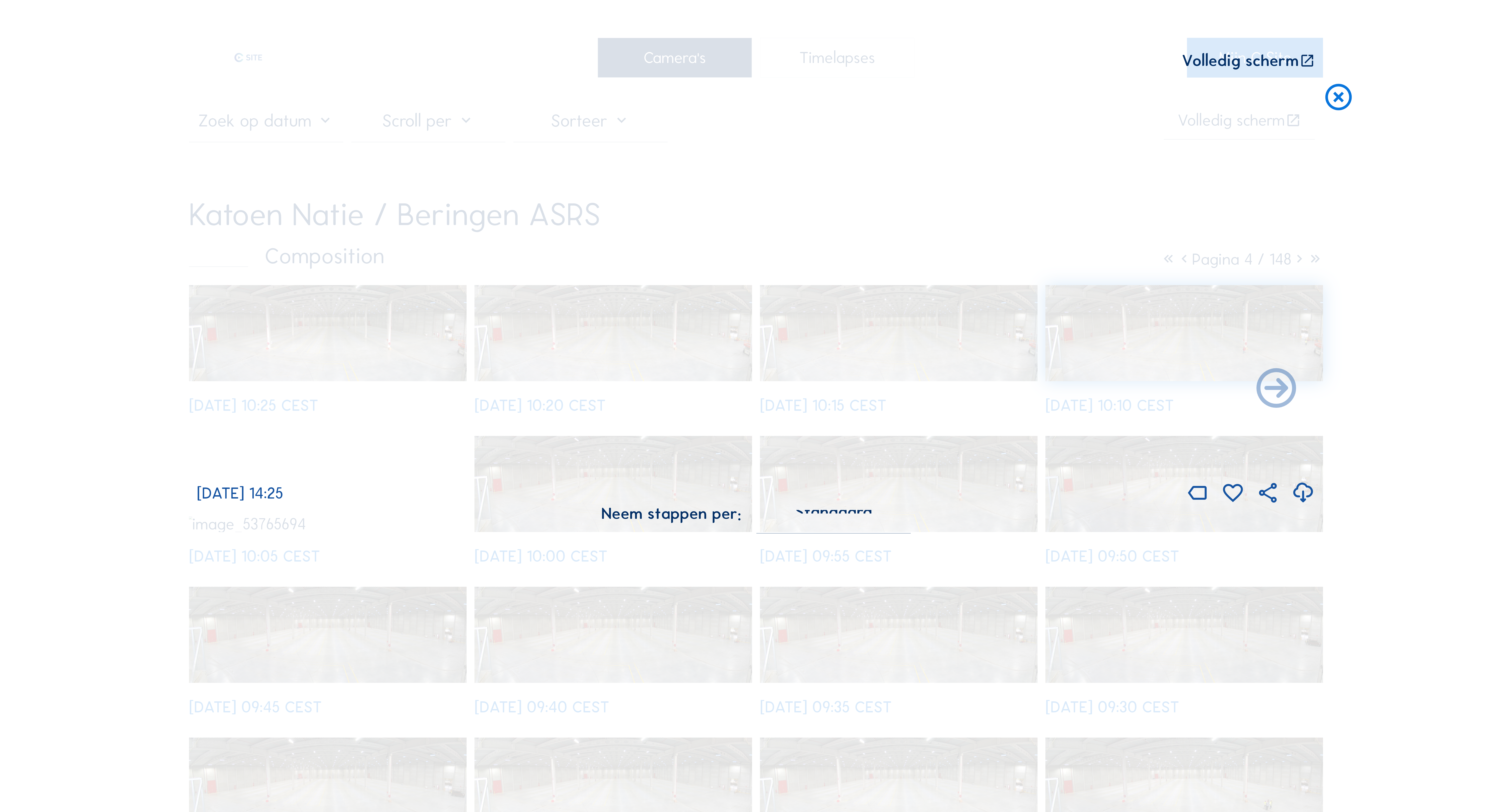
click at [227, 392] on img at bounding box center [755, 275] width 1118 height 388
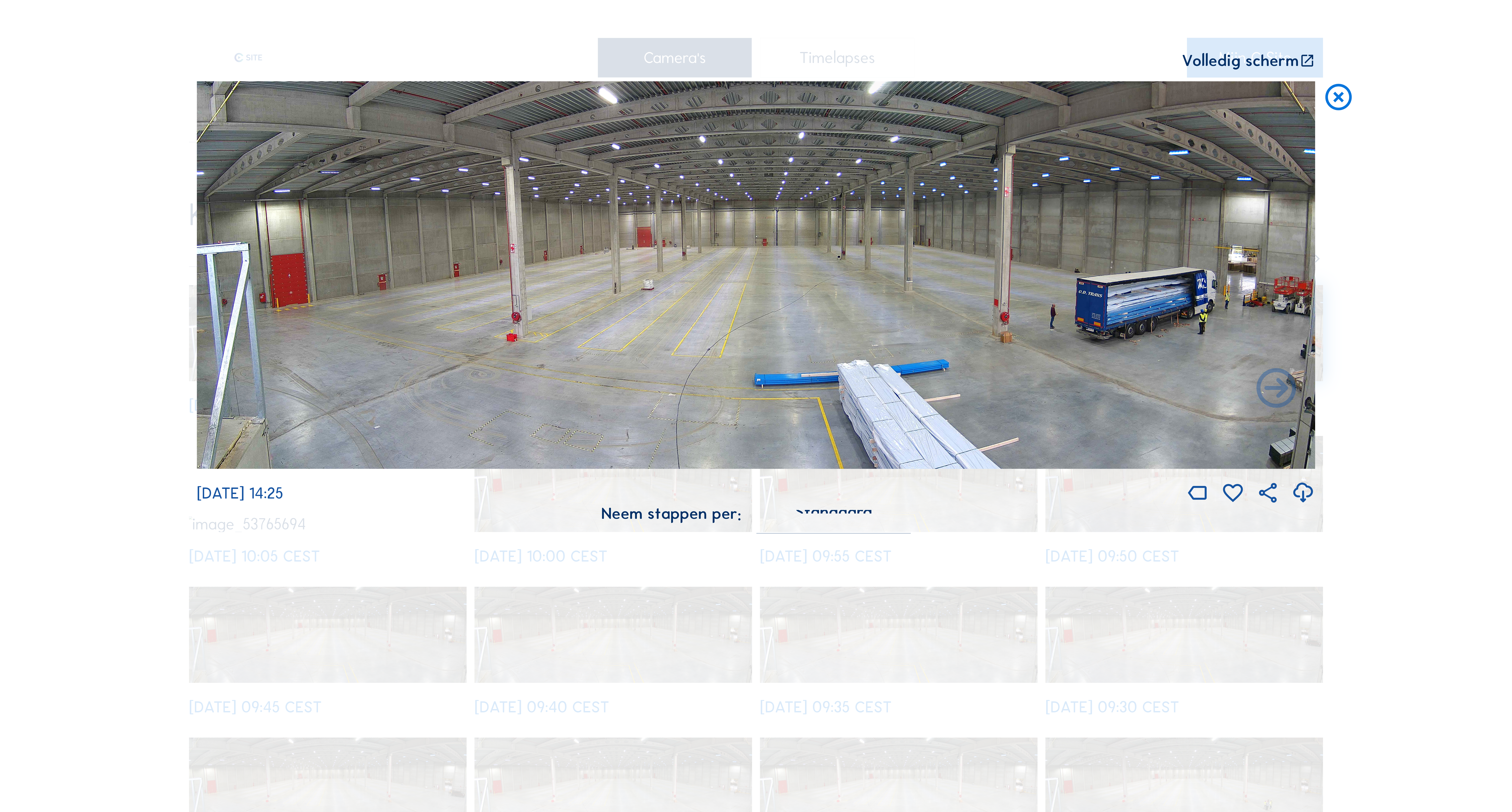
click at [227, 392] on img at bounding box center [755, 275] width 1118 height 388
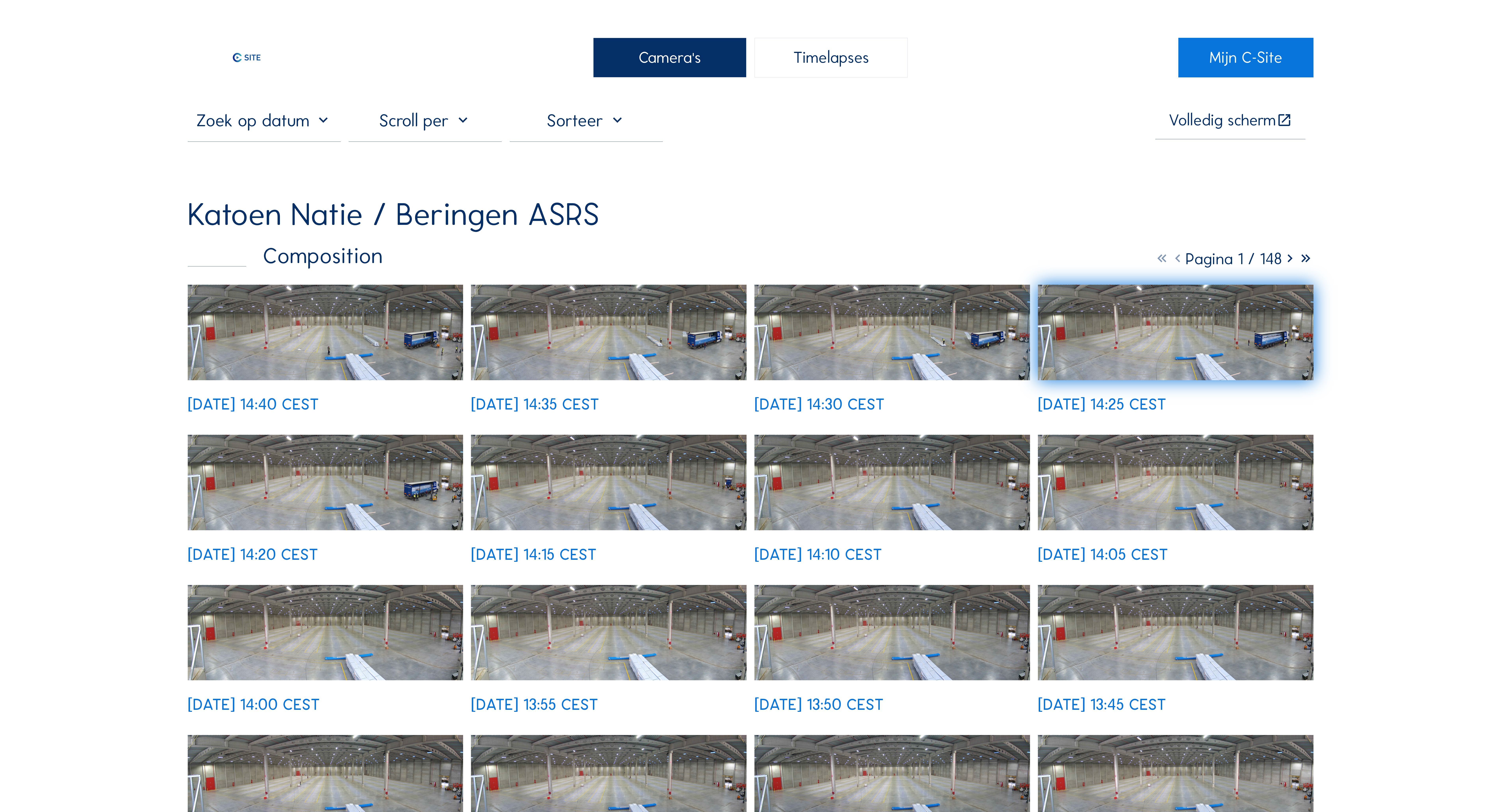
click at [278, 362] on img at bounding box center [325, 332] width 275 height 96
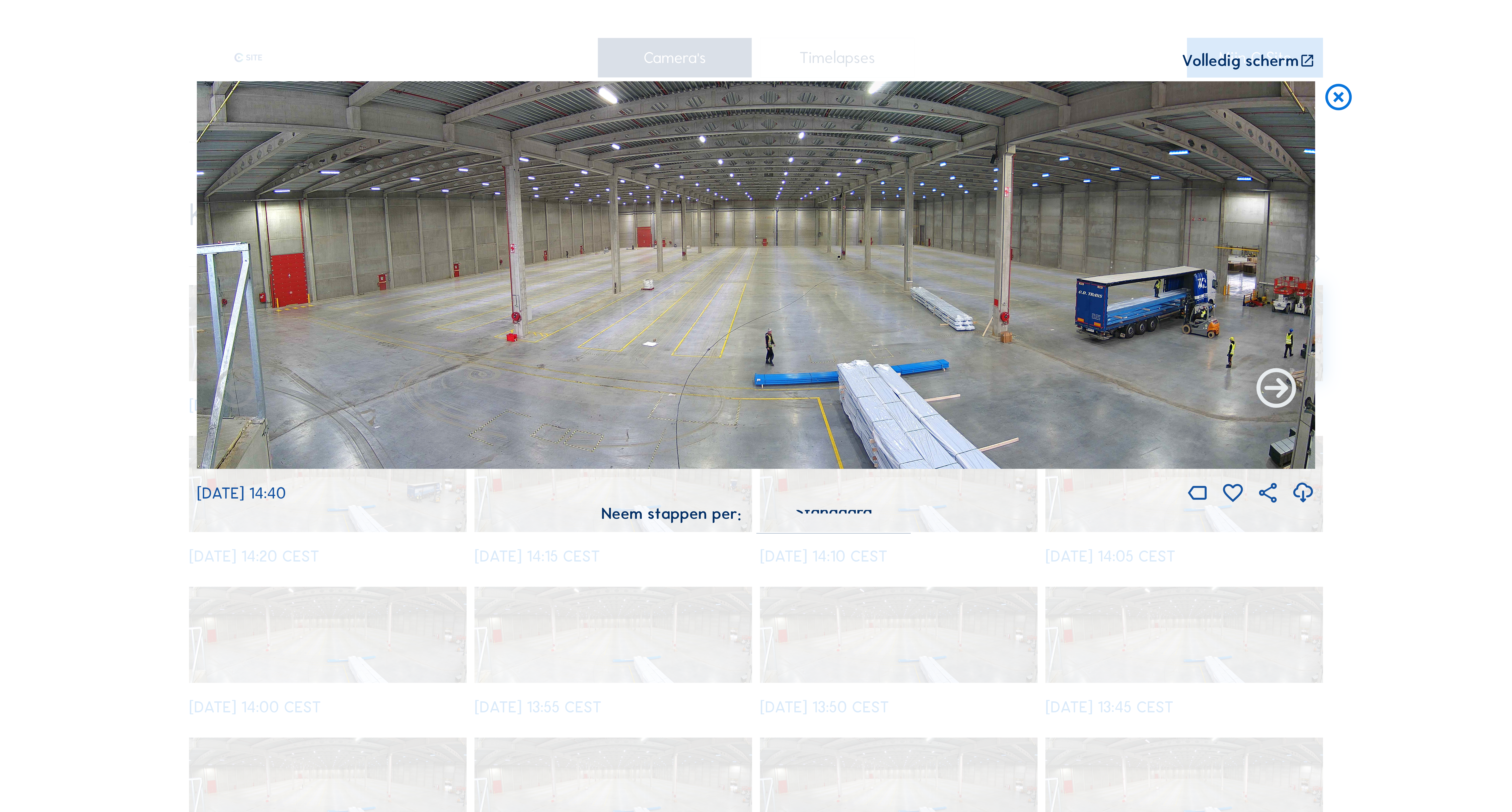
click at [1271, 389] on icon at bounding box center [1276, 389] width 48 height 48
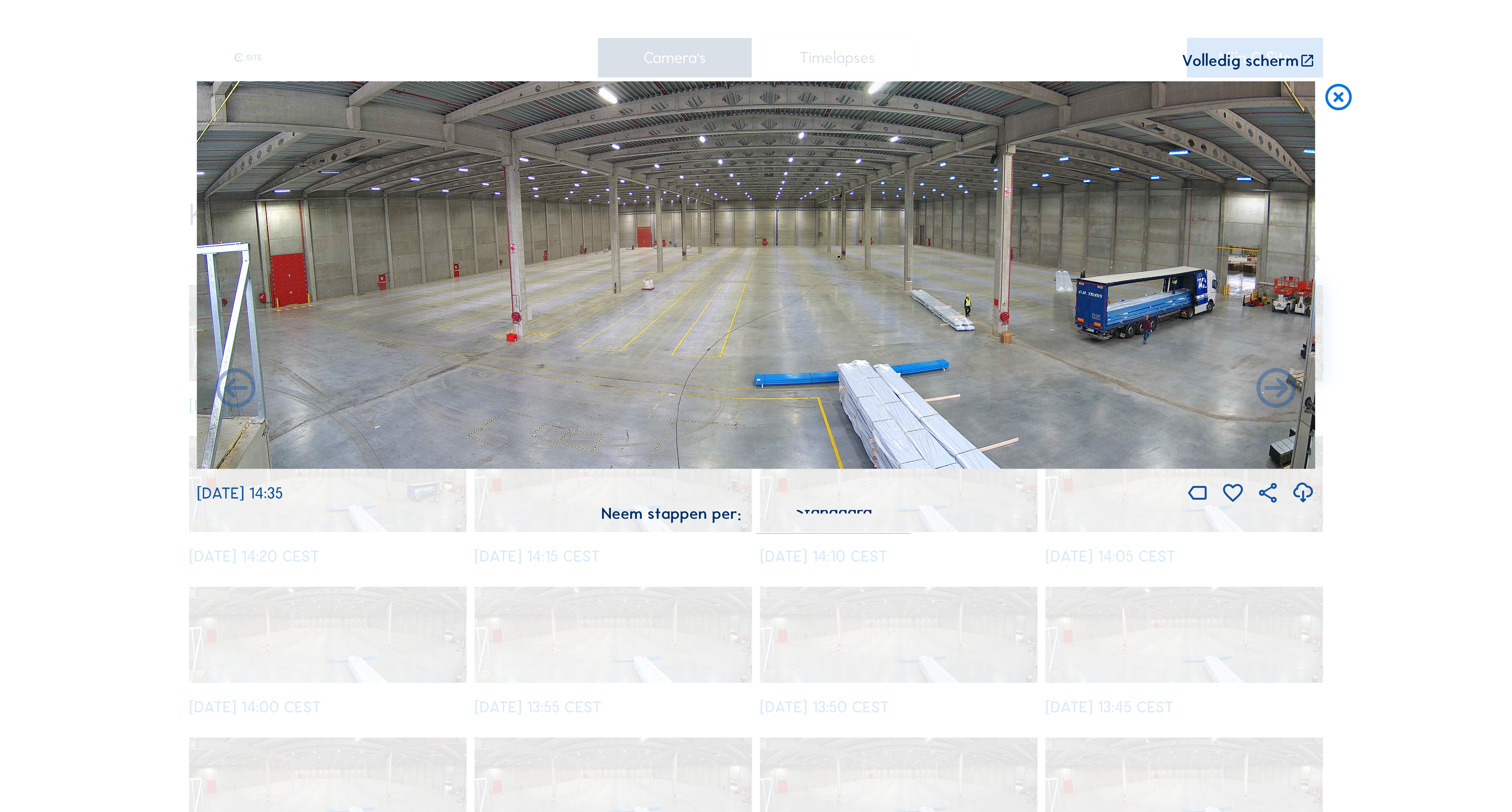
click at [1271, 389] on icon at bounding box center [1276, 389] width 48 height 48
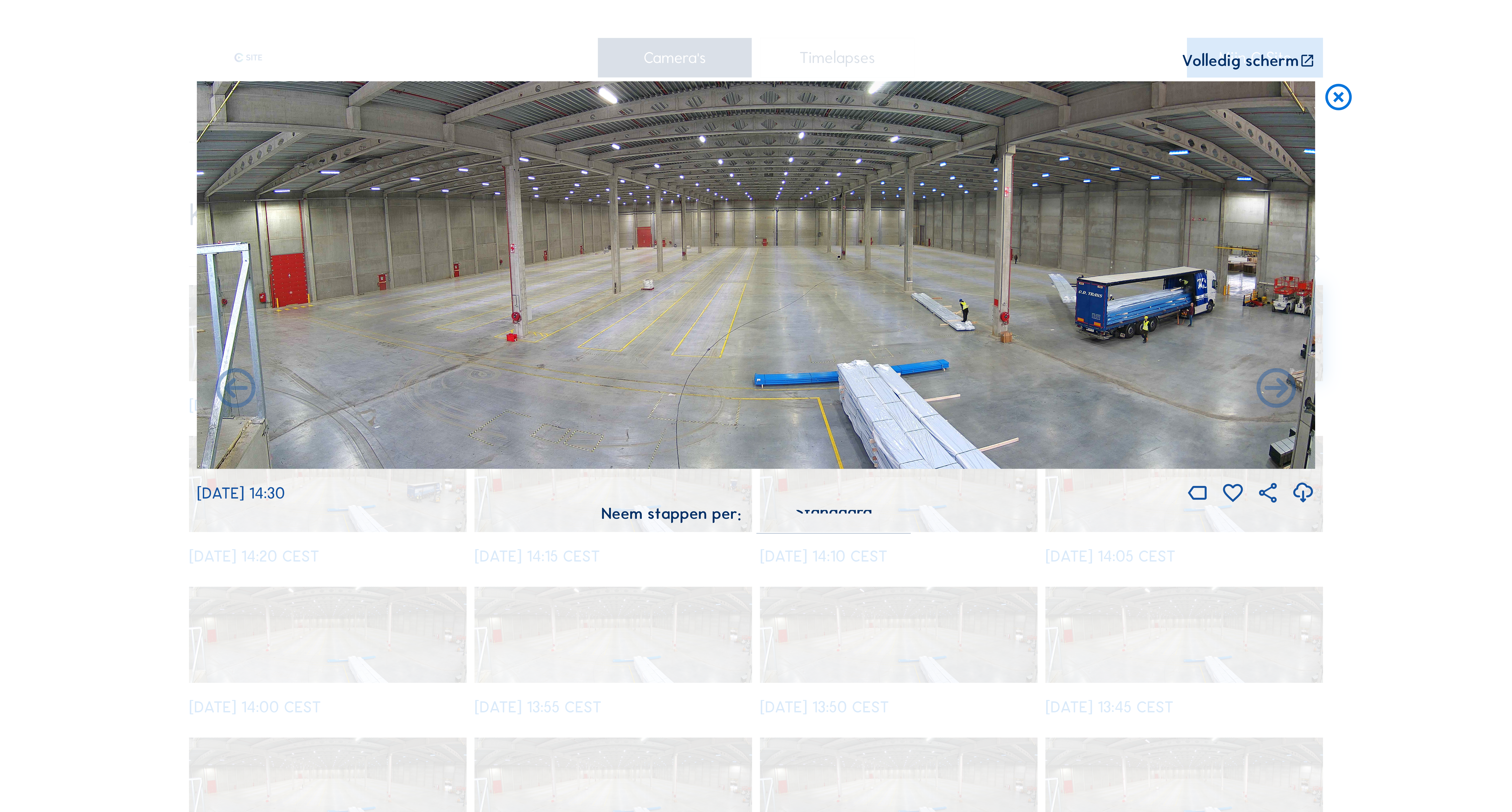
click at [1271, 389] on icon at bounding box center [1276, 389] width 48 height 48
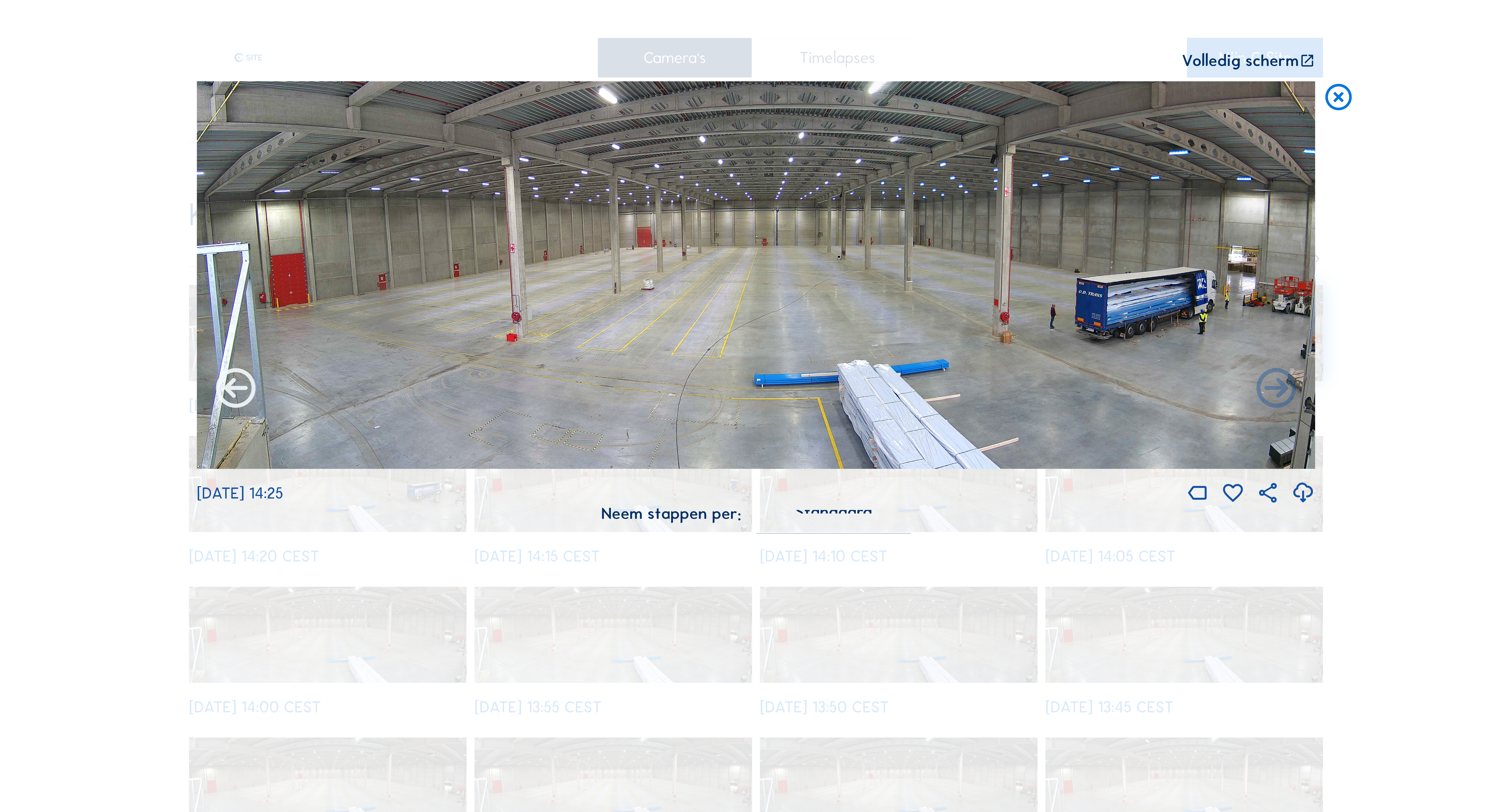
click at [236, 394] on icon at bounding box center [235, 389] width 48 height 48
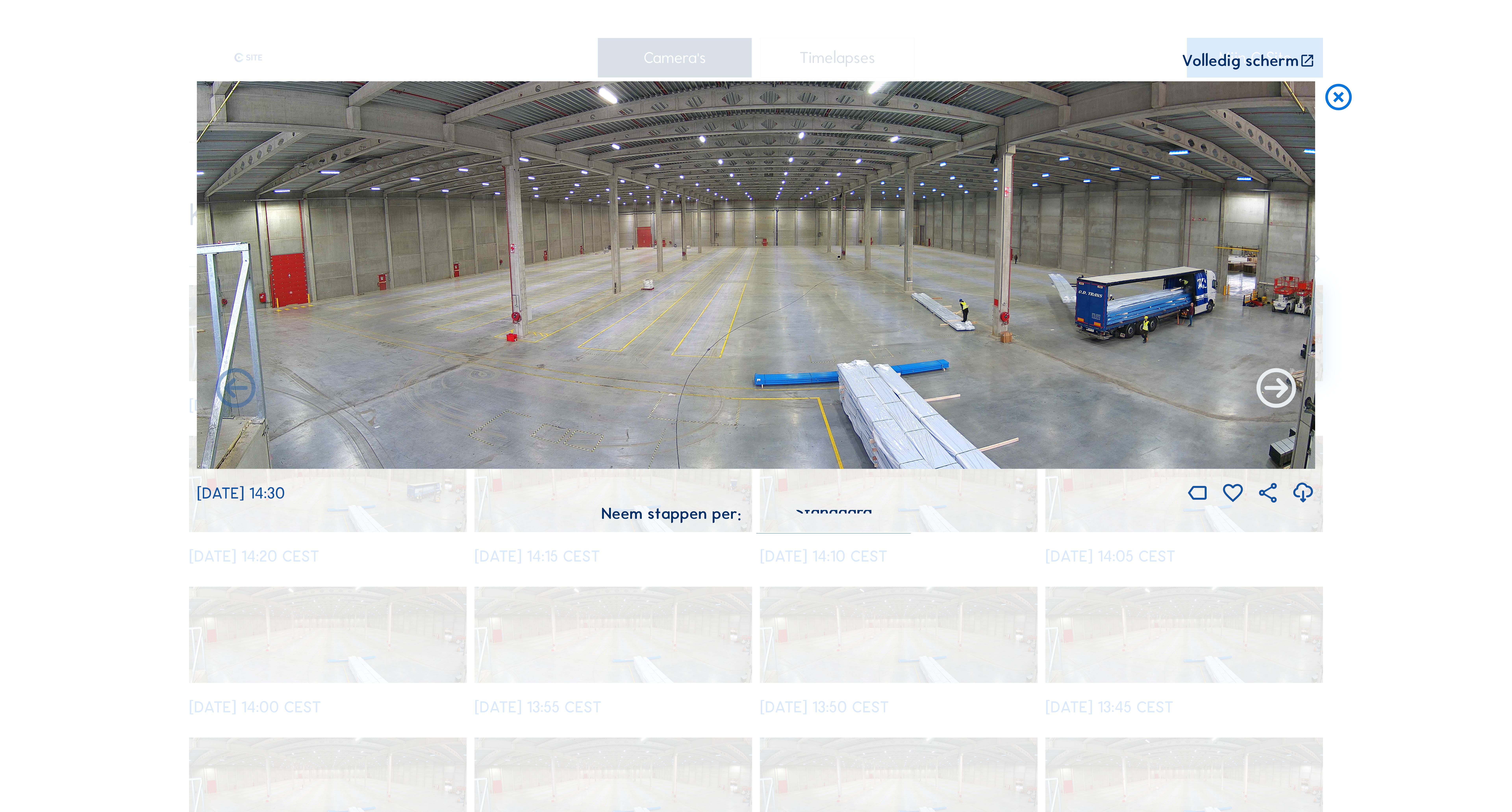
click at [1293, 399] on icon at bounding box center [1276, 389] width 48 height 48
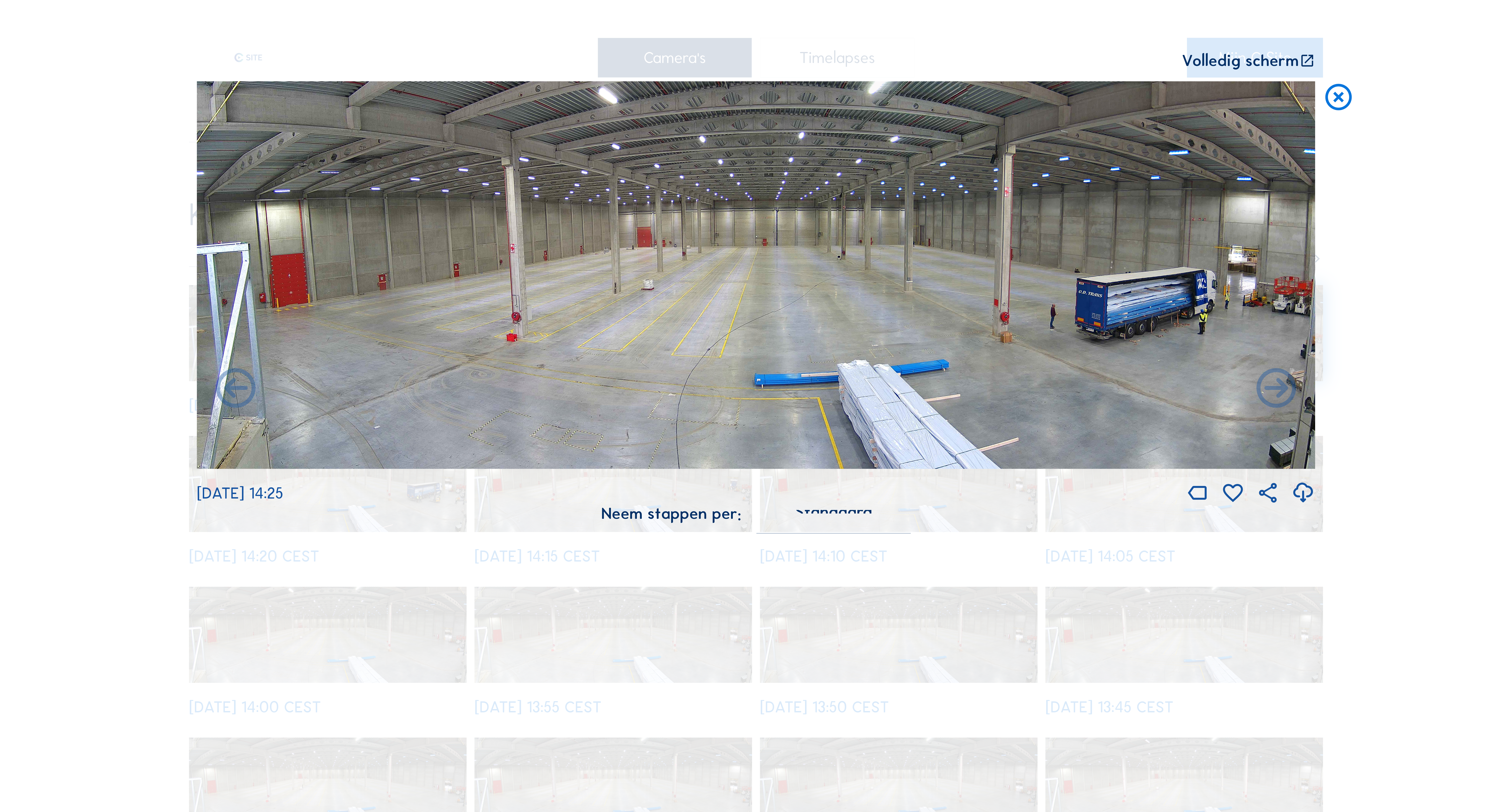
click at [1293, 399] on icon at bounding box center [1276, 389] width 48 height 48
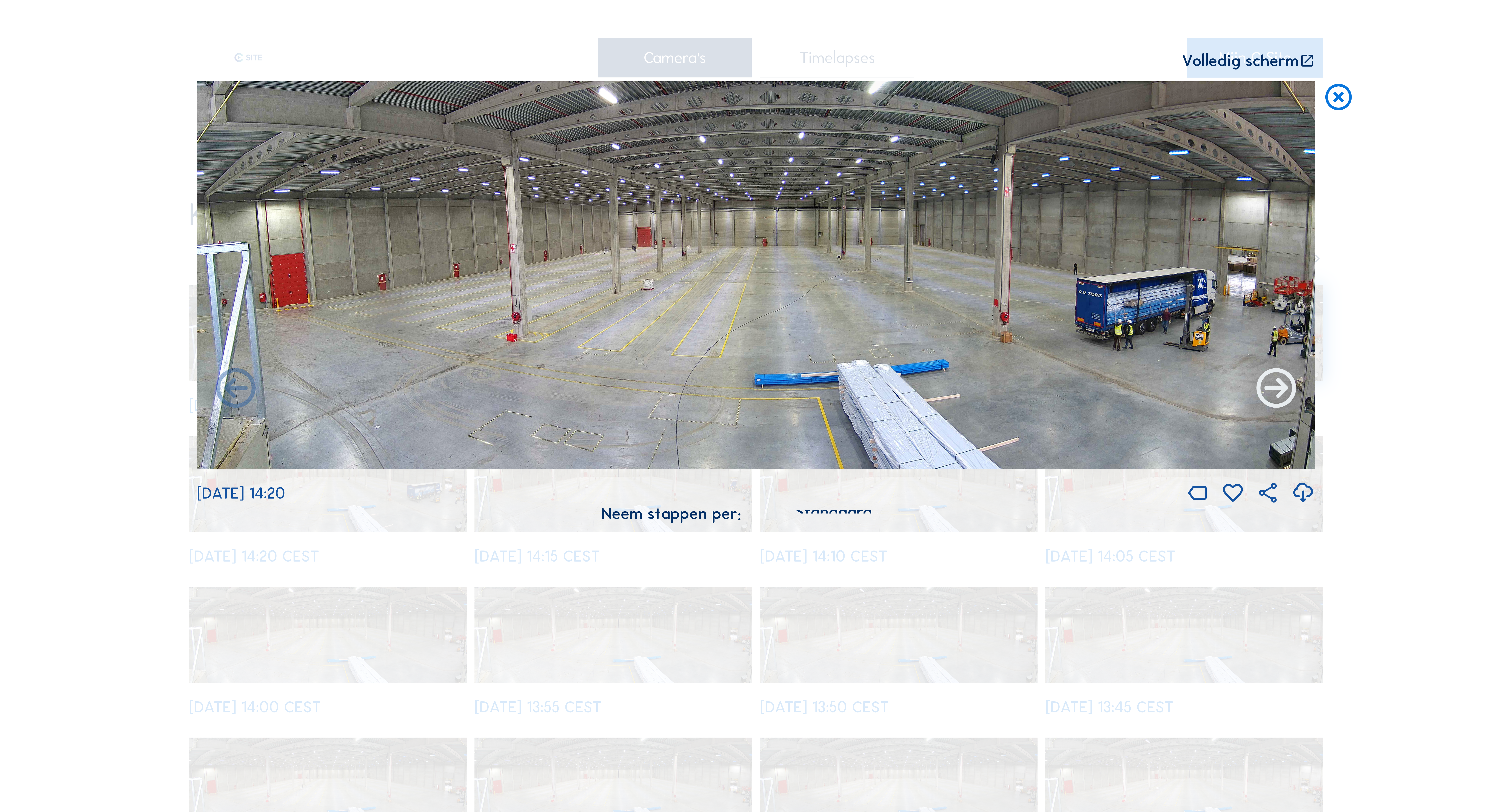
click at [1284, 397] on icon at bounding box center [1276, 389] width 48 height 48
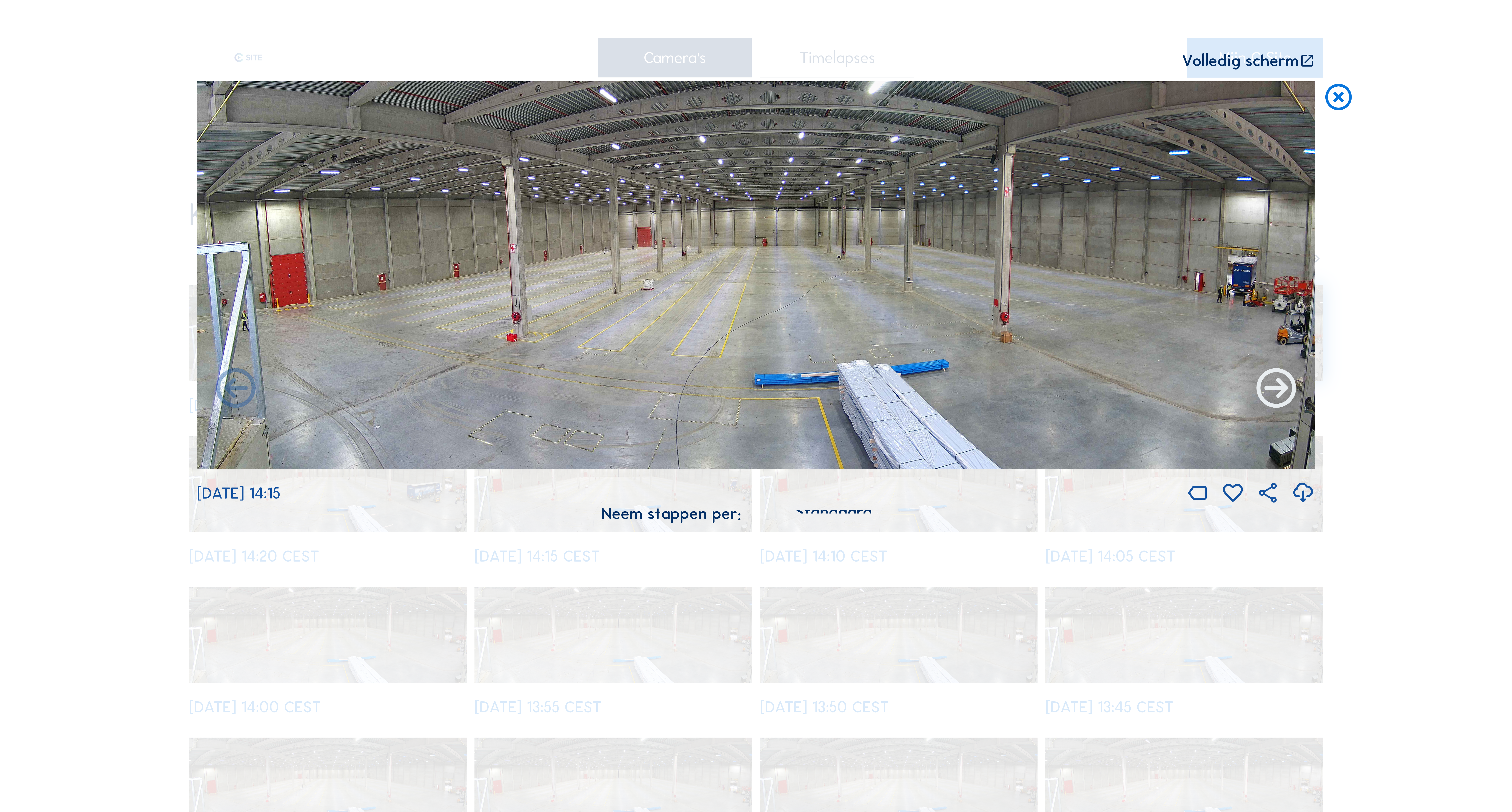
click at [1277, 392] on icon at bounding box center [1276, 389] width 48 height 48
click at [1344, 100] on icon at bounding box center [1338, 98] width 32 height 33
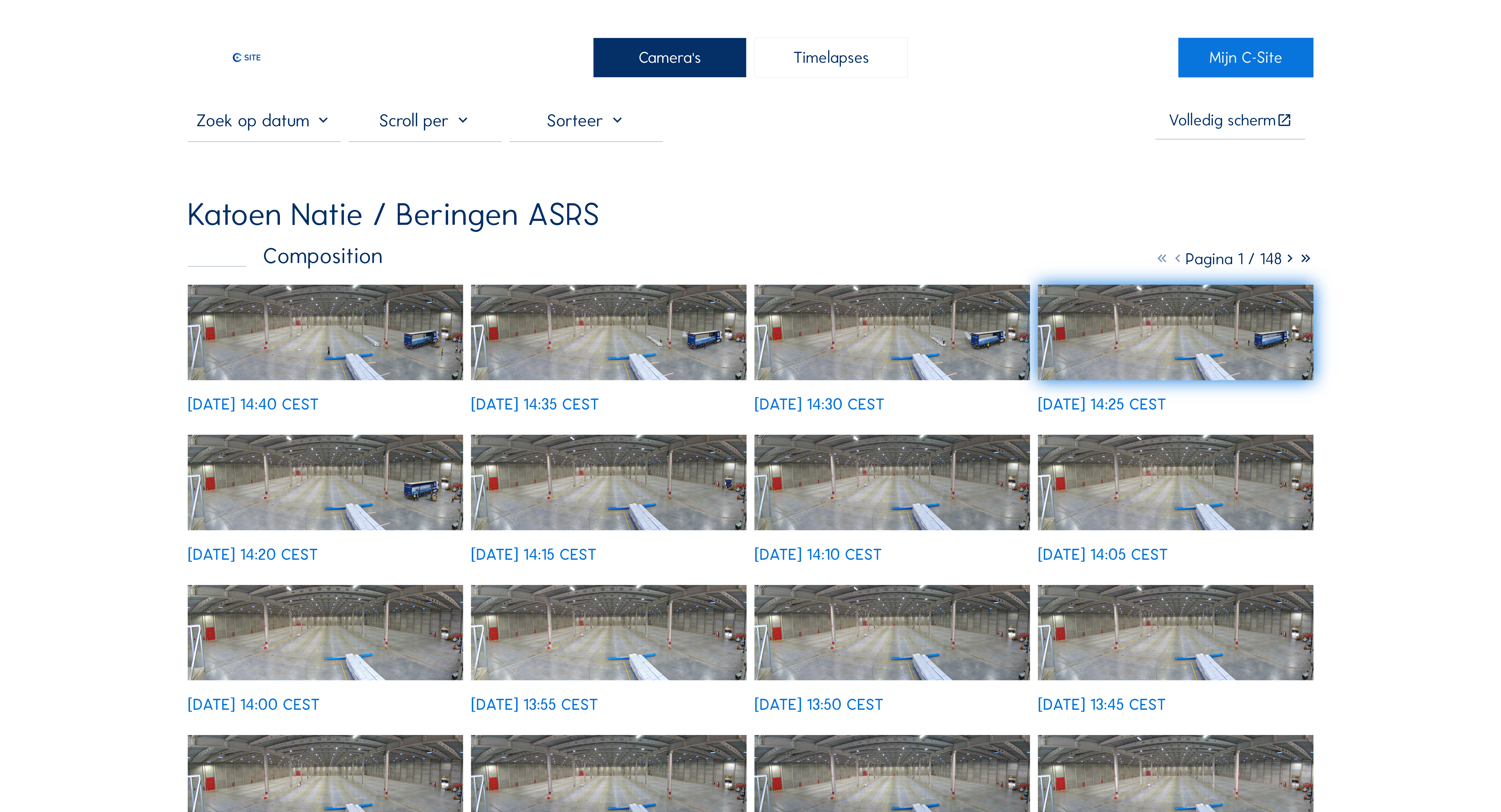
drag, startPoint x: 1421, startPoint y: 252, endPoint x: 1425, endPoint y: 288, distance: 36.2
click at [1421, 254] on div "Camera's Timelapses Mijn C-Site Volledig scherm Katoen Natie / [GEOGRAPHIC_DATA…" at bounding box center [750, 813] width 1501 height 1626
